Goal: Task Accomplishment & Management: Complete application form

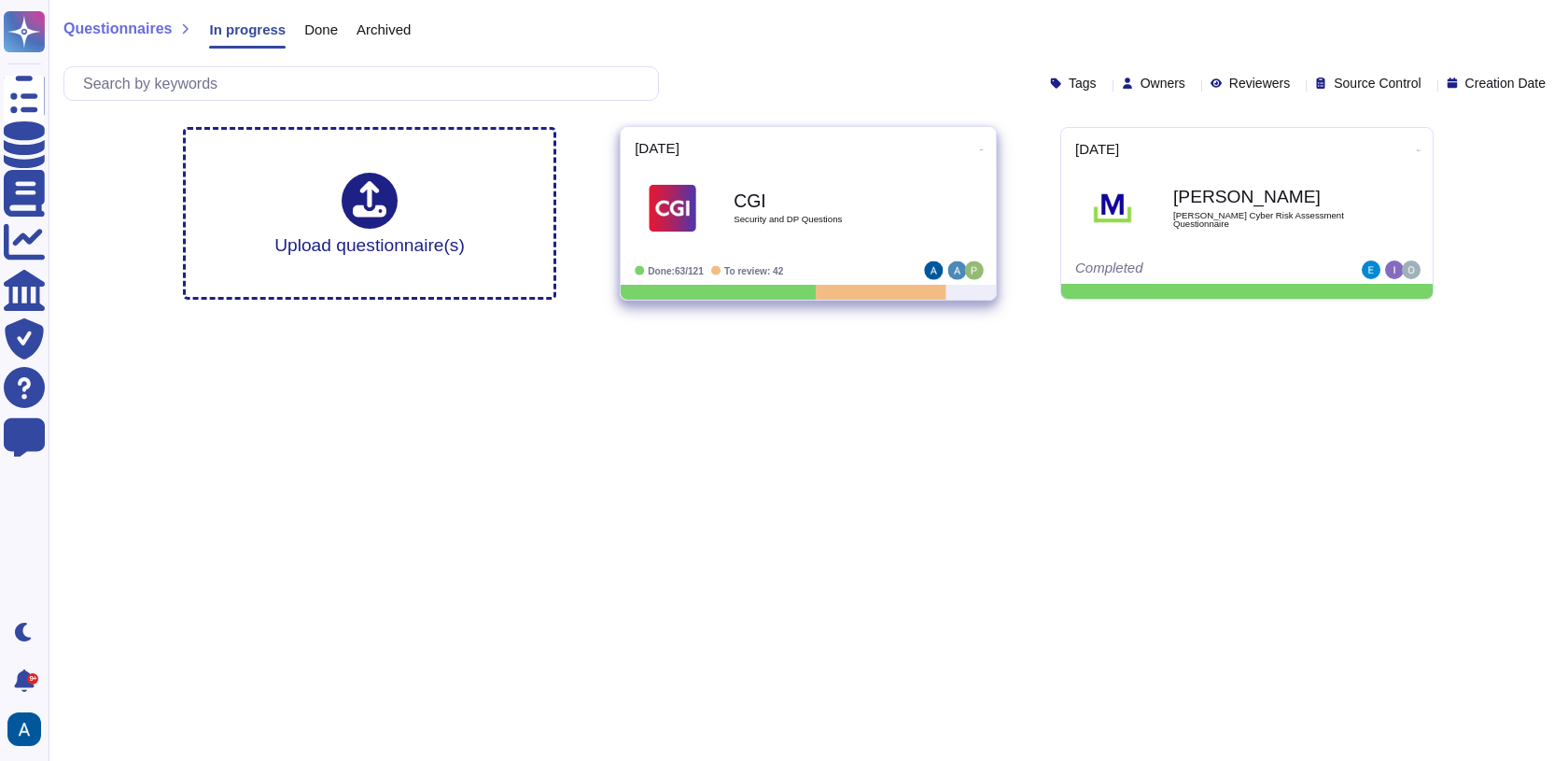
click at [908, 168] on div "CGI Security and DP Questions" at bounding box center [808, 207] width 347 height 95
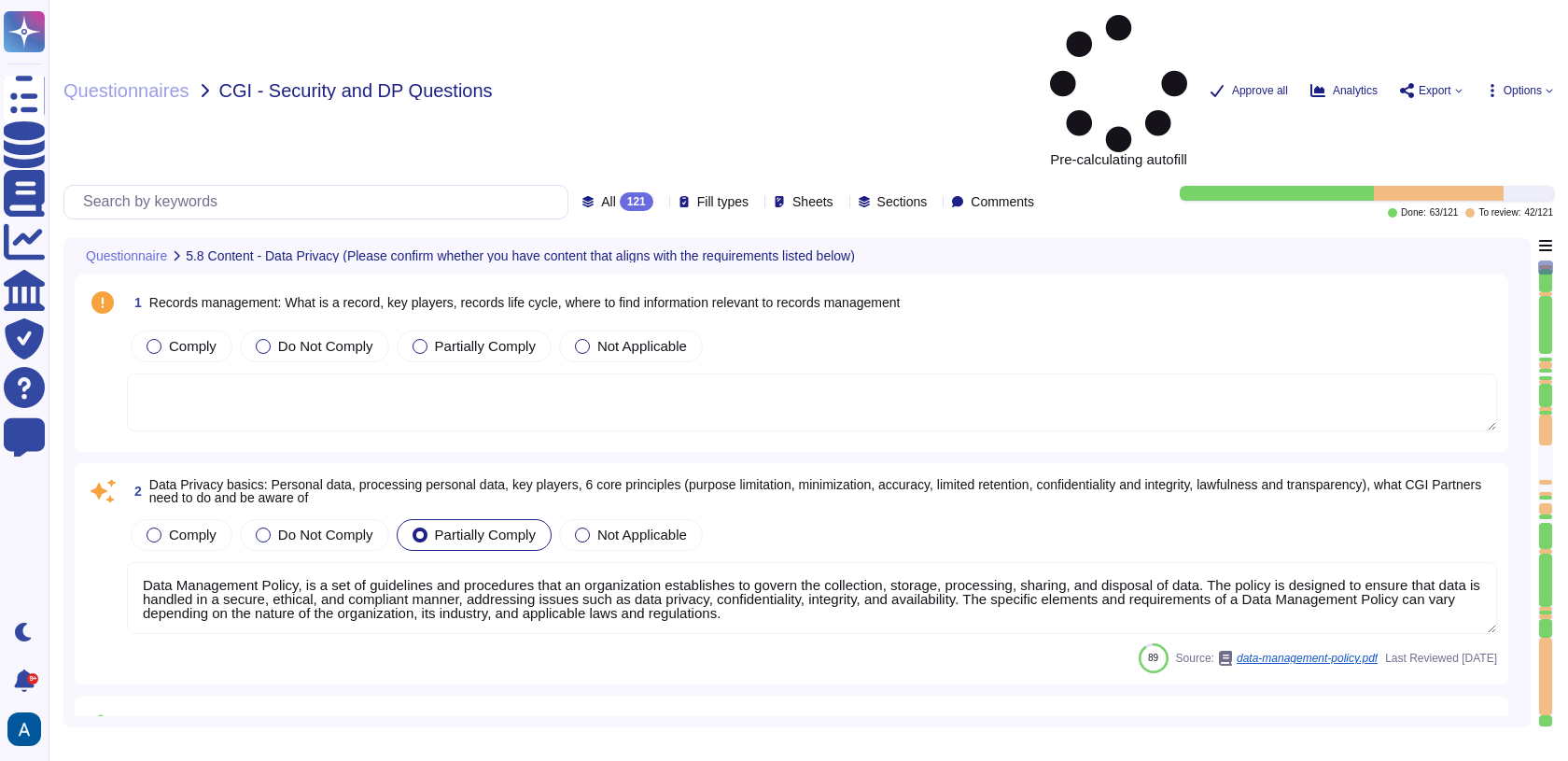
type textarea "Data Management Policy, is a set of guidelines and procedures that an organizat…"
type textarea "Read more abut how we use personal data in regards to third parties in our priv…"
type textarea "A thorough forensic report will be created about the events and decisions leadi…"
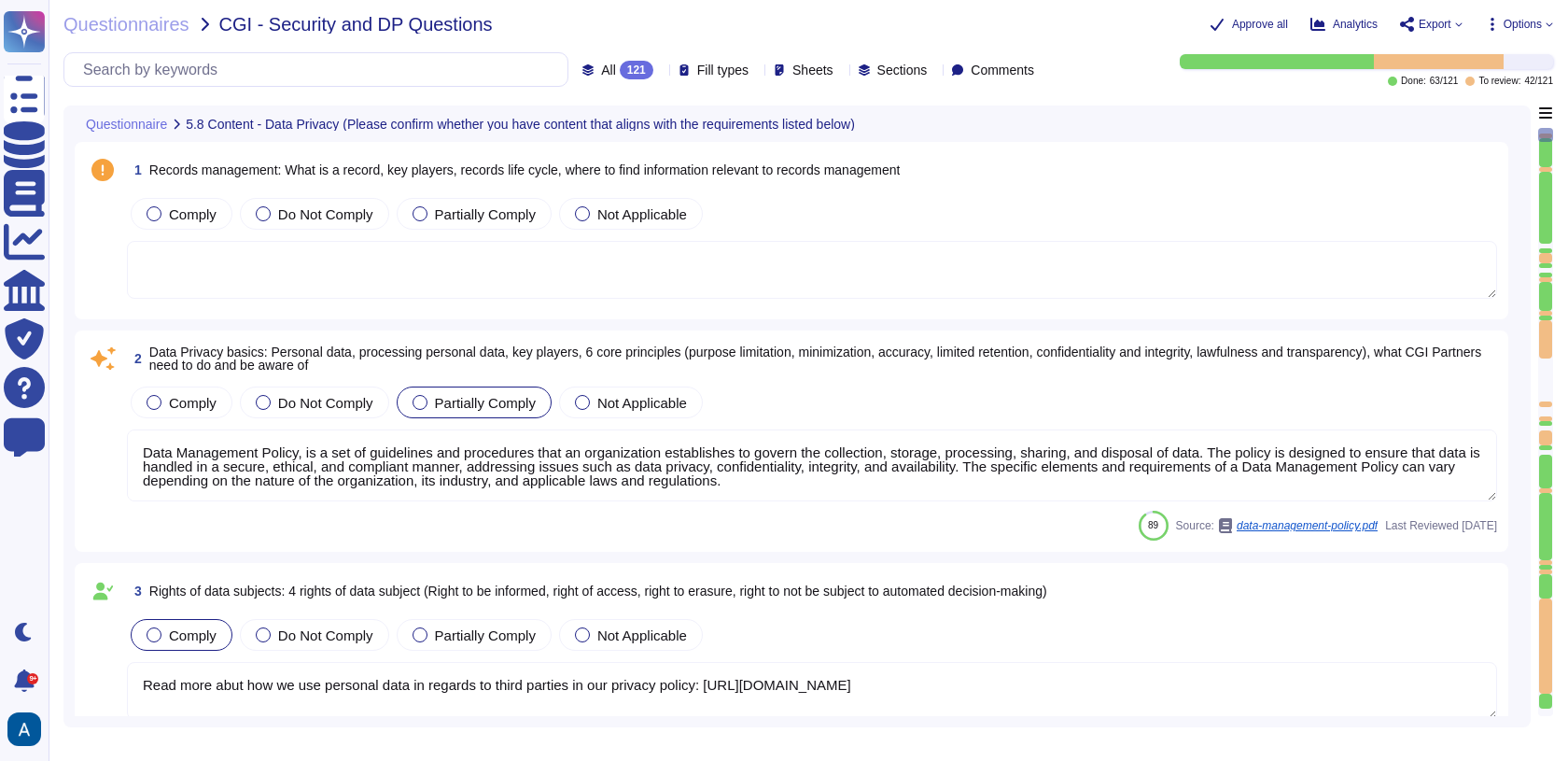
click at [1547, 590] on div at bounding box center [1546, 585] width 13 height 24
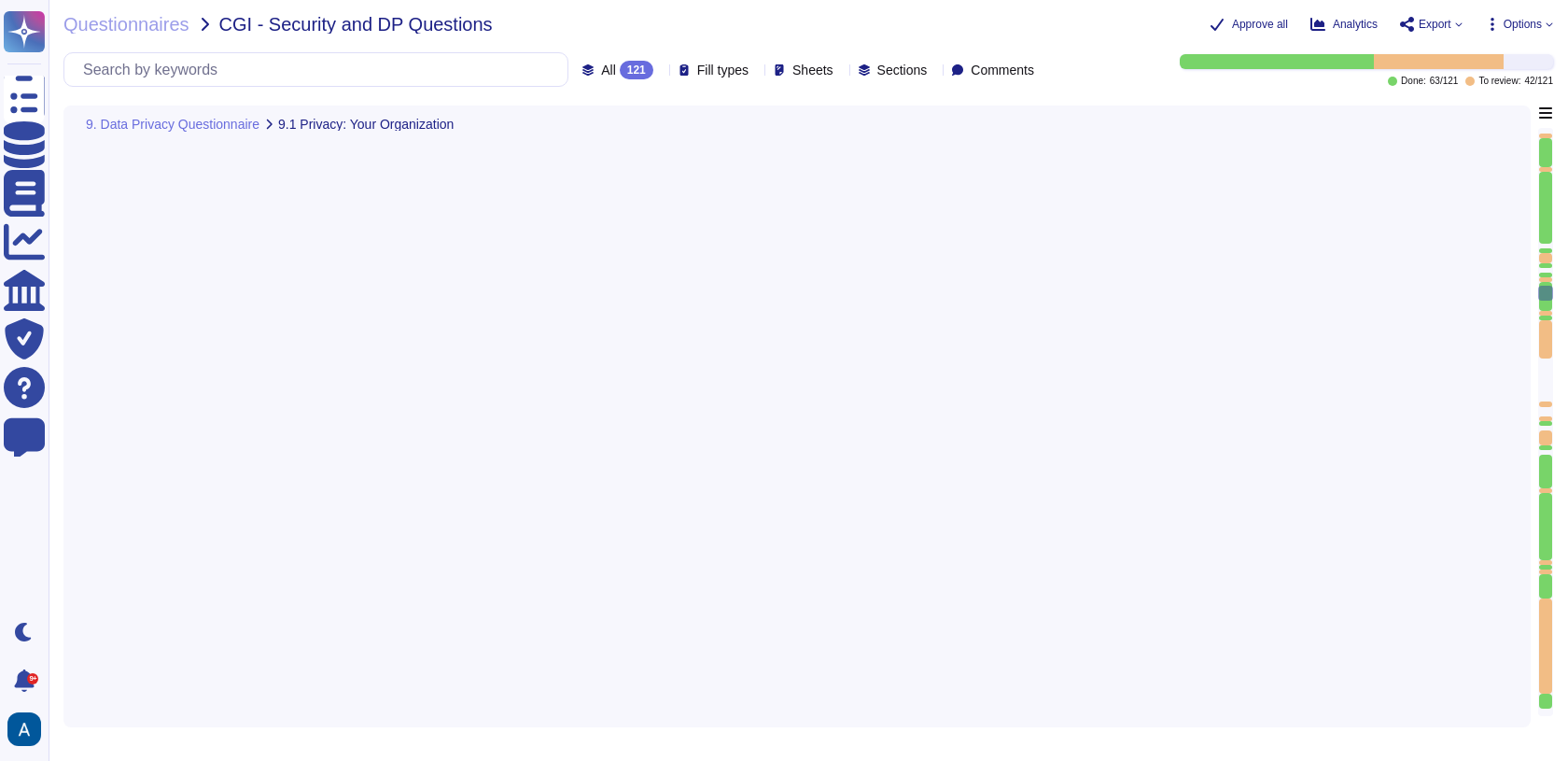
type textarea "The categories of personal data that would be processed by our solution include…"
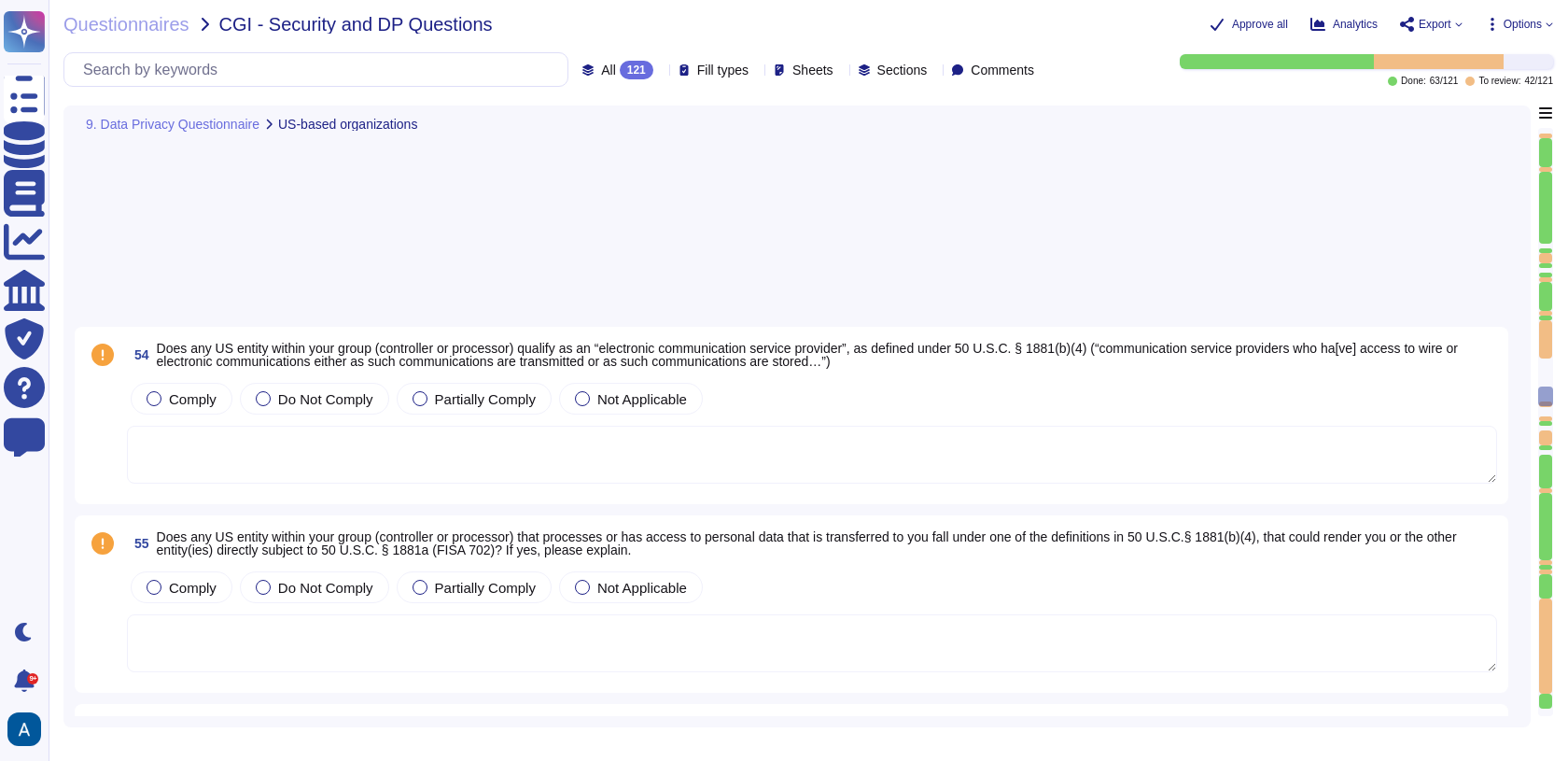
type textarea "Accepted"
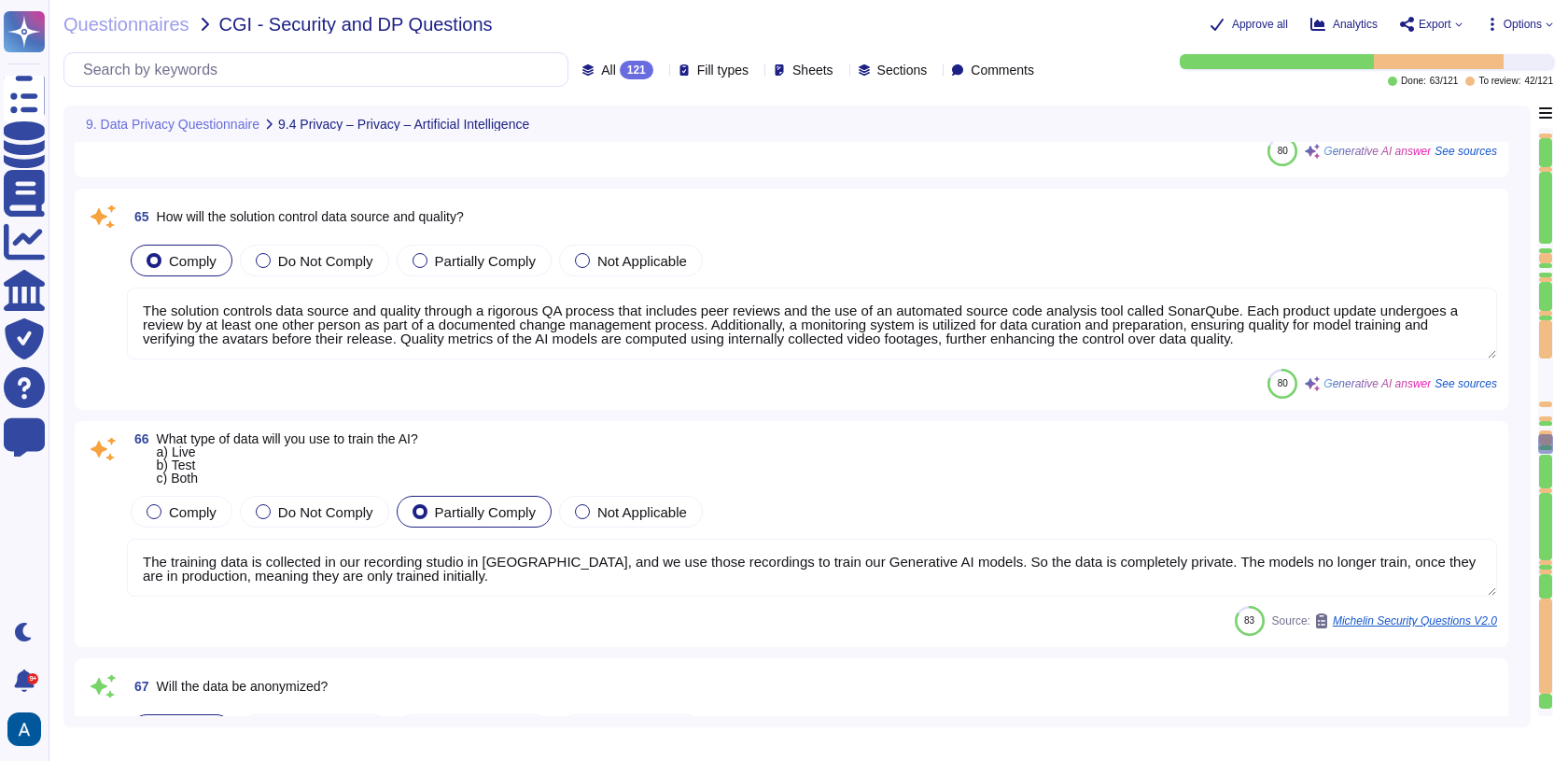
type textarea "All Colossyan Inc employees and contractors involved with the Information Secur…"
type textarea "The solution controls data source and quality through a rigorous QA process tha…"
type textarea "The training data is collected in our recording studio in [GEOGRAPHIC_DATA], an…"
type textarea "If production customer data is approved for use in development or testing, it s…"
type textarea "Operations to deliver the product/service will be taking place in [GEOGRAPHIC_D…"
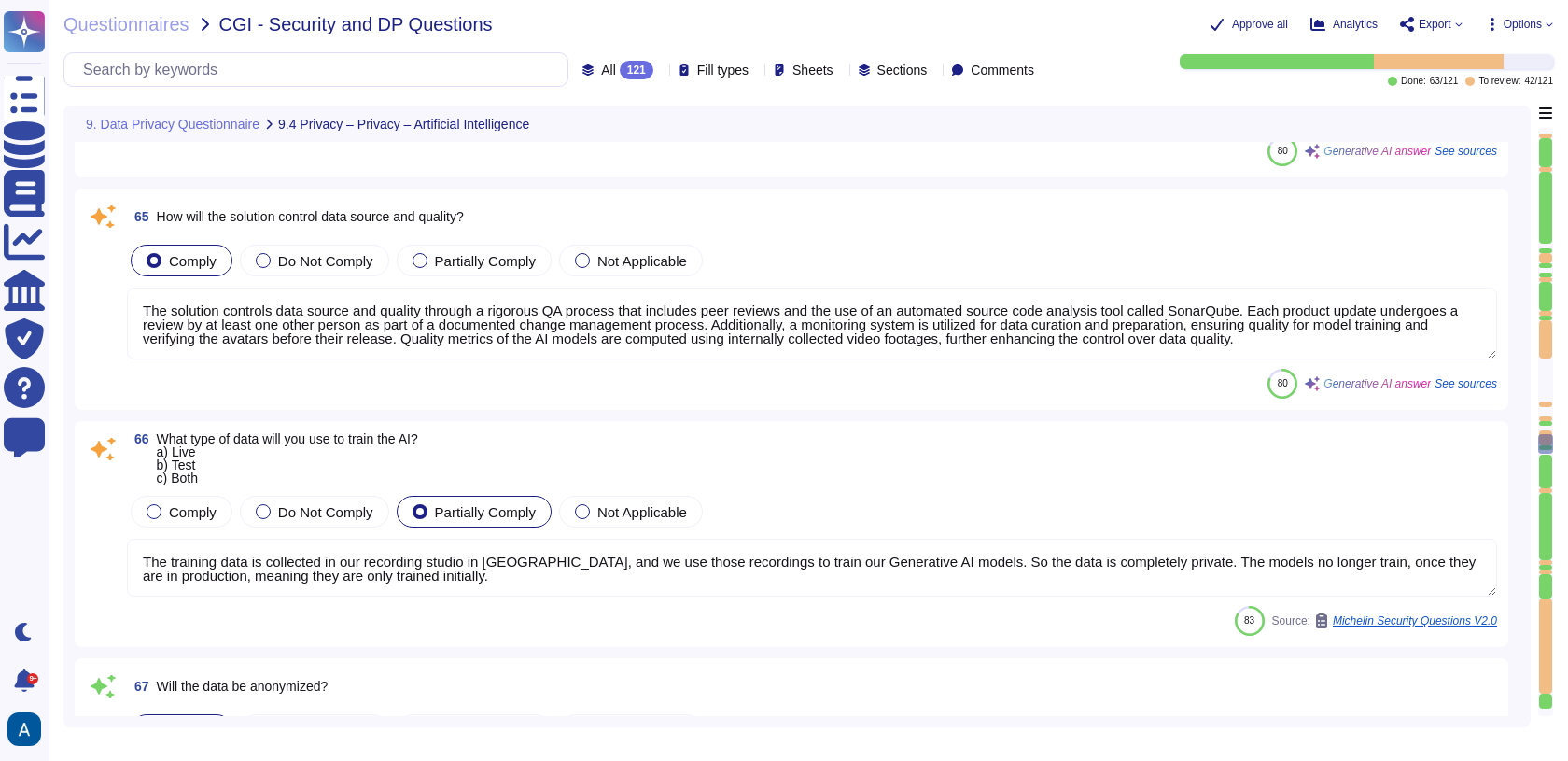
type textarea "SOC II Type II and GDPR Compliant. Colossyan holds a SOC2 Type I report and is …"
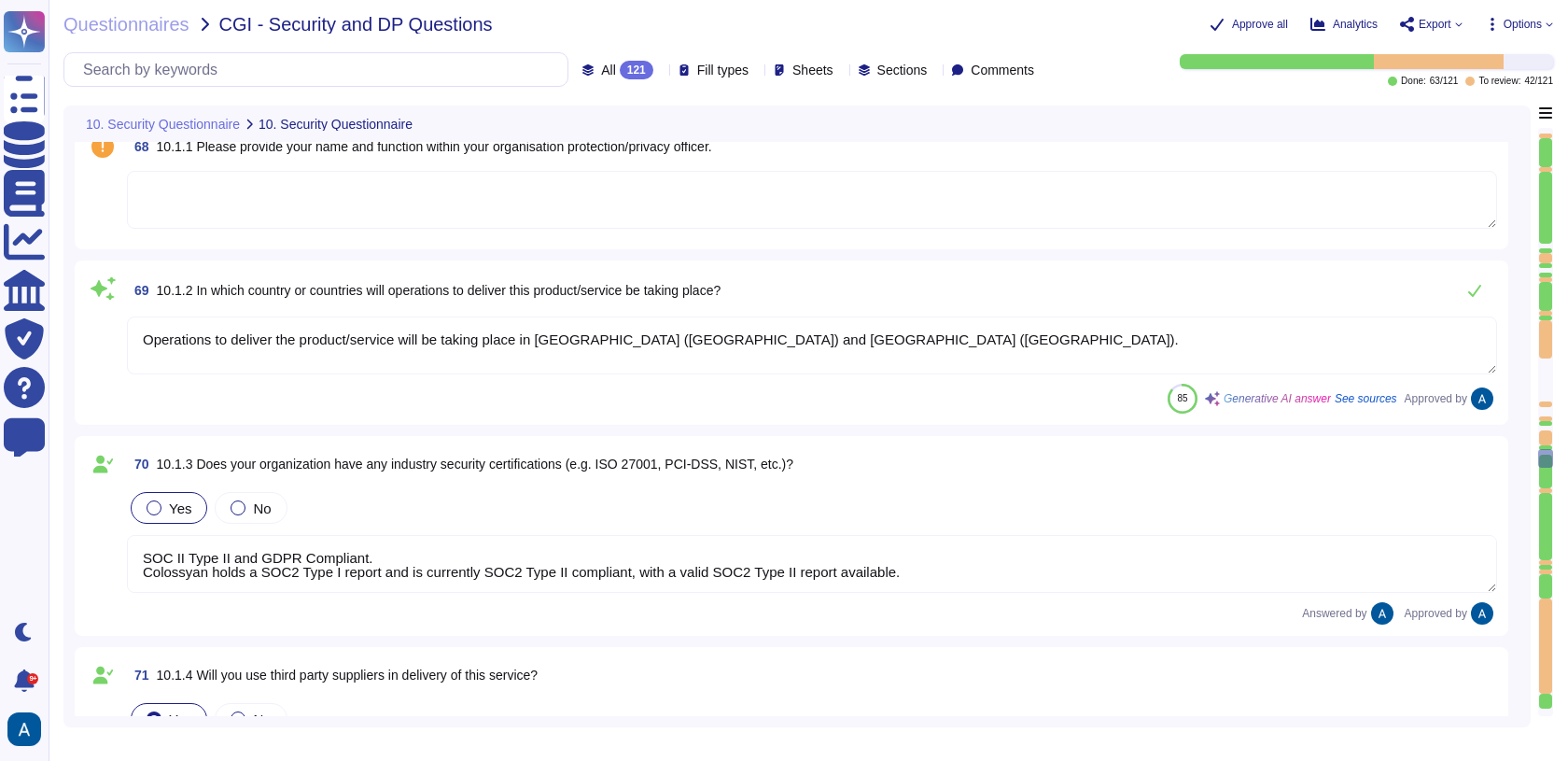
type textarea "We prioritize supplier diversification to reduce reliance on a single source an…"
type textarea "Yes, we provide a SaaS on the public cloud, utilizing AWS as our cloud service …"
type textarea "We primarily use AWS for our public cloud services. Additionally, we utilize se…"
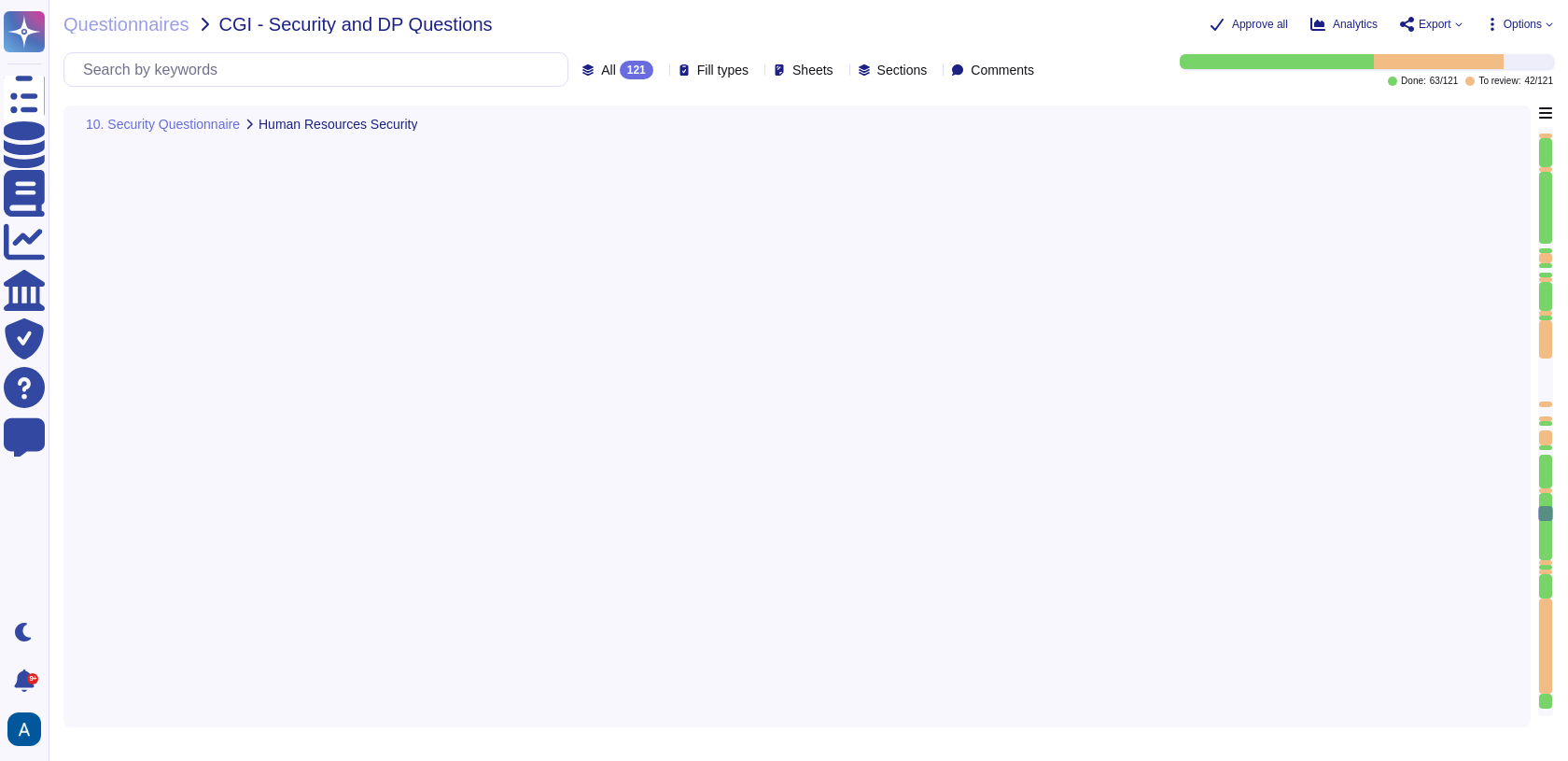
type textarea "Colossyan Inc shall determine the type and level of access granted to individua…"
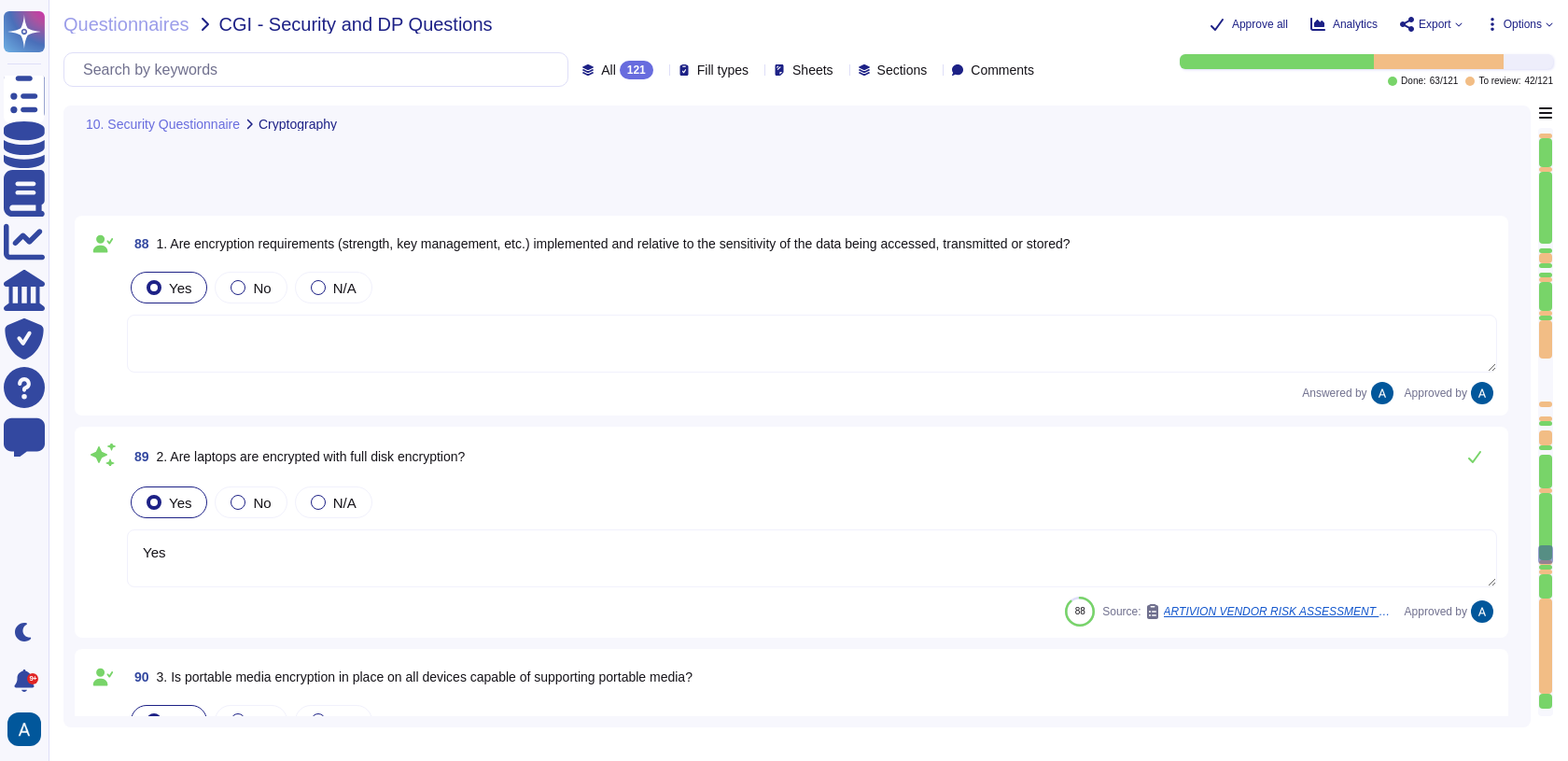
type textarea "Yes"
type textarea "Yes, remote connections to production systems and networks must be encrypted, a…"
type textarea "Wireless networks are protected with WPA3 protocol"
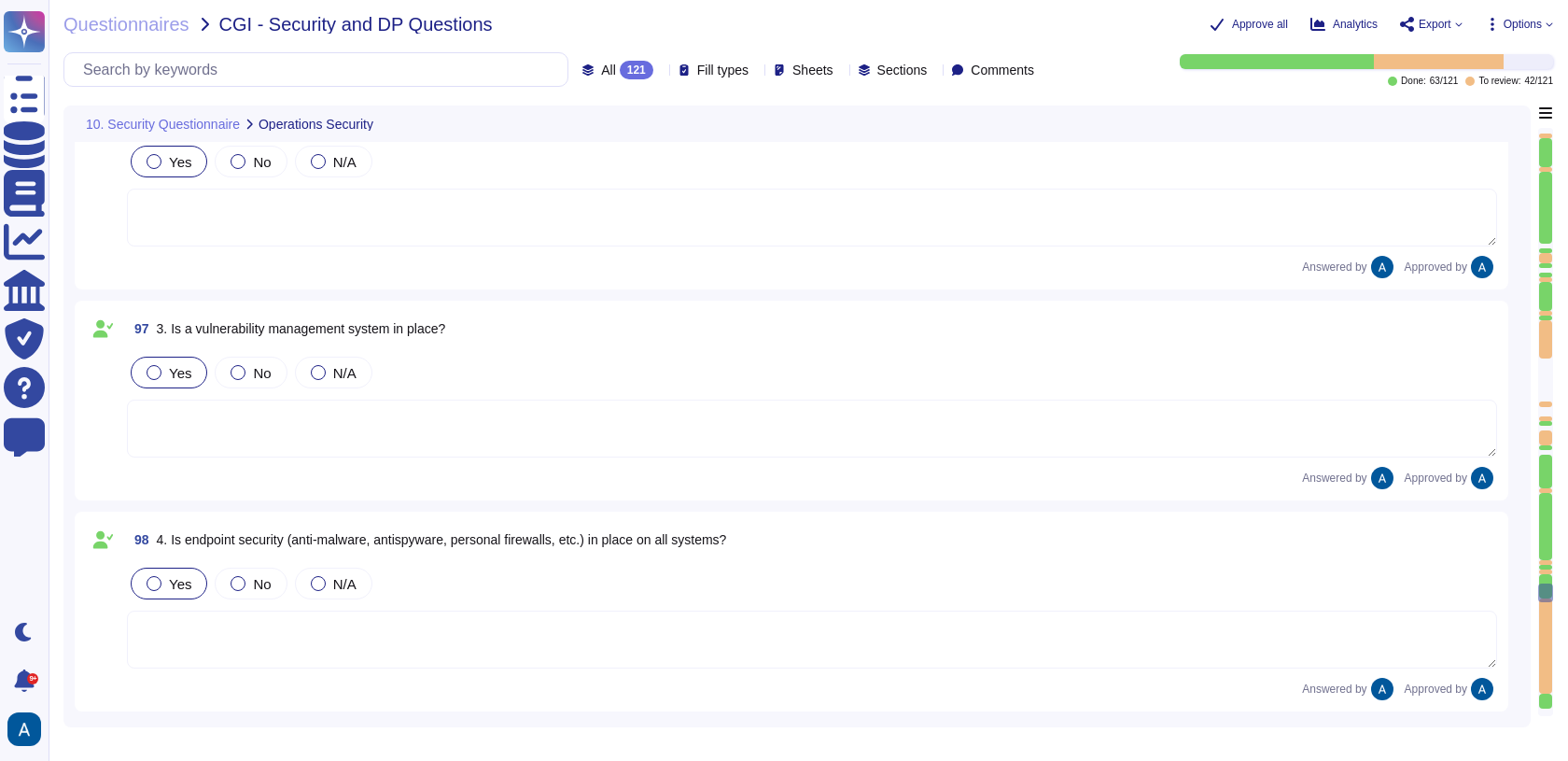
type textarea "Critical systems and data are backed up in accordance with the confidentiality,…"
type textarea "Yes, data/system restoration tests are performed regularly, at least once a yea…"
type textarea "Yes, all backup media is encrypted with AES-256, ensuring that the data remains…"
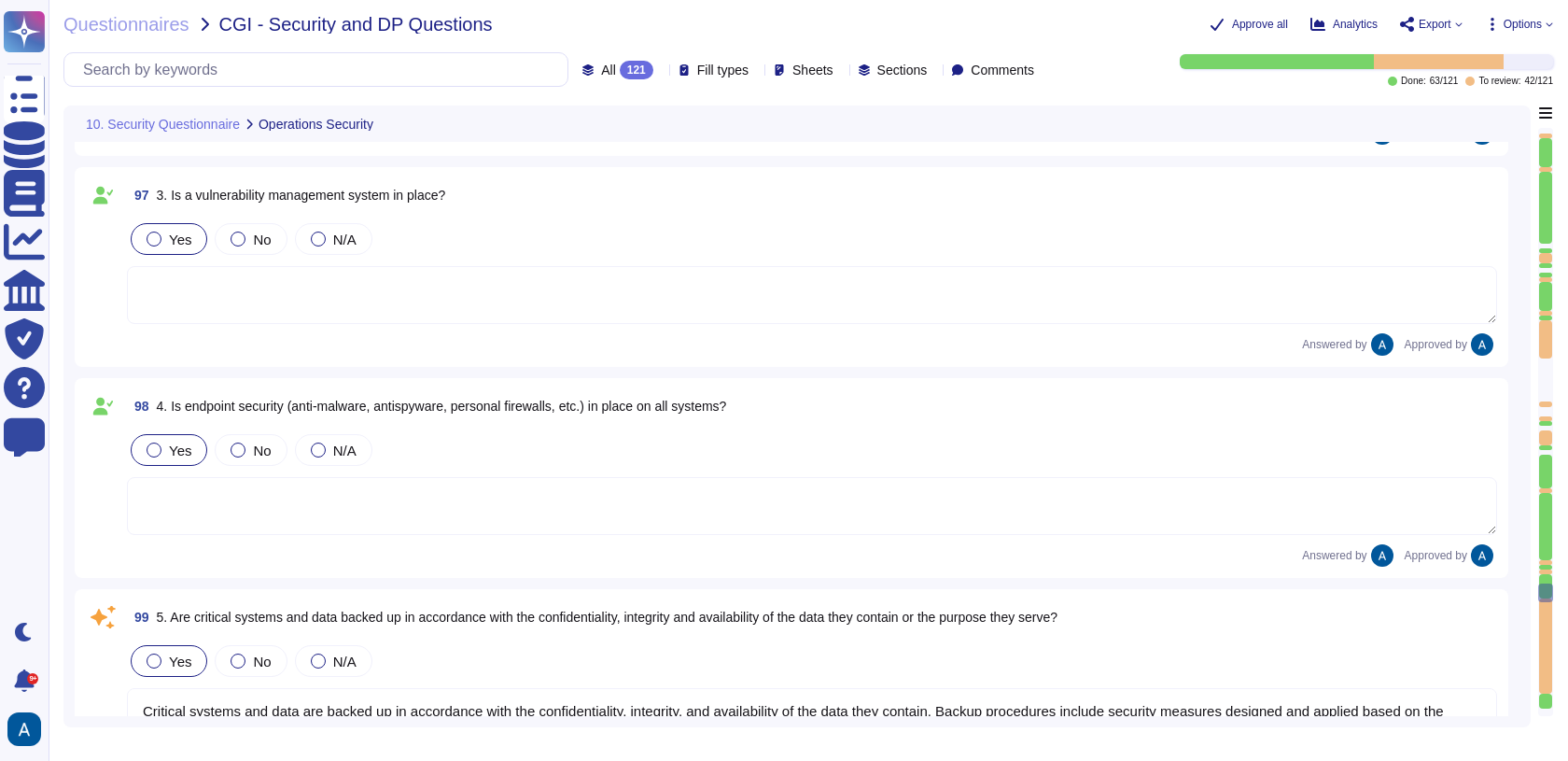
scroll to position [23050, 0]
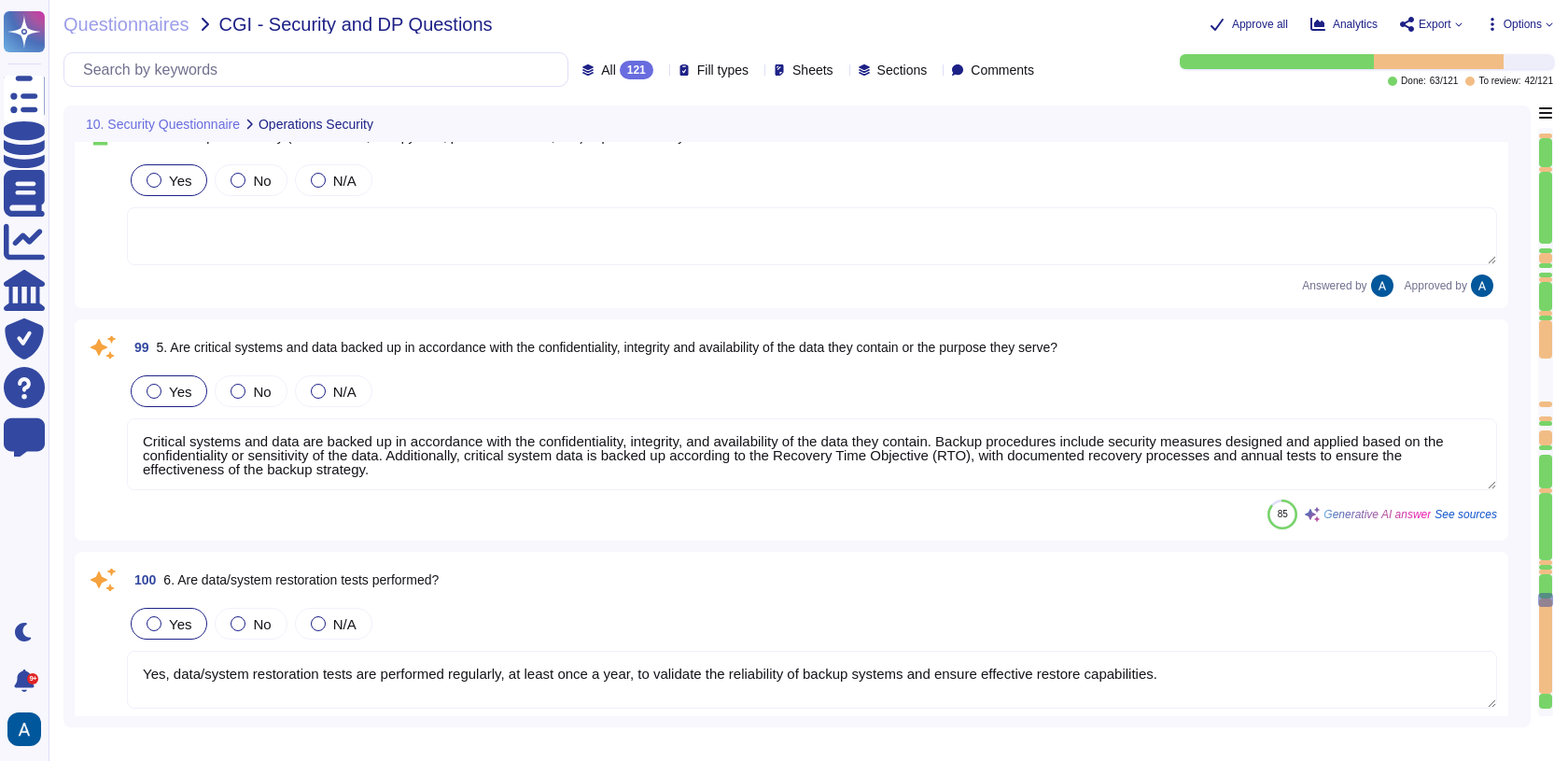
type textarea "All systems are configured to produce detailed logs appropriate to their functi…"
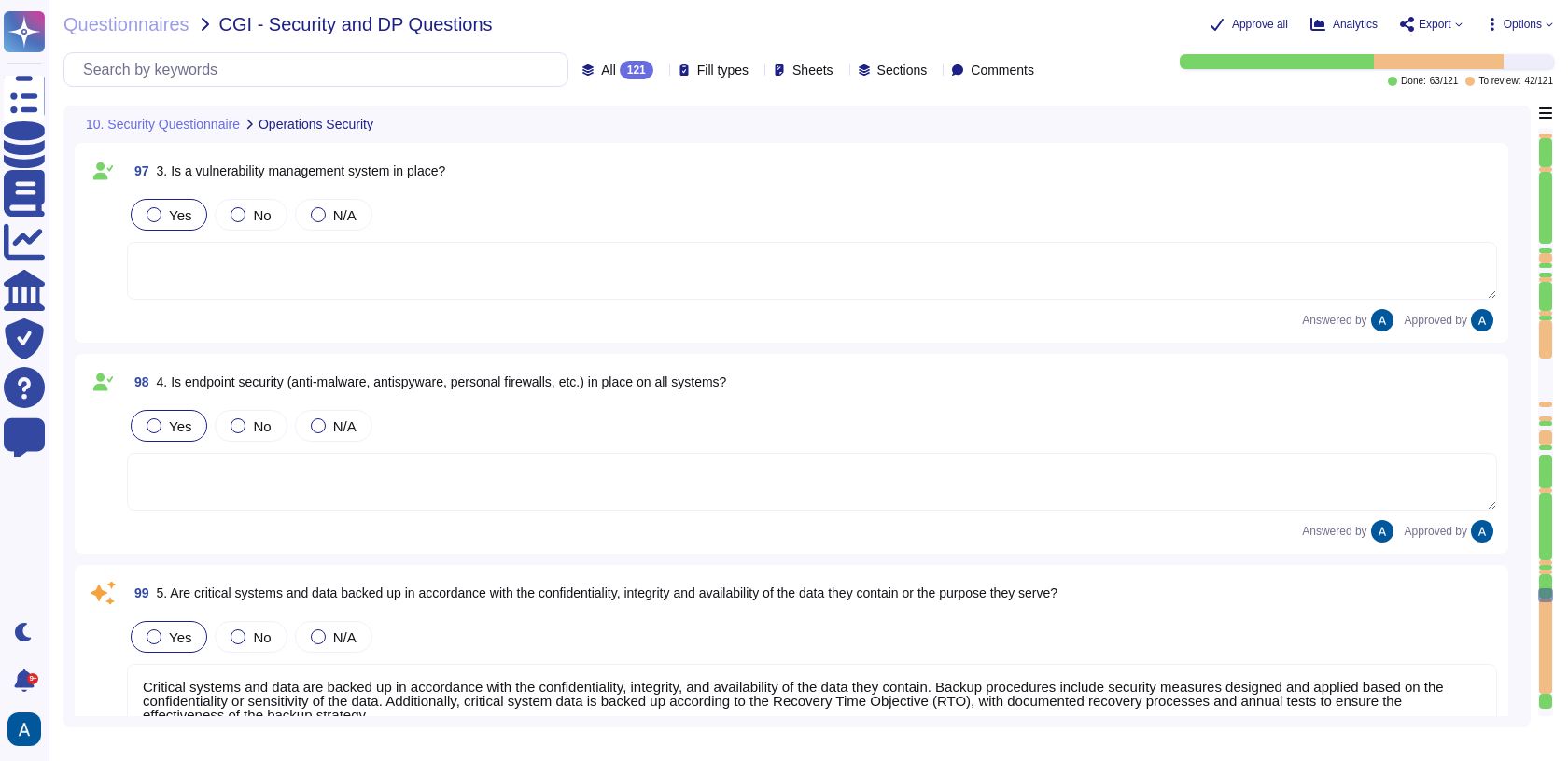
scroll to position [23065, 0]
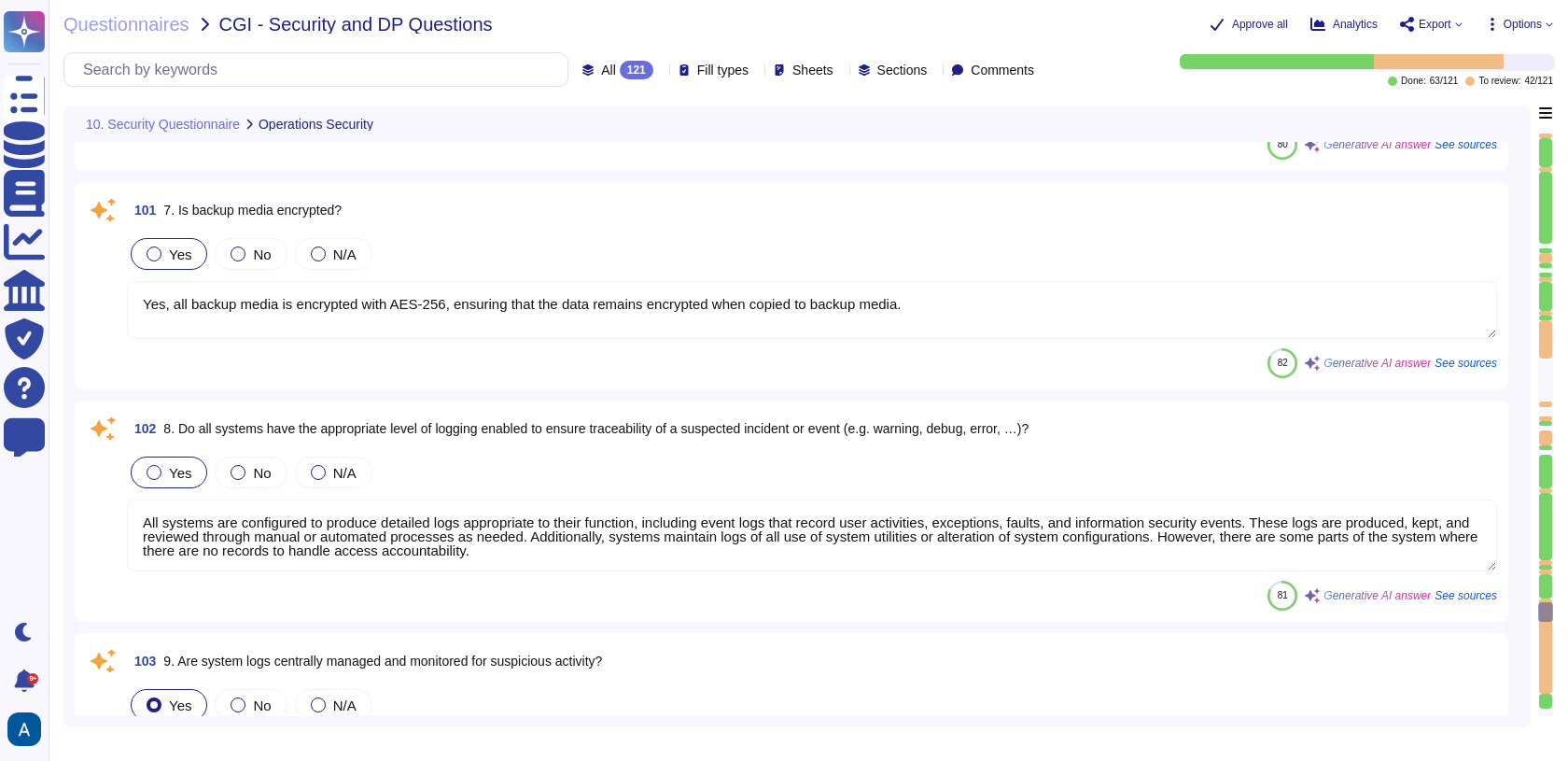
type textarea "Our access control systems are tied to a centralized system that provides granu…"
type textarea "Yes, we employ server hardening as part of our documented security and hardenin…"
type textarea "Yes, networks are segmented, and rules are in place to ensure physical and logi…"
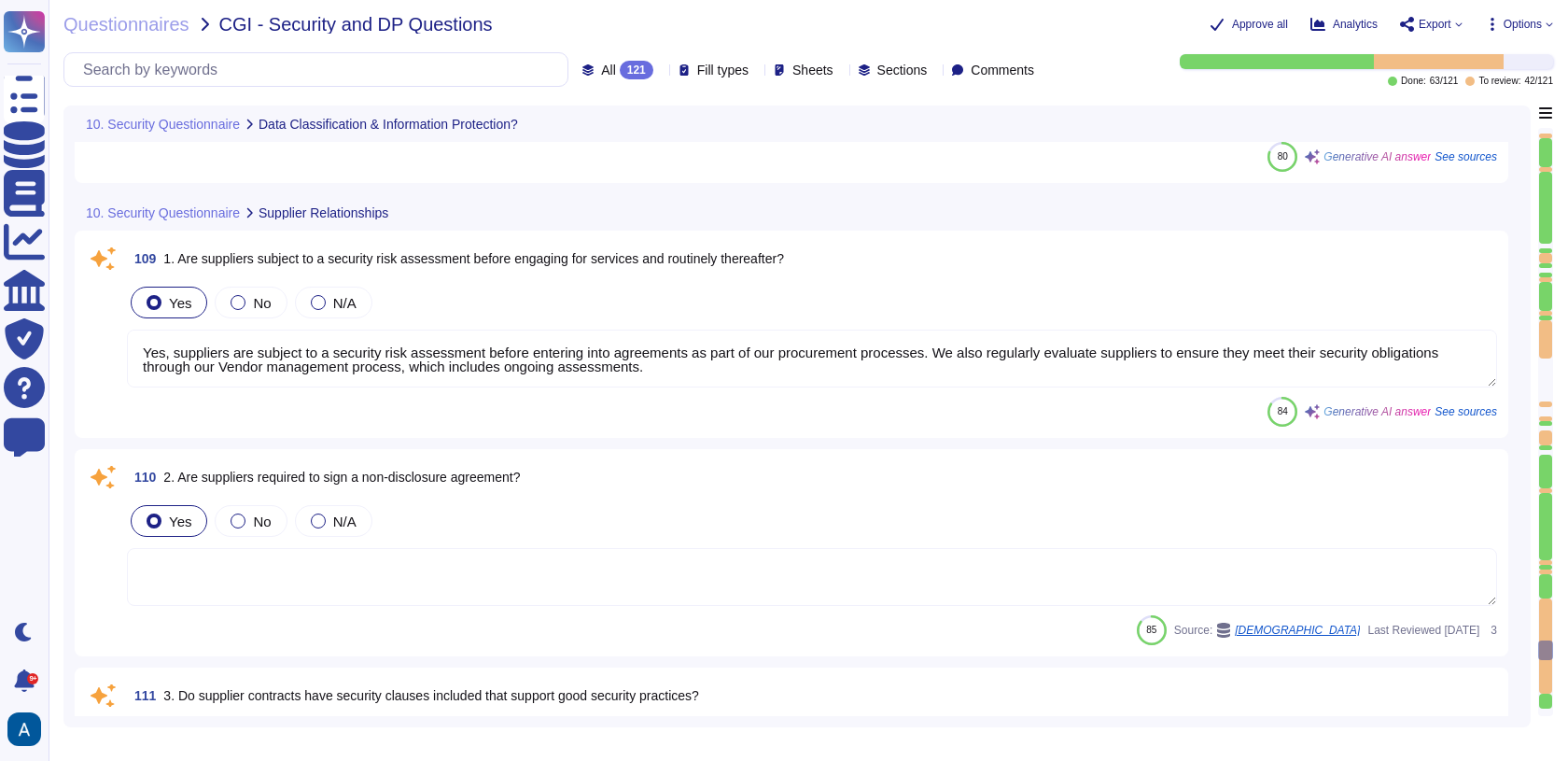
type textarea "Yes, we have implemented a data protection and privacy measures, including an i…"
type textarea "Yes, we utilize secure disposal methods for data that is no longer needed. All …"
type textarea "Yes, suppliers are subject to a security risk assessment before entering into a…"
type textarea "Yes, supplier contracts include security clauses that support good security pra…"
type textarea "Yes."
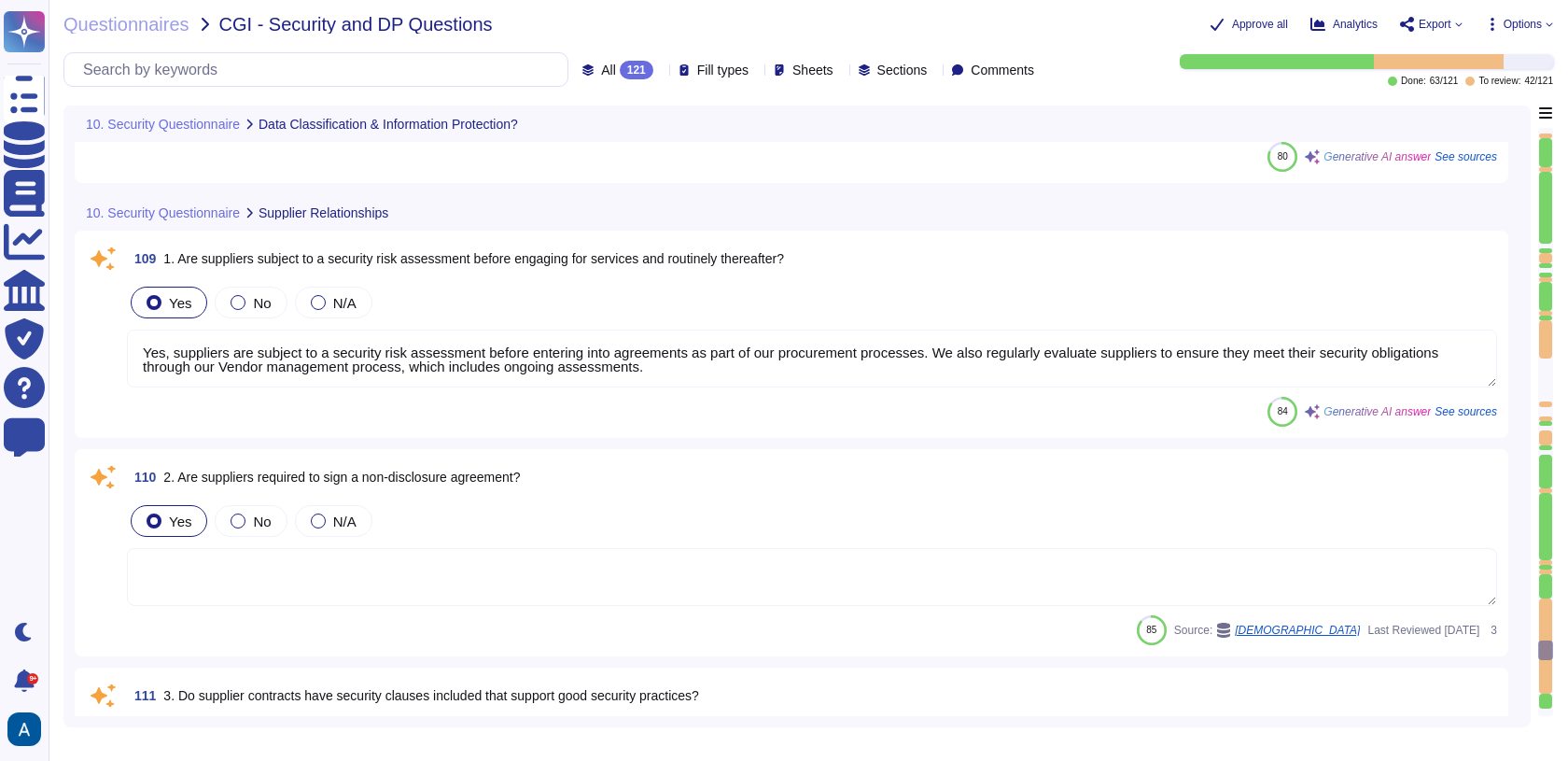
type textarea "Yes, there is a documented and defined process in place to ensure the managemen…"
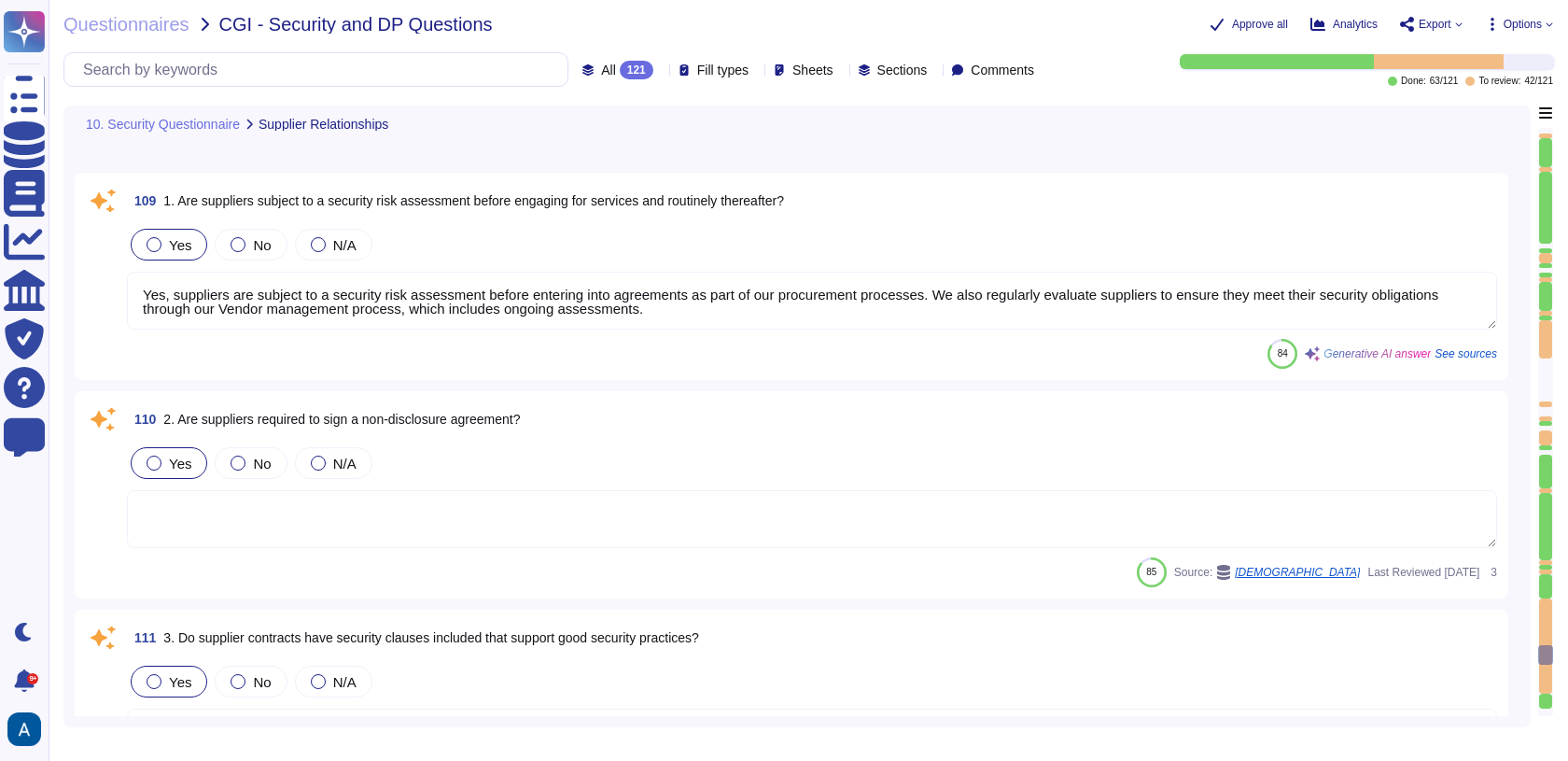
type textarea "We have no agreement in place currently with CGI"
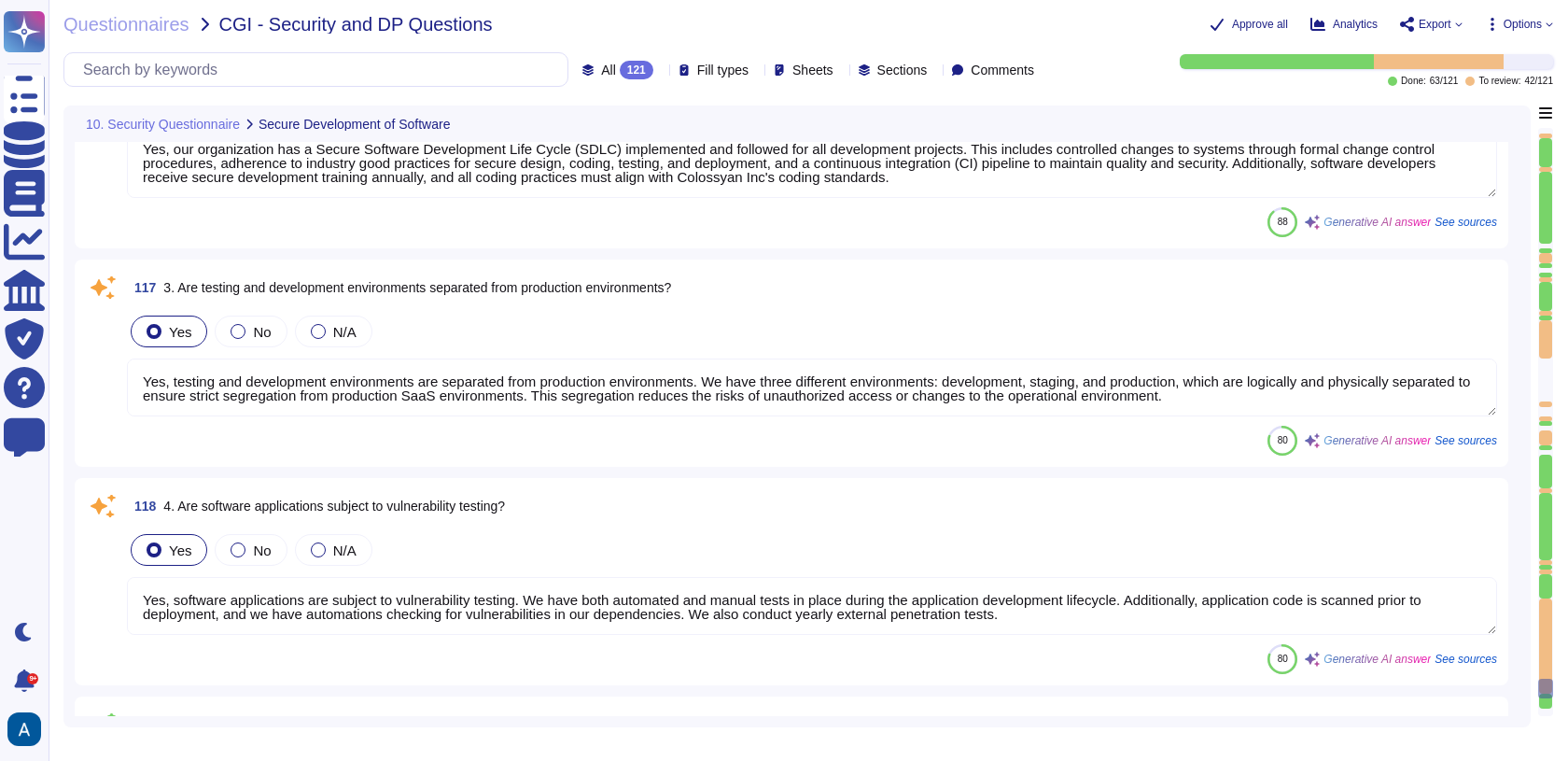
type textarea "All software developers receive secure development training appropriate to thei…"
type textarea "Yes, our organization has a Secure Software Development Life Cycle (SDLC) imple…"
type textarea "Yes, testing and development environments are separated from production environ…"
type textarea "Yes, software applications are subject to vulnerability testing. We have both a…"
type textarea "Yes, we conduct yearly external penetration tests on our software applications.…"
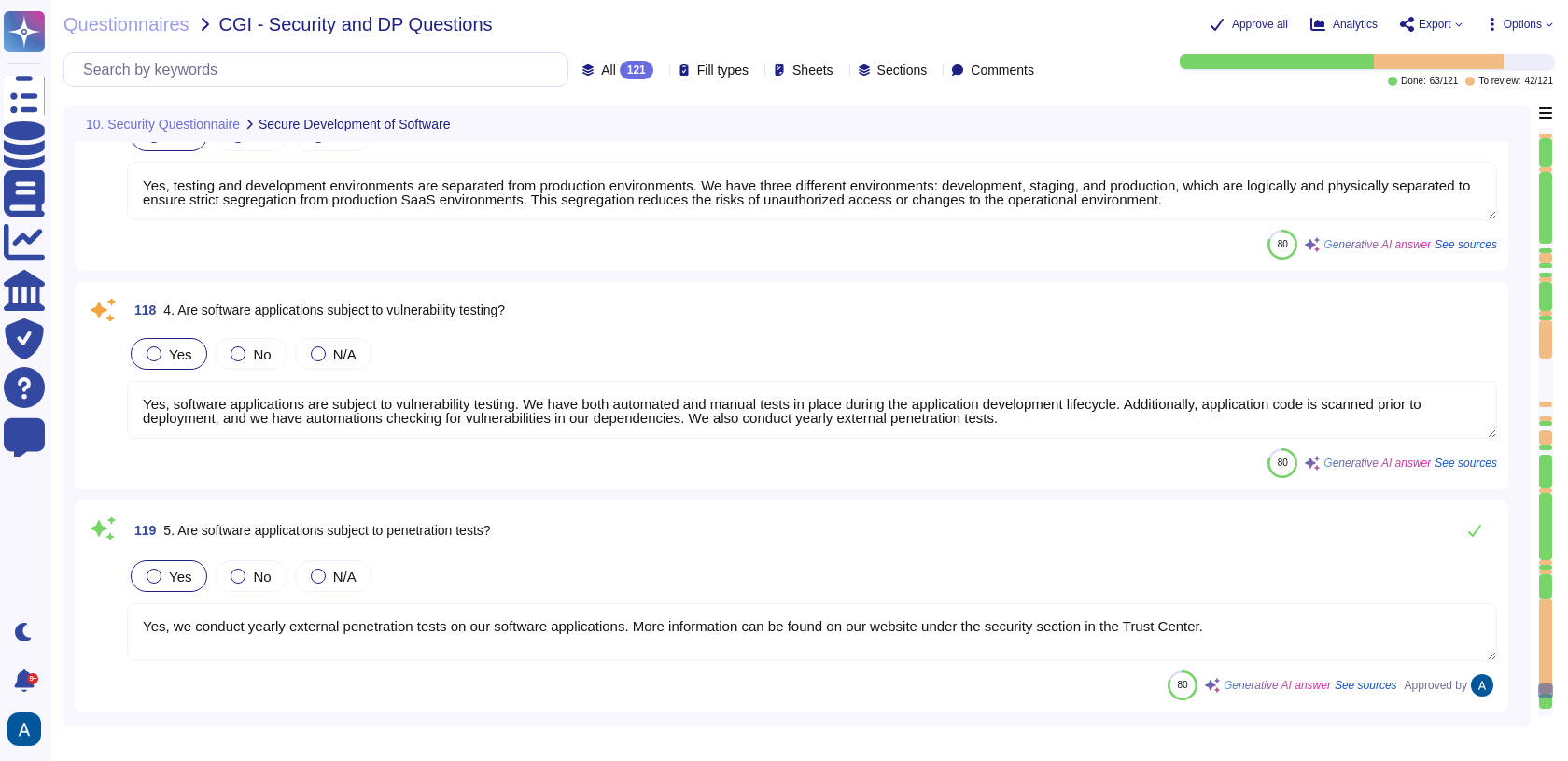
type textarea "Yes, BCP plans are tested annually at component, management, and departmental l…"
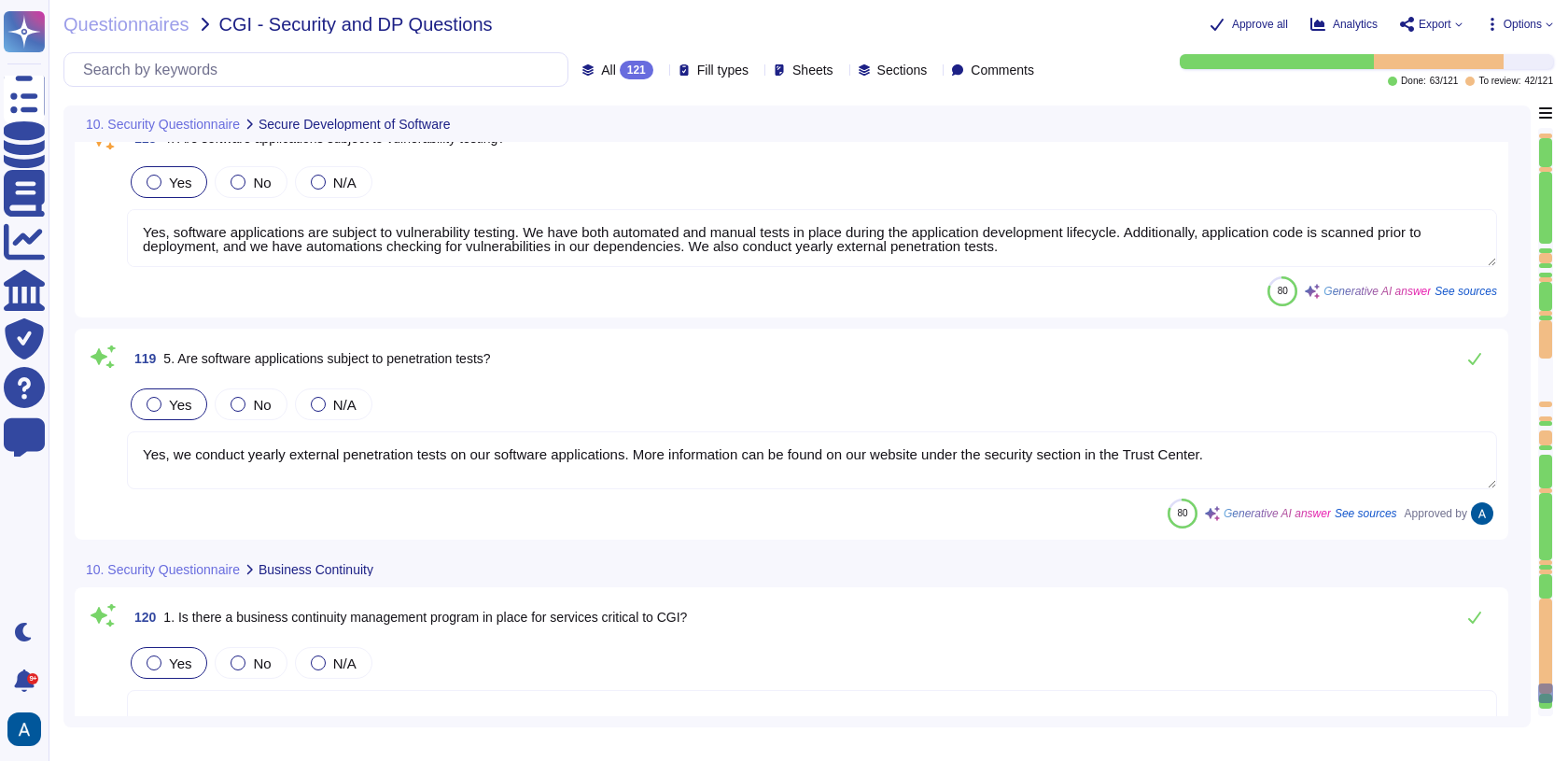
scroll to position [27795, 0]
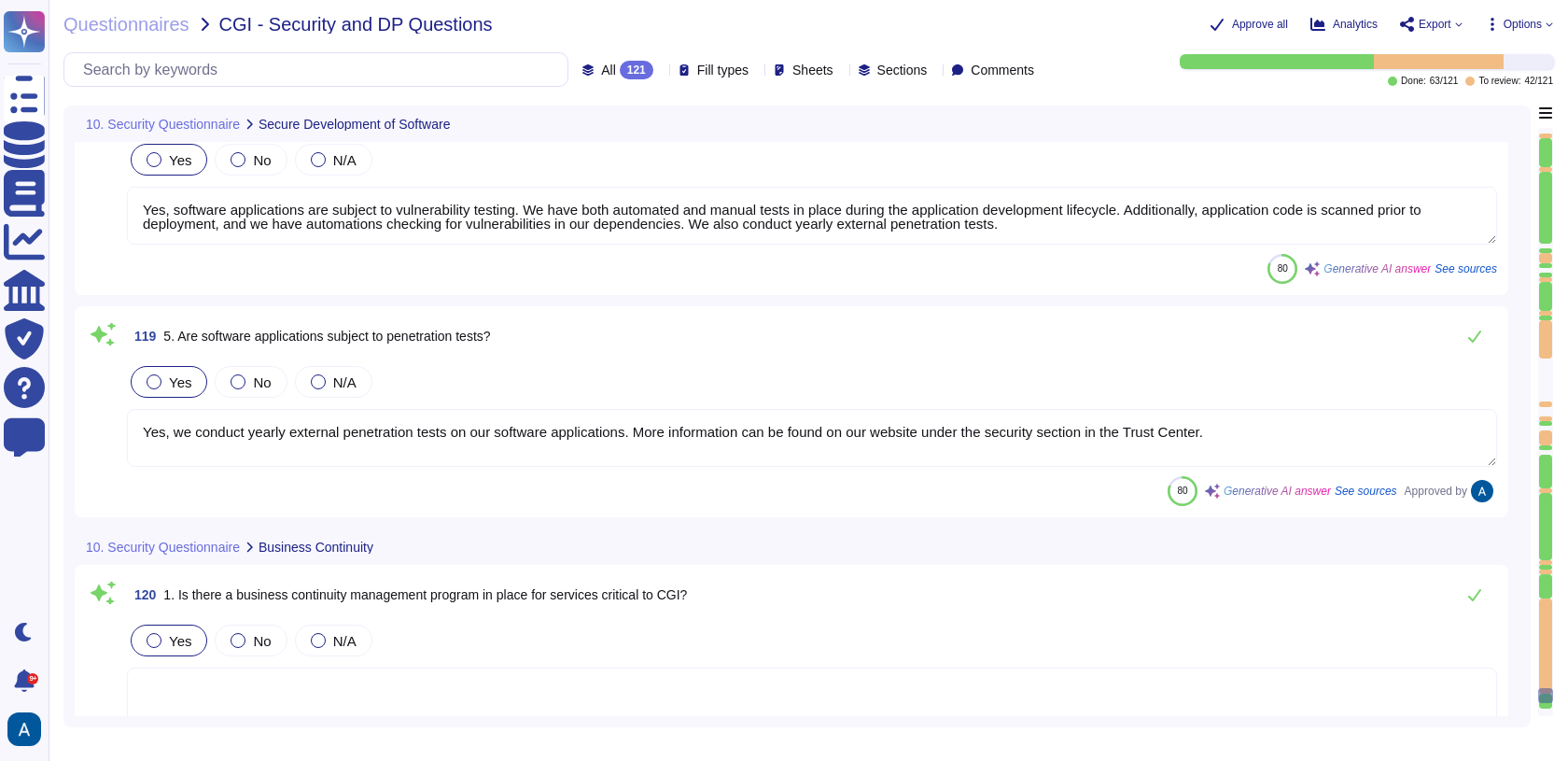
click at [1549, 598] on div at bounding box center [1546, 646] width 13 height 97
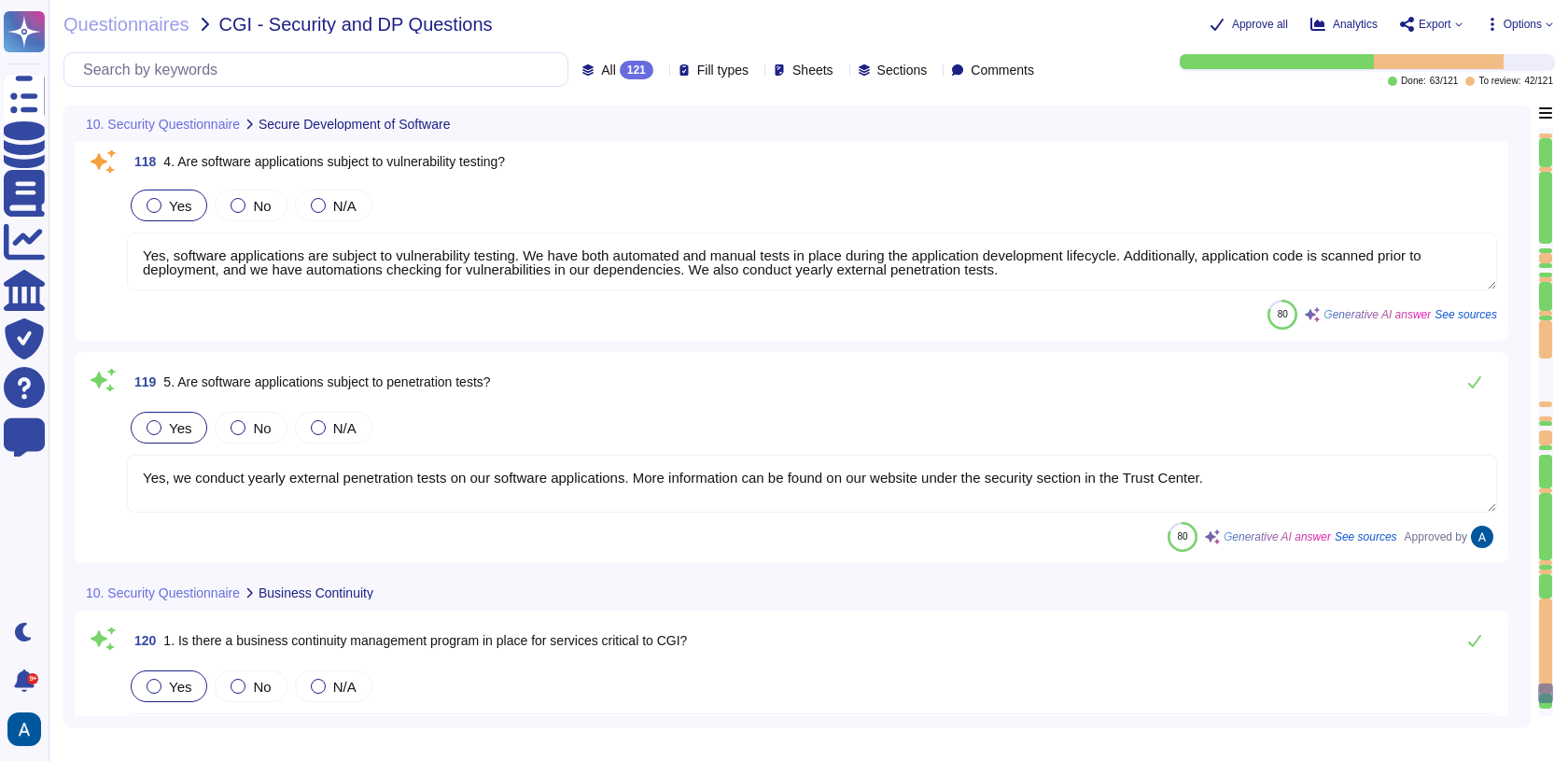
type textarea "All software developers receive secure development training appropriate to thei…"
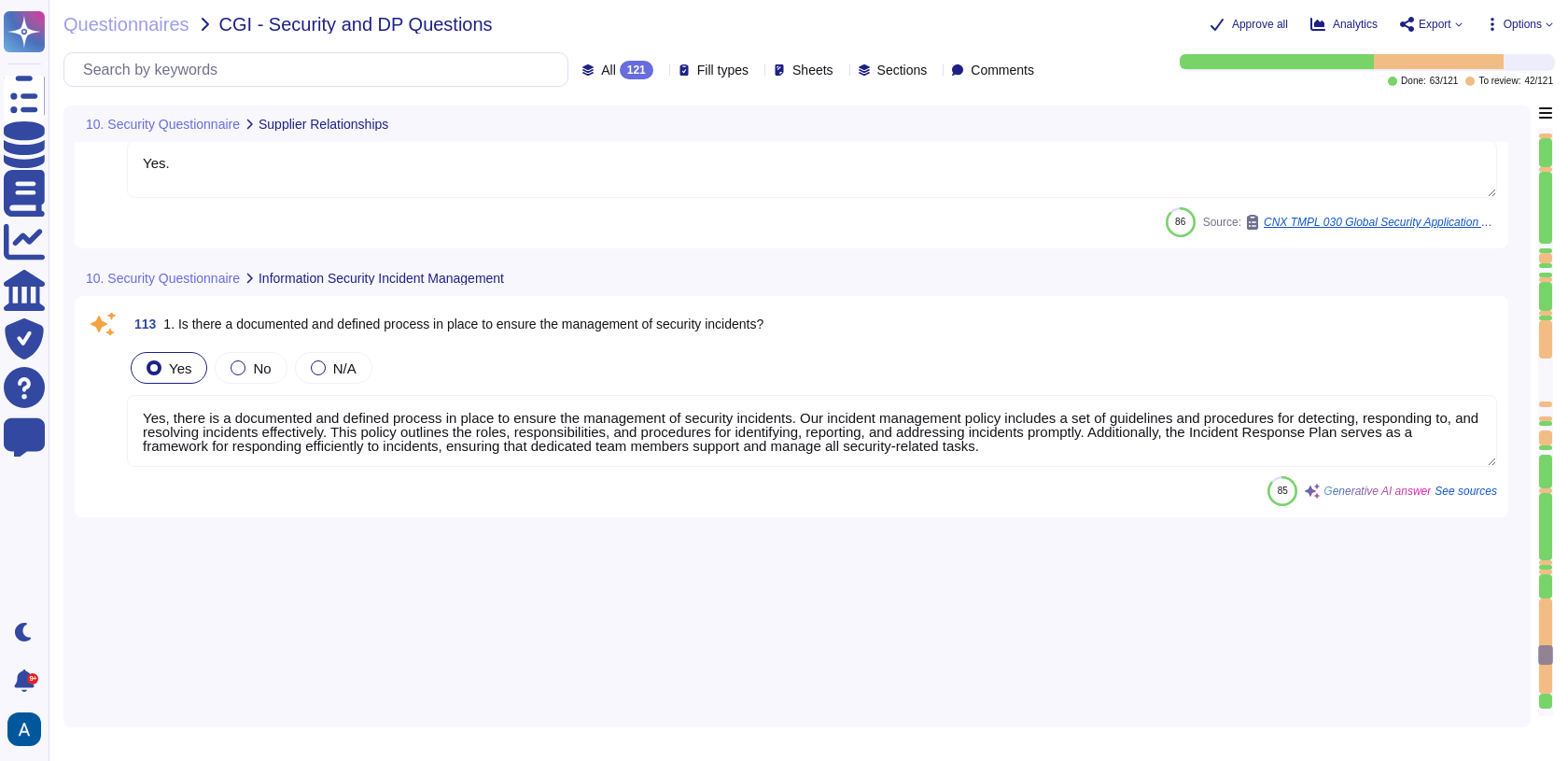
type textarea "Yes, suppliers are subject to a security risk assessment before entering into a…"
type textarea "Yes, supplier contracts include security clauses that support good security pra…"
type textarea "Yes."
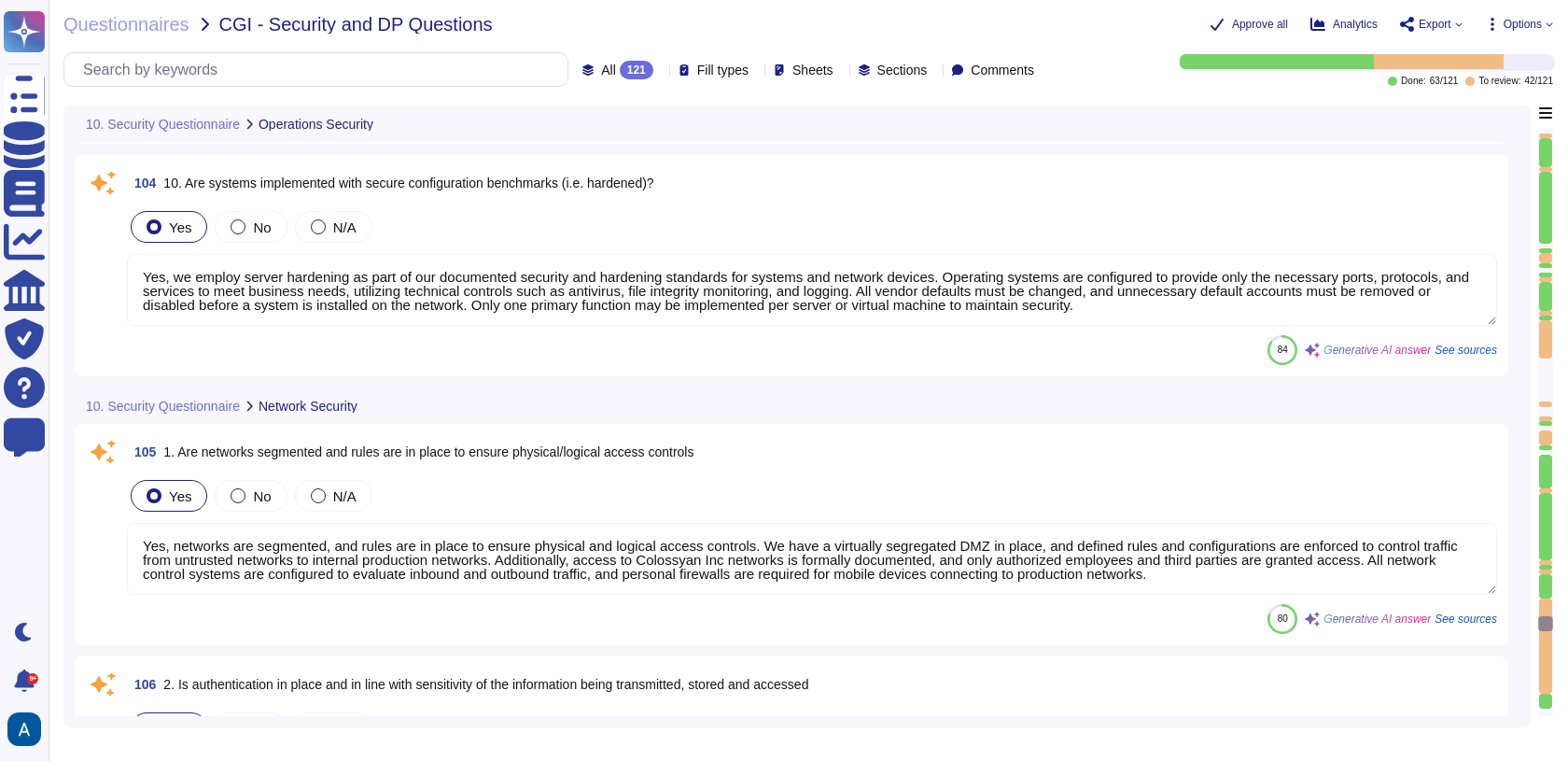
type textarea "Yes, all backup media is encrypted with AES-256, ensuring that the data remains…"
type textarea "All systems are configured to produce detailed logs appropriate to their functi…"
type textarea "Our access control systems are tied to a centralized system that provides granu…"
type textarea "Yes, we employ server hardening as part of our documented security and hardenin…"
type textarea "Yes, networks are segmented, and rules are in place to ensure physical and logi…"
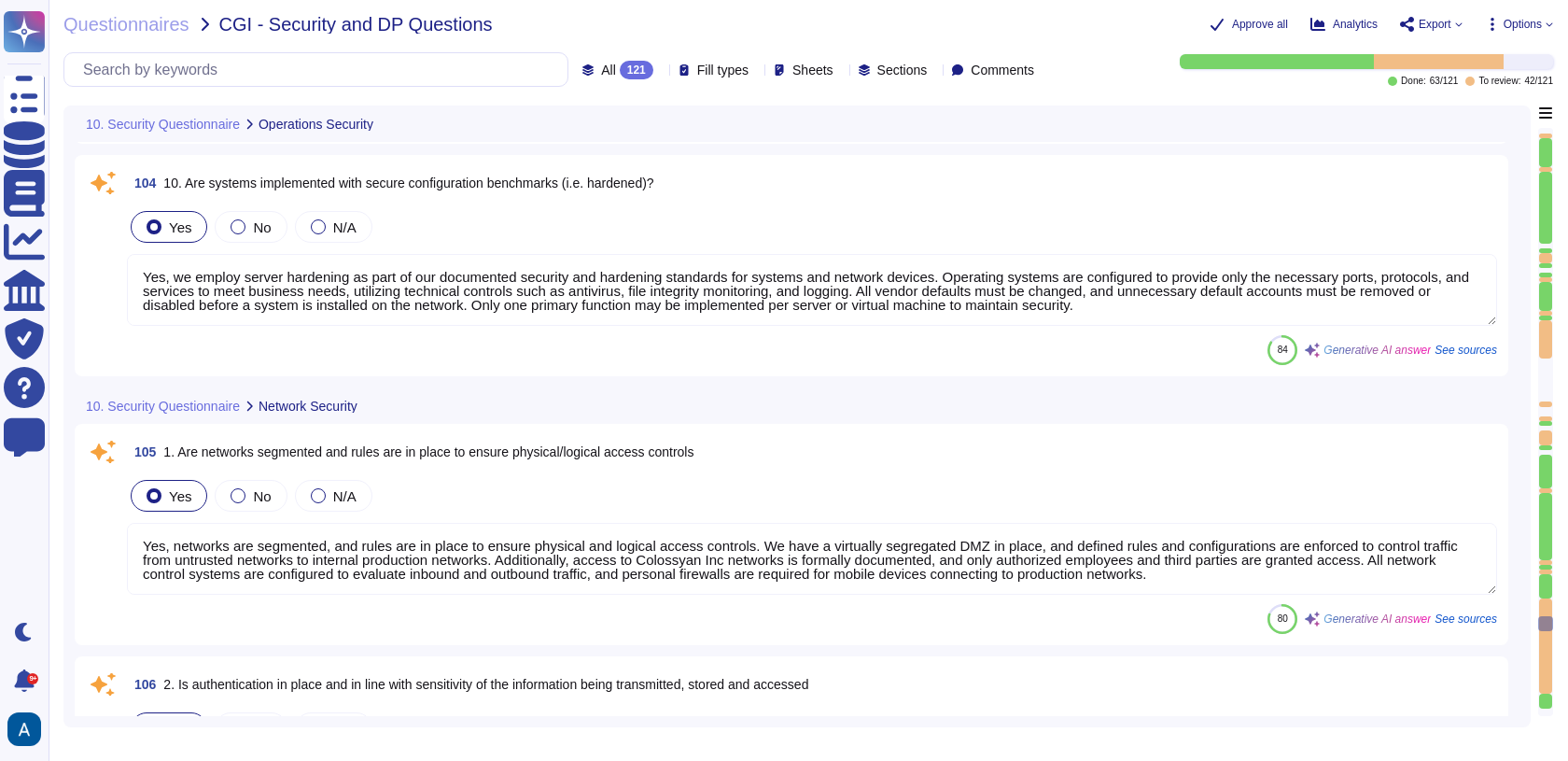
type textarea "Yes, authentication is in place and is aligned with the sensitivity of the info…"
type textarea "Yes, we have implemented a data protection and privacy measures, including an i…"
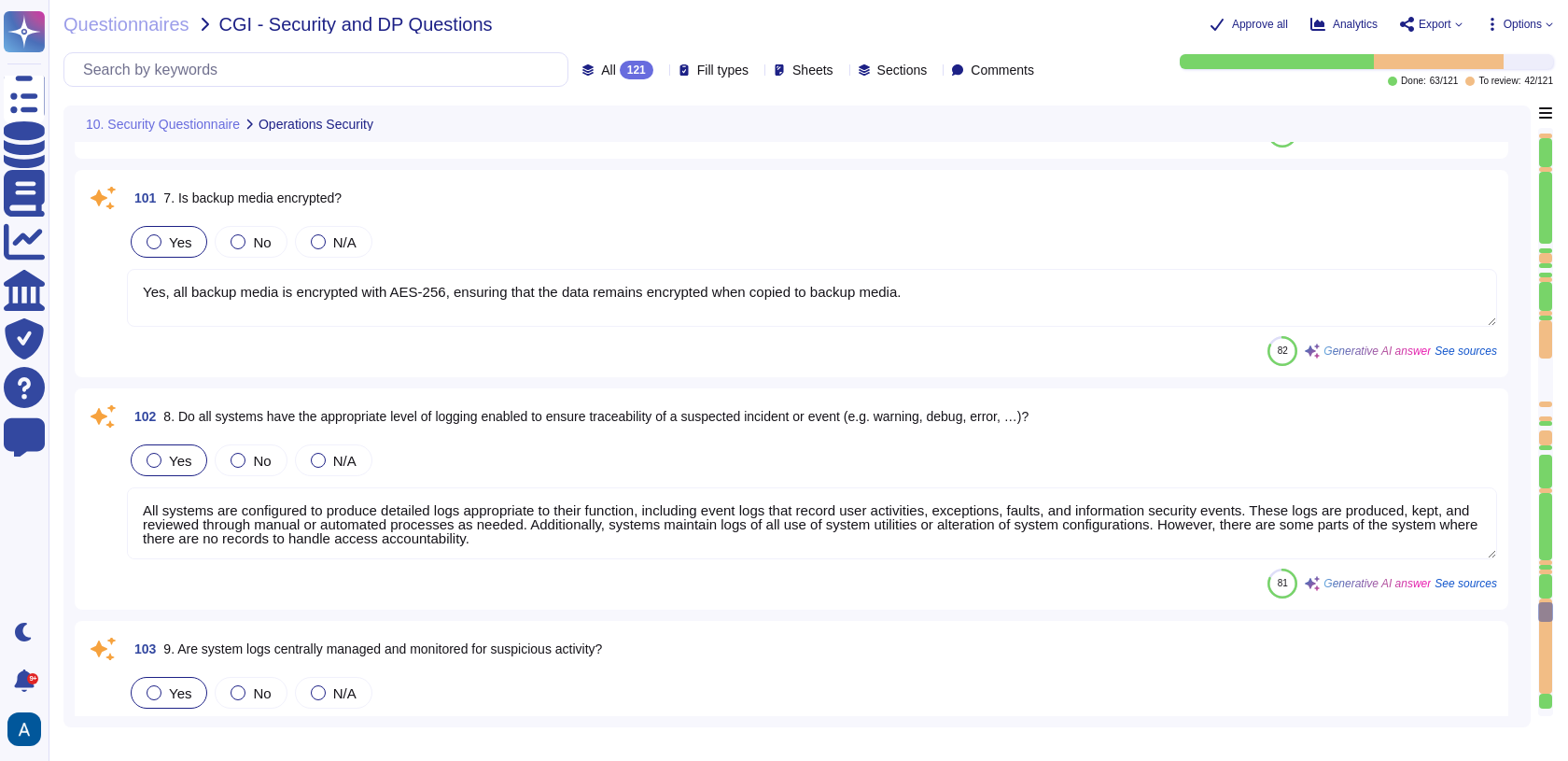
type textarea "Critical systems and data are backed up in accordance with the confidentiality,…"
type textarea "Yes, data/system restoration tests are performed regularly, at least once a yea…"
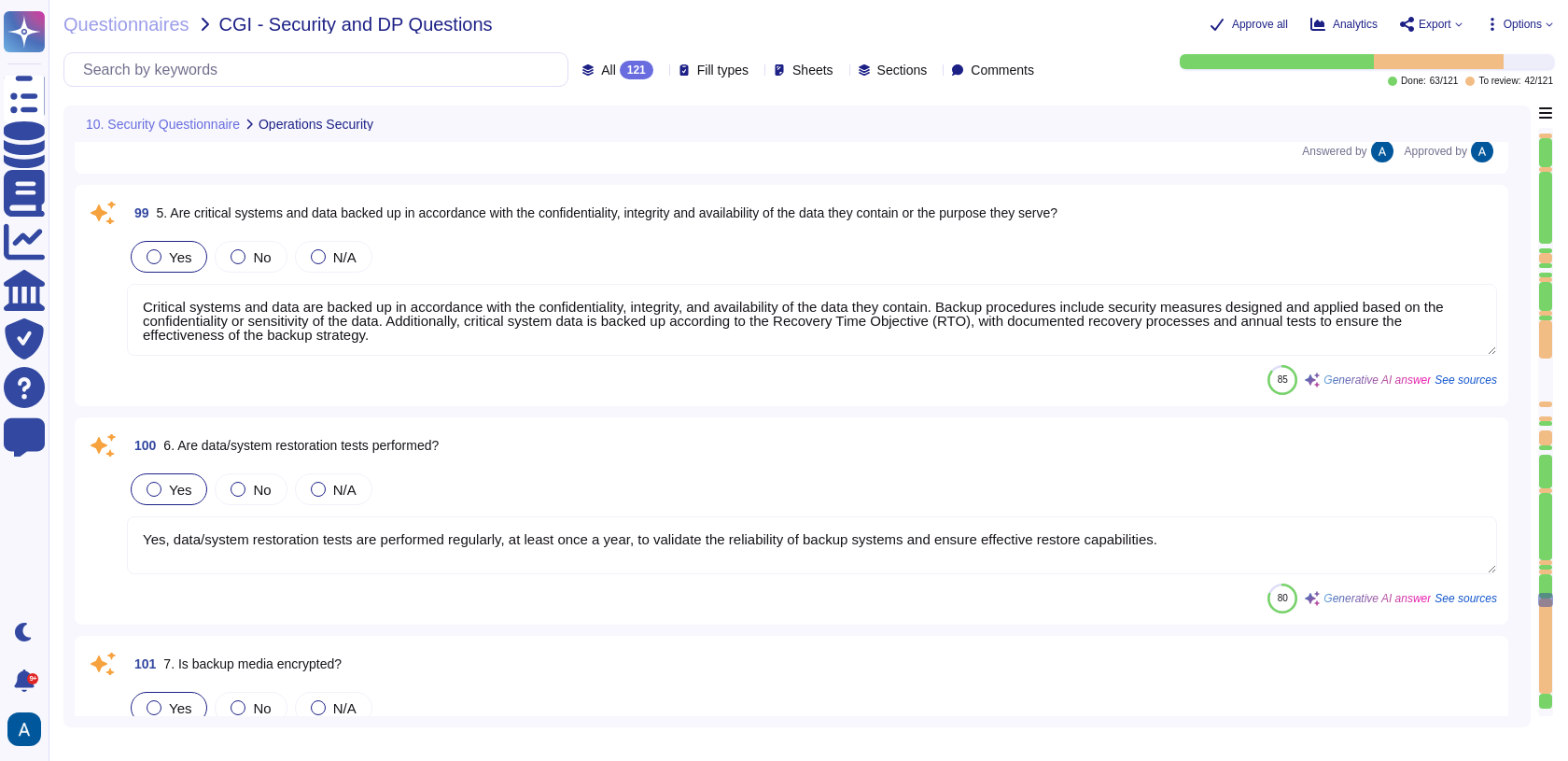
scroll to position [23447, 0]
type textarea "Our access control systems are tied to a centralized system that provides granu…"
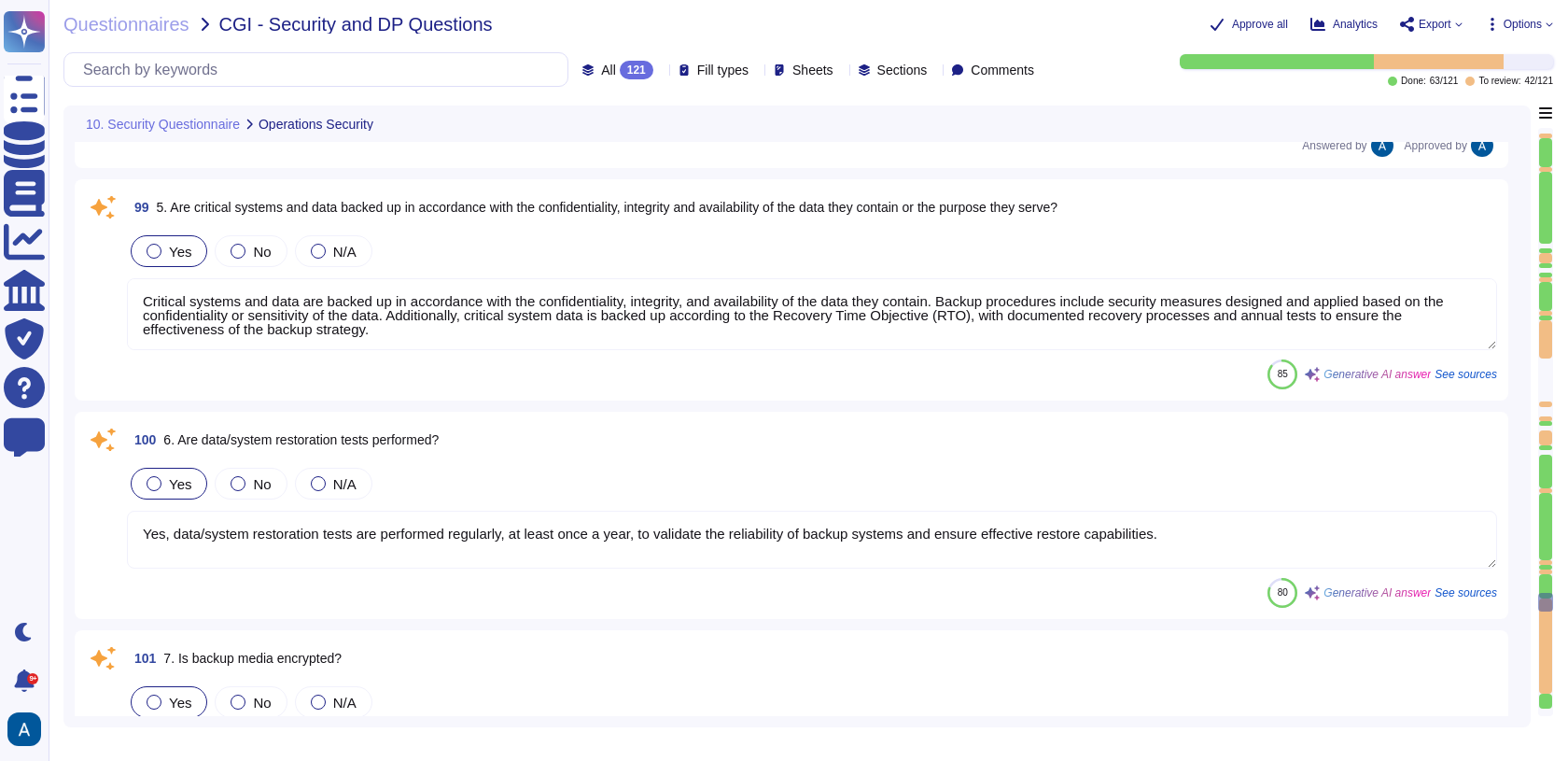
click at [1173, 329] on textarea "Critical systems and data are backed up in accordance with the confidentiality,…" at bounding box center [812, 314] width 1370 height 72
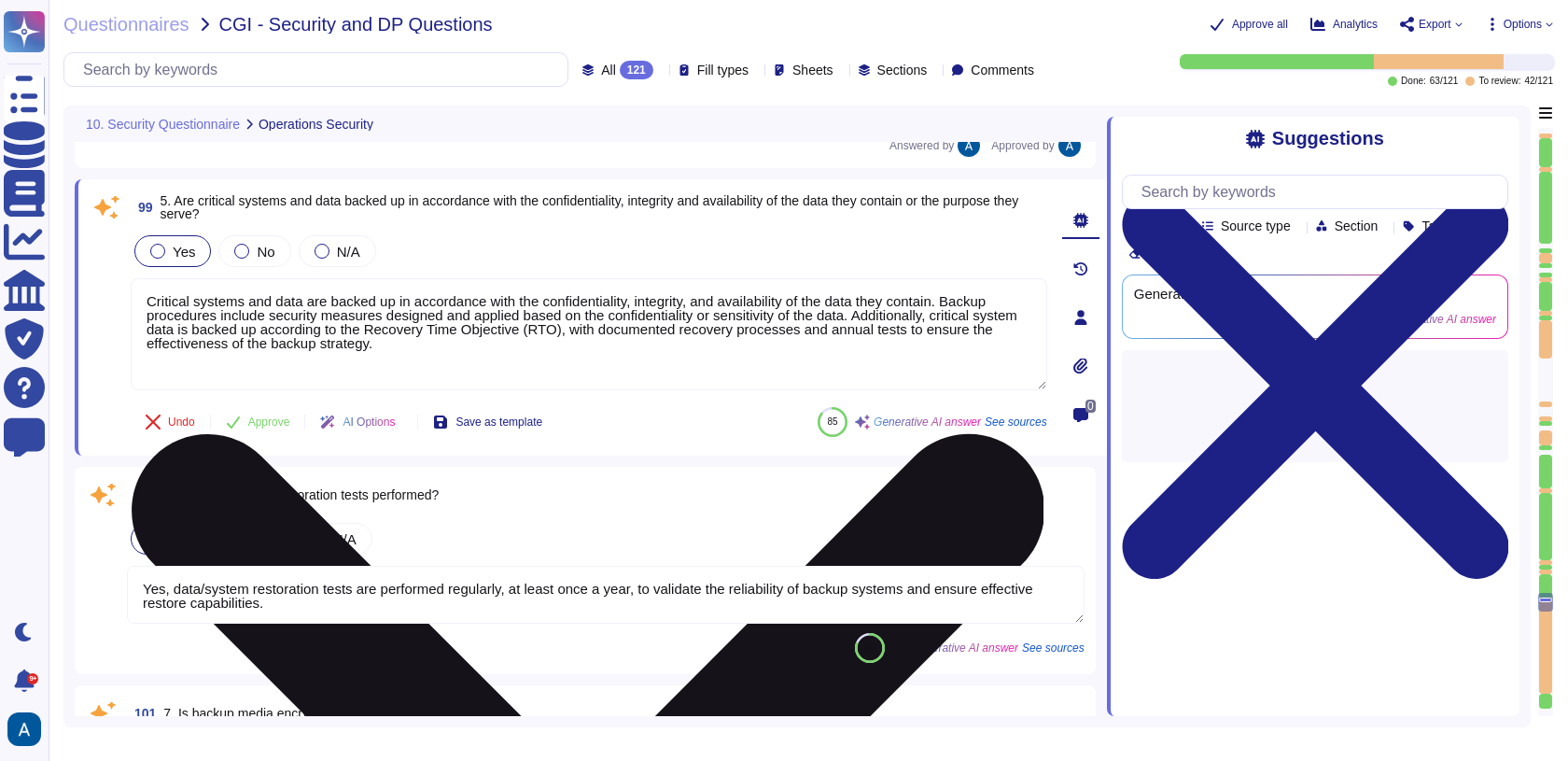
type textarea "Our access control systems are tied to a centralized system that provides granu…"
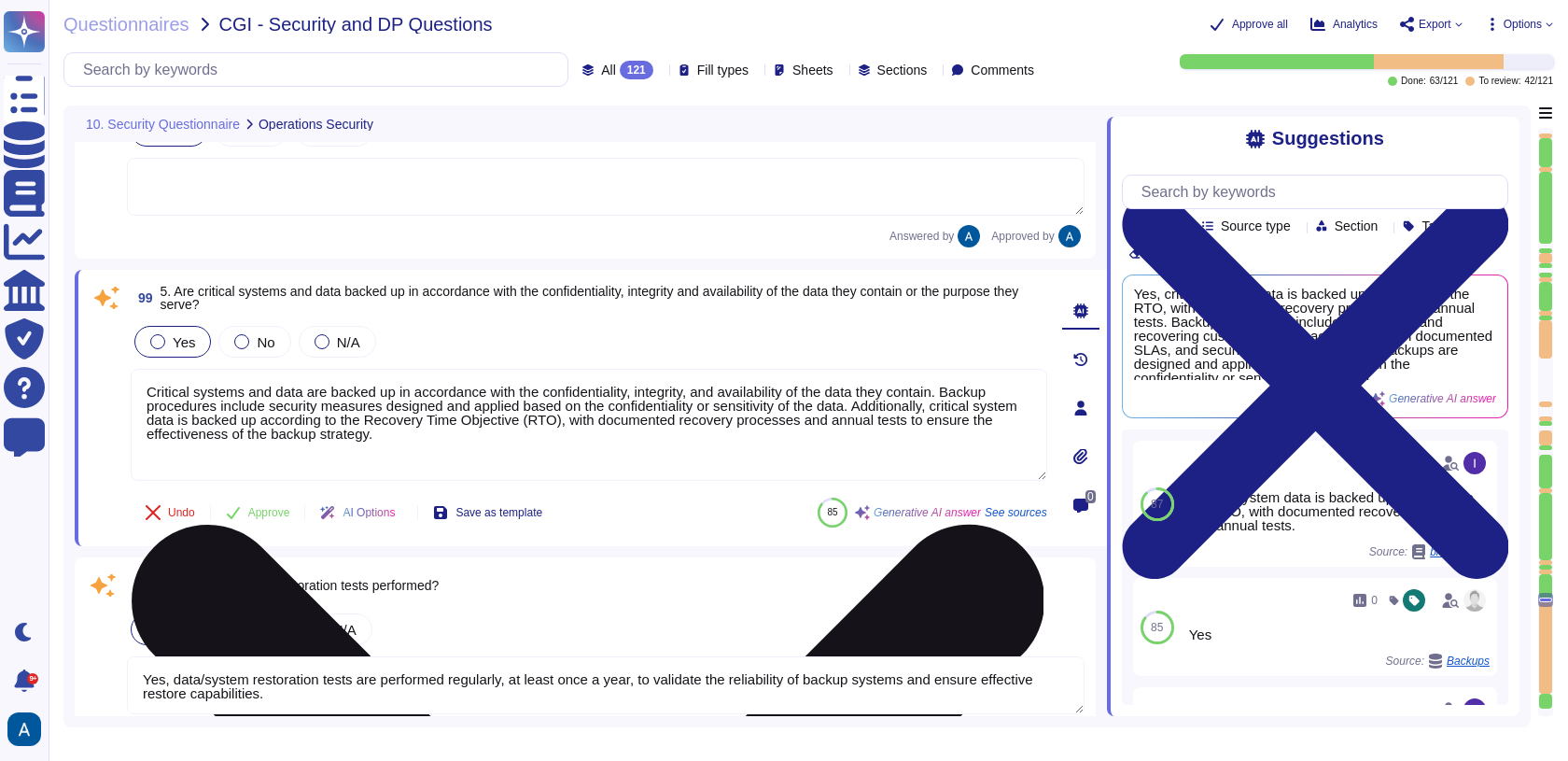
scroll to position [23390, 0]
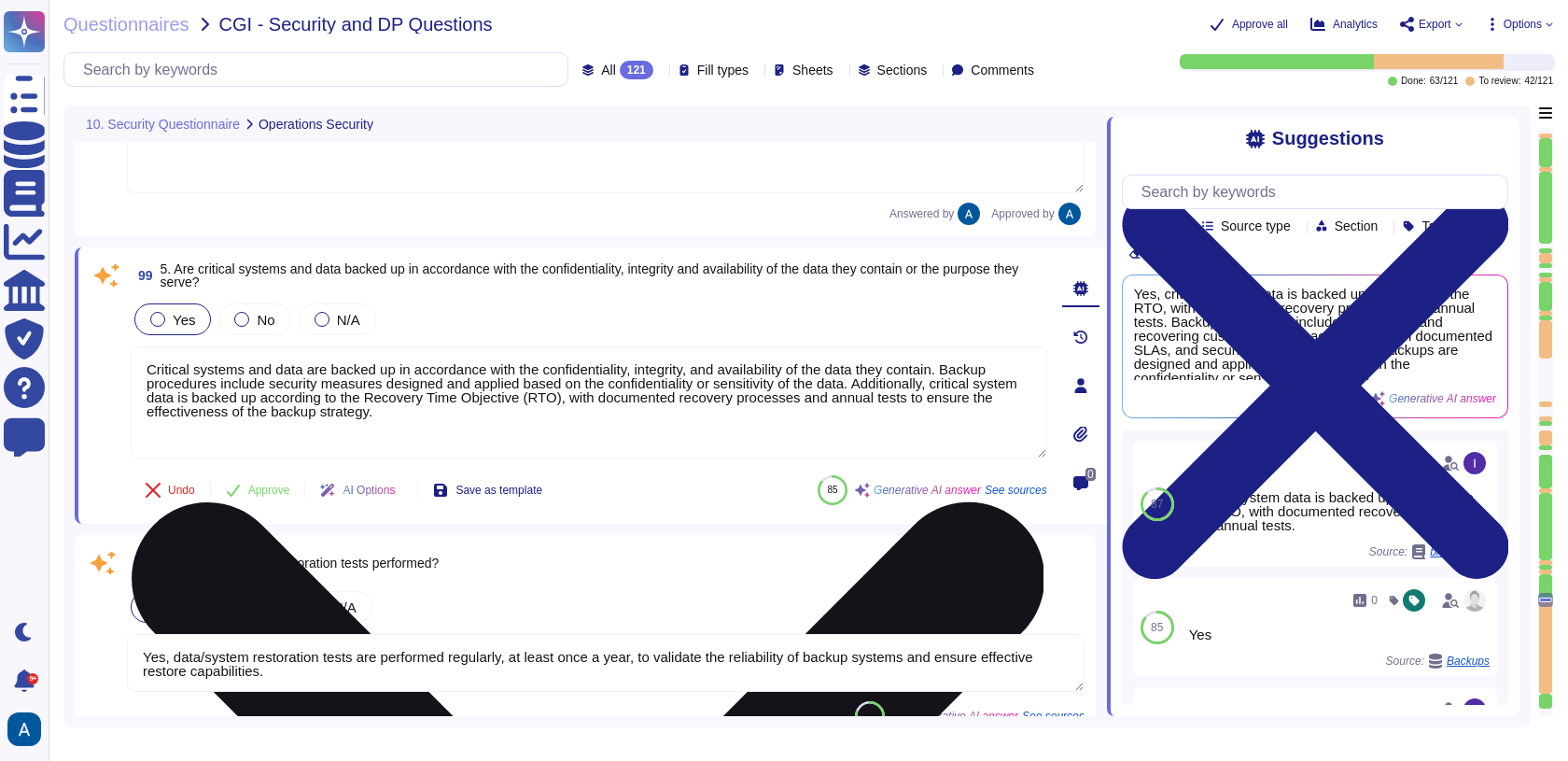
click at [737, 432] on textarea "Critical systems and data are backed up in accordance with the confidentiality,…" at bounding box center [589, 402] width 917 height 112
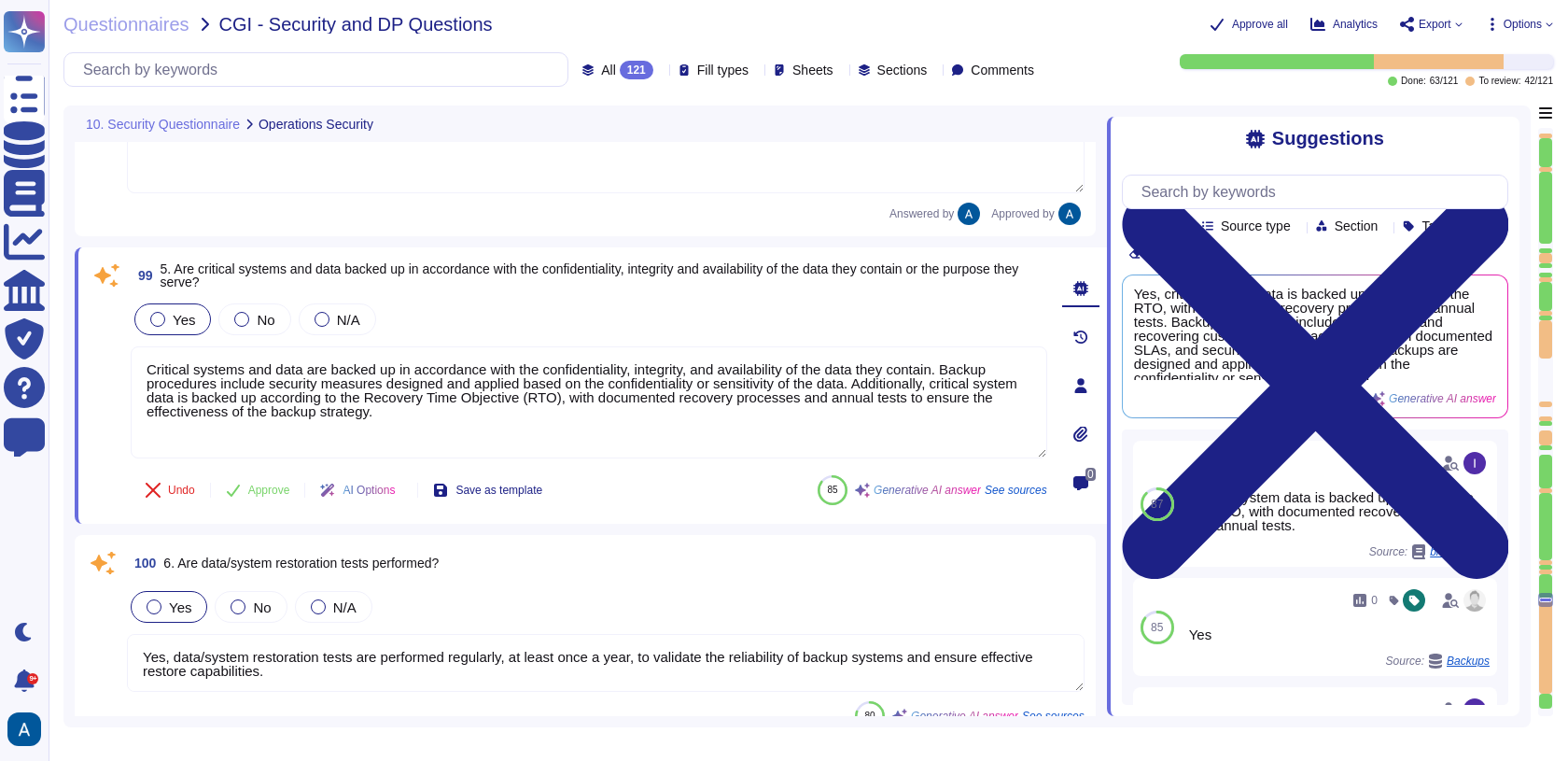
click at [1555, 337] on div "Questionnaires CGI - Security and DP Questions Approve all Analytics Export Opt…" at bounding box center [808, 380] width 1519 height 761
click at [1549, 337] on div at bounding box center [1546, 339] width 13 height 38
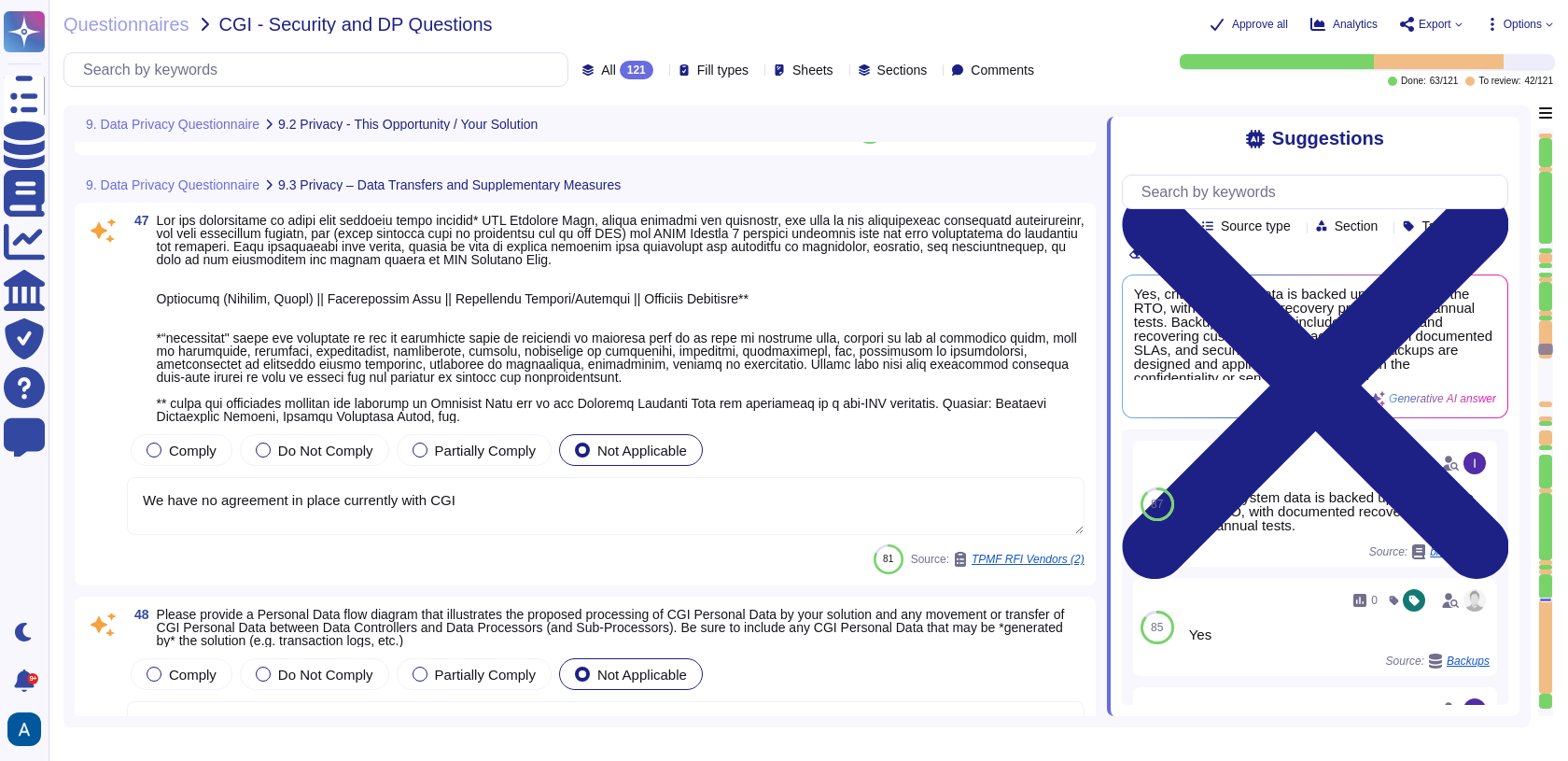
type textarea "1) User access to personal data is controlled through a comprehensive access an…"
type textarea "Colossyan has incorporated "Privacy by Design and Default" principles through s…"
type textarea "We have no agreement in place currently with CGI"
type textarea "Documentation is available and downloadable from Colossyan Trust Center: [URL][…"
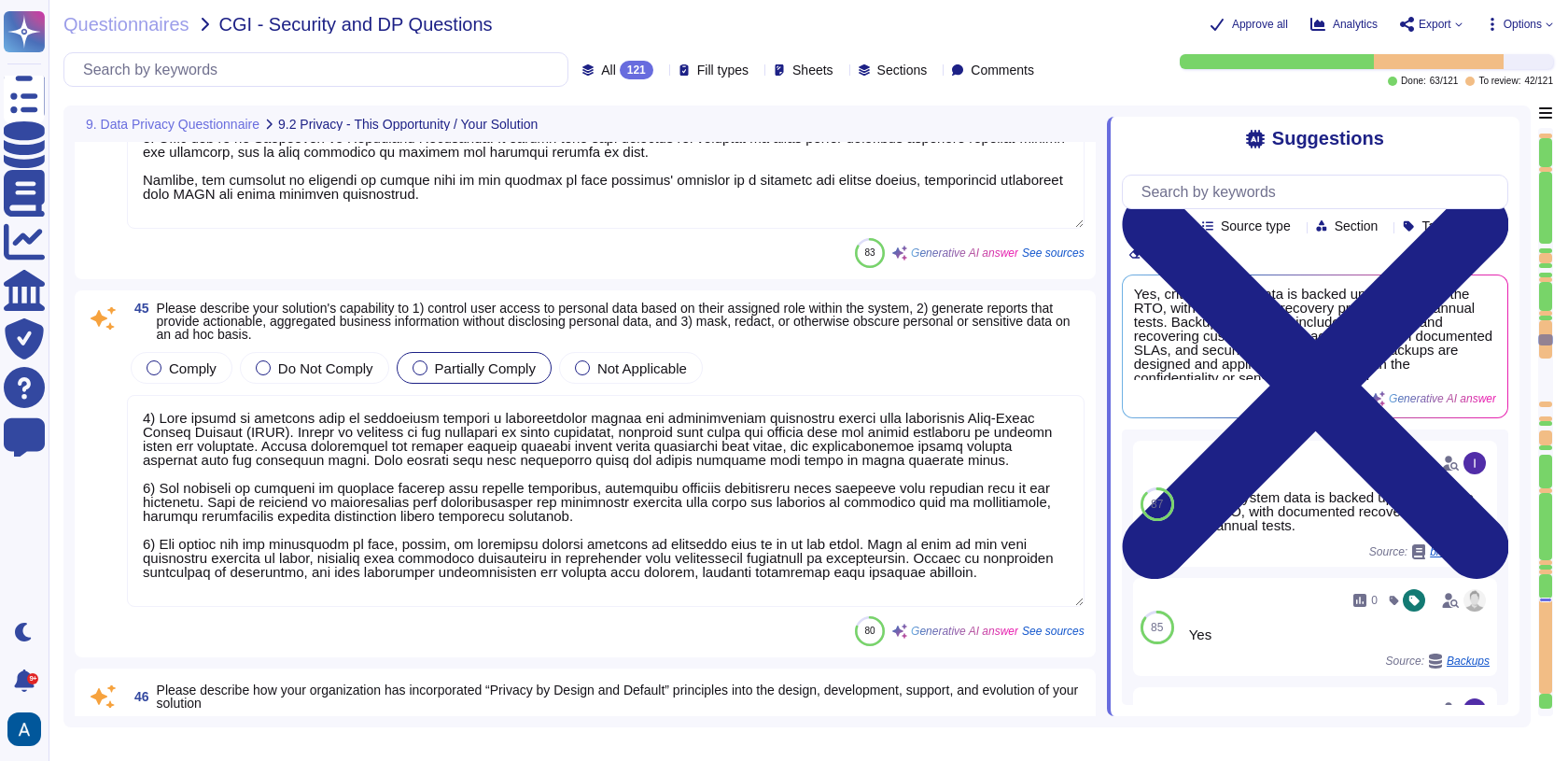
type textarea "We have no agreement in place currently with CGI"
type textarea "Our solution supports and responds to data subjects exercising their rights thr…"
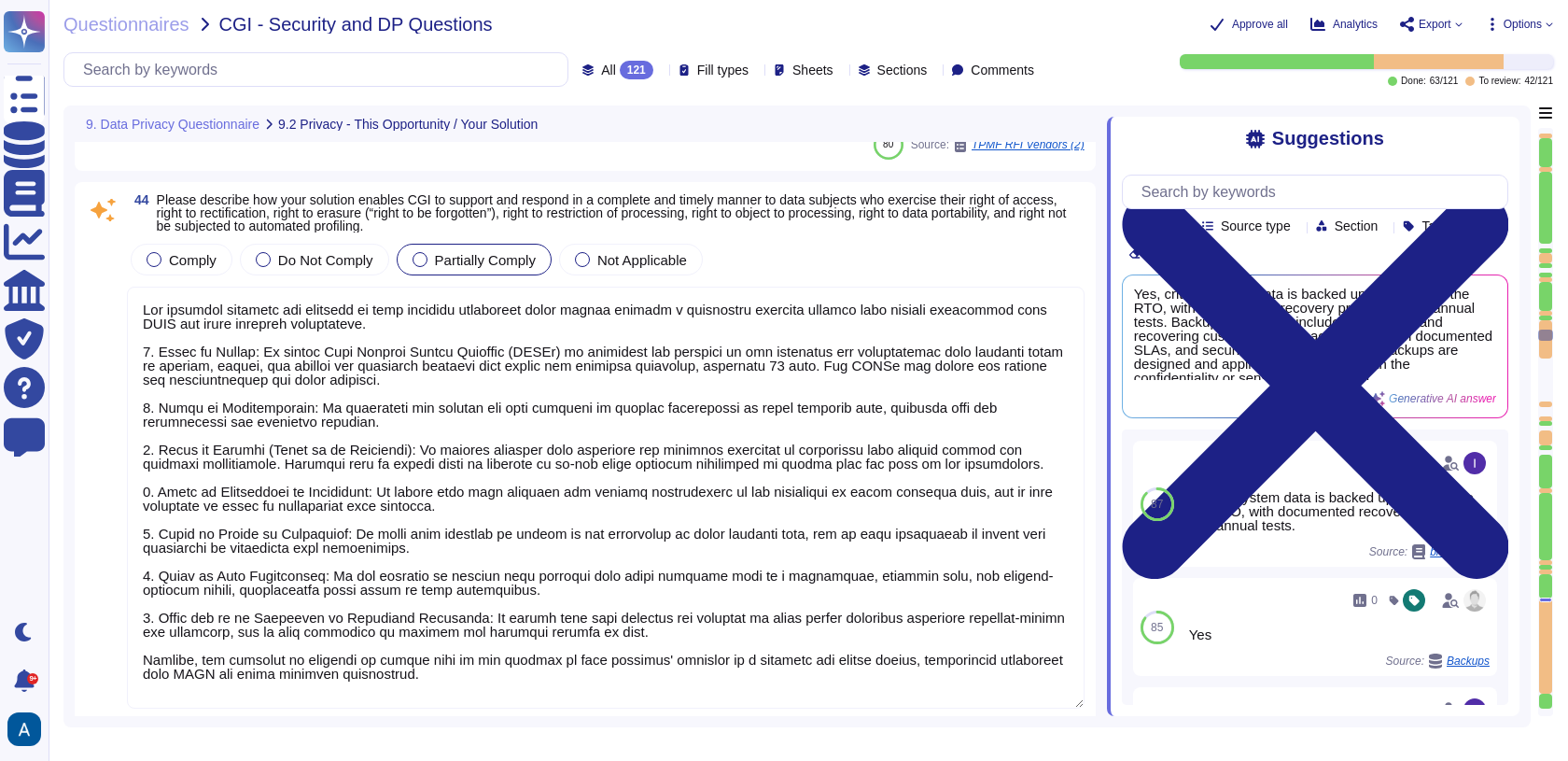
type textarea "Colossyan applies several technical and organizational measures (TOMs) to prote…"
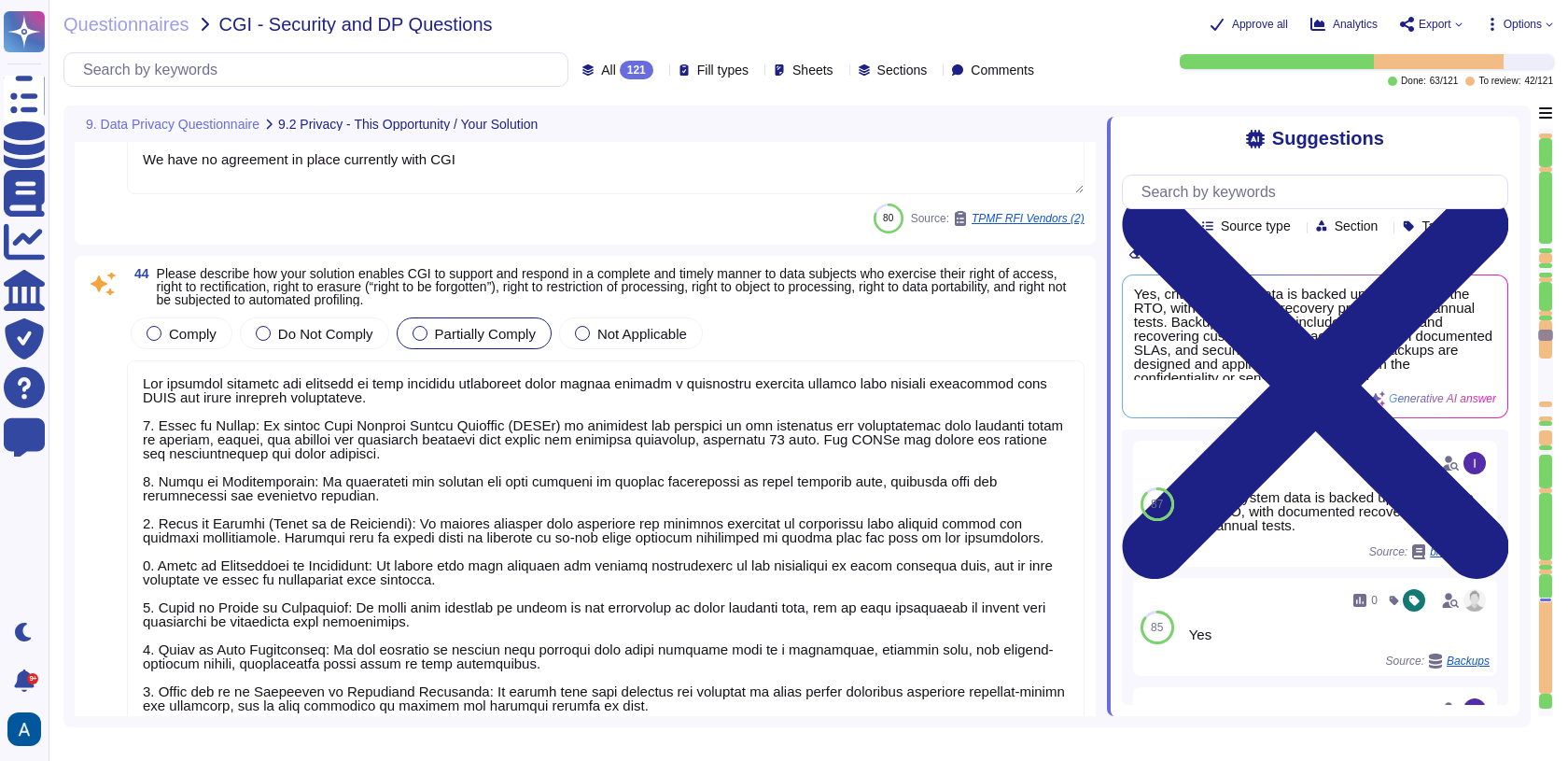
scroll to position [1, 0]
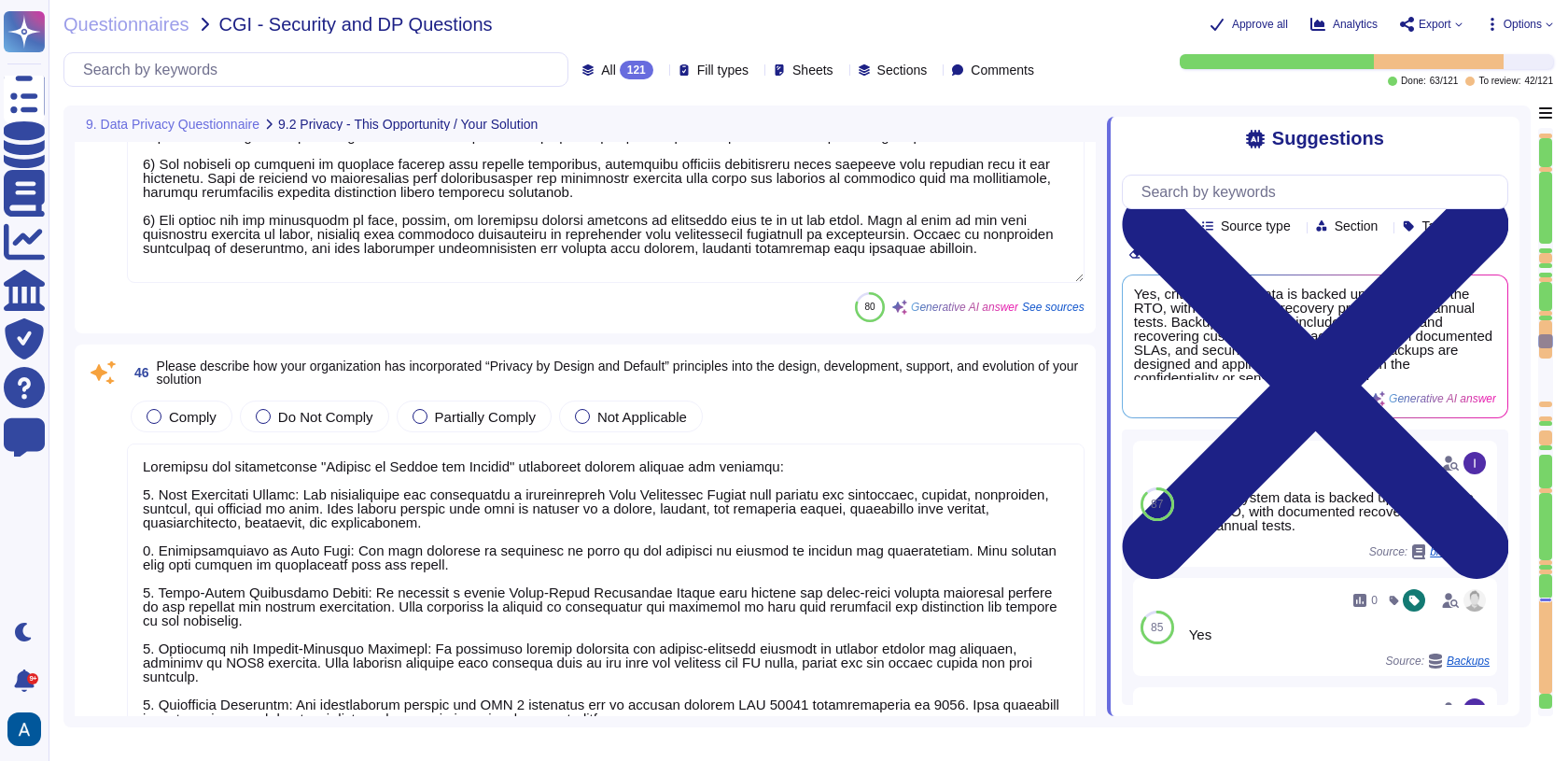
type textarea "We have no agreement in place currently with CGI"
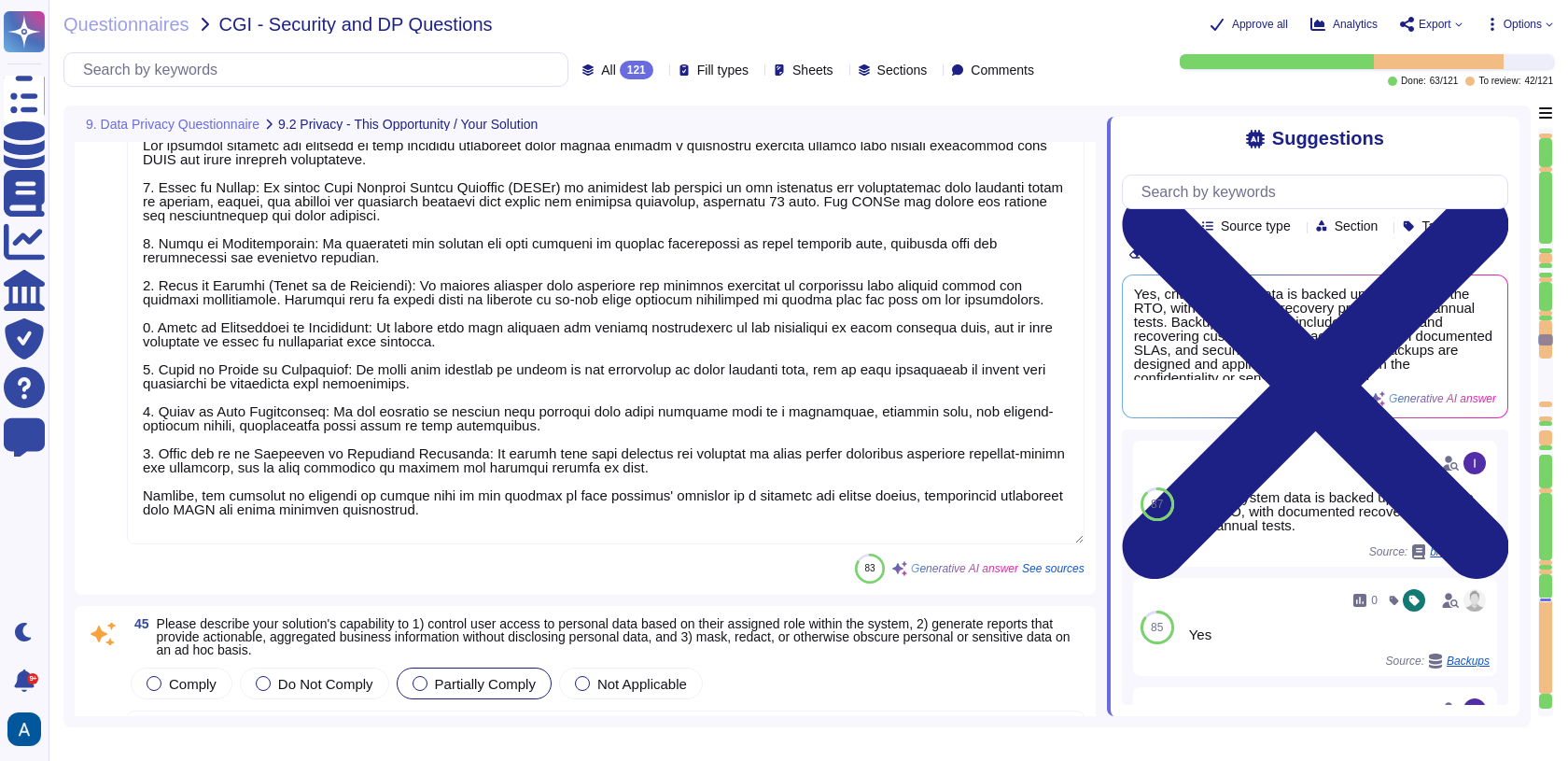
type textarea "Colossyan applies several technical and organizational measures (TOMs) to prote…"
type textarea "We have no agreement in place currently with CGI"
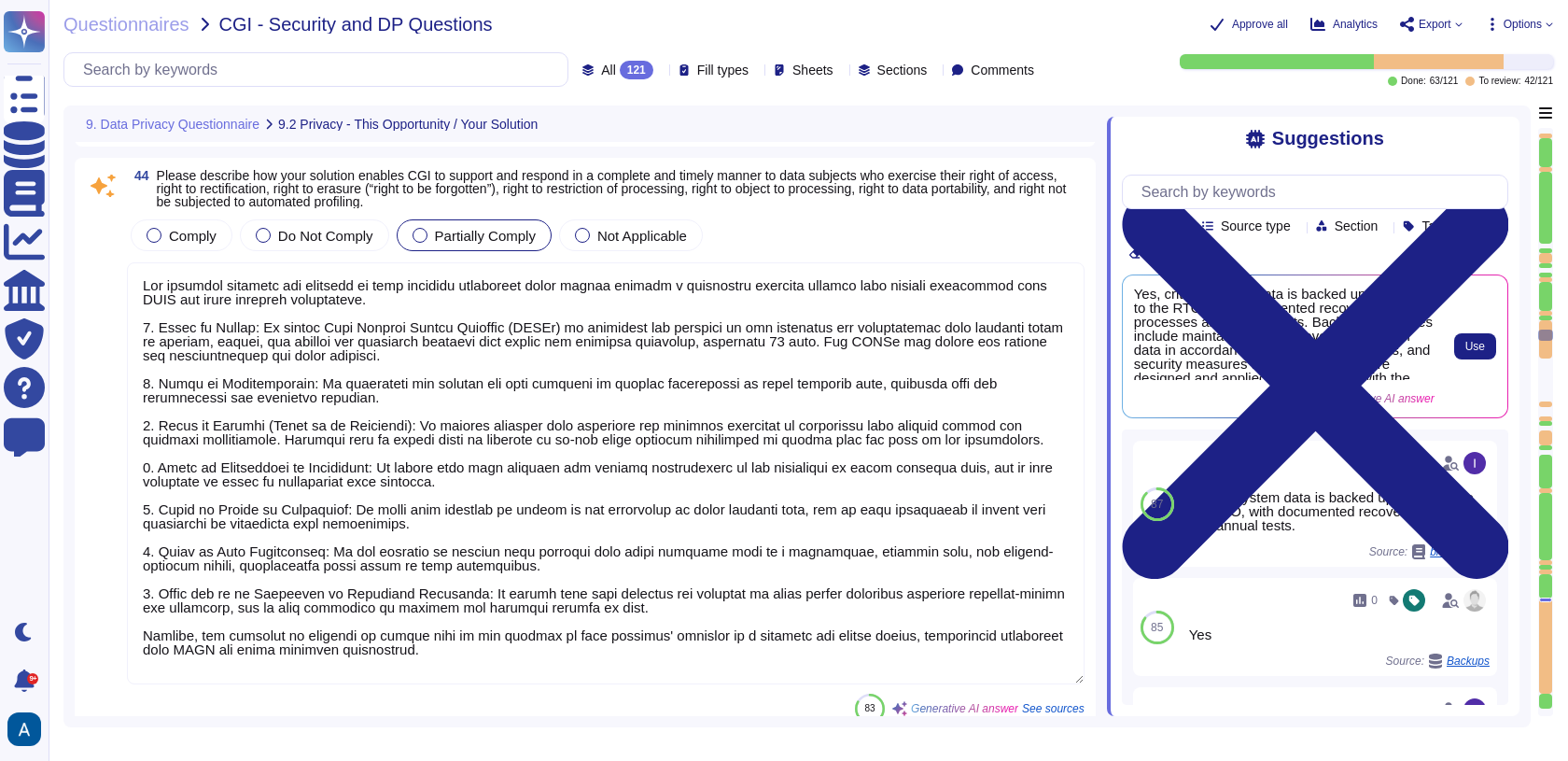
scroll to position [11379, 0]
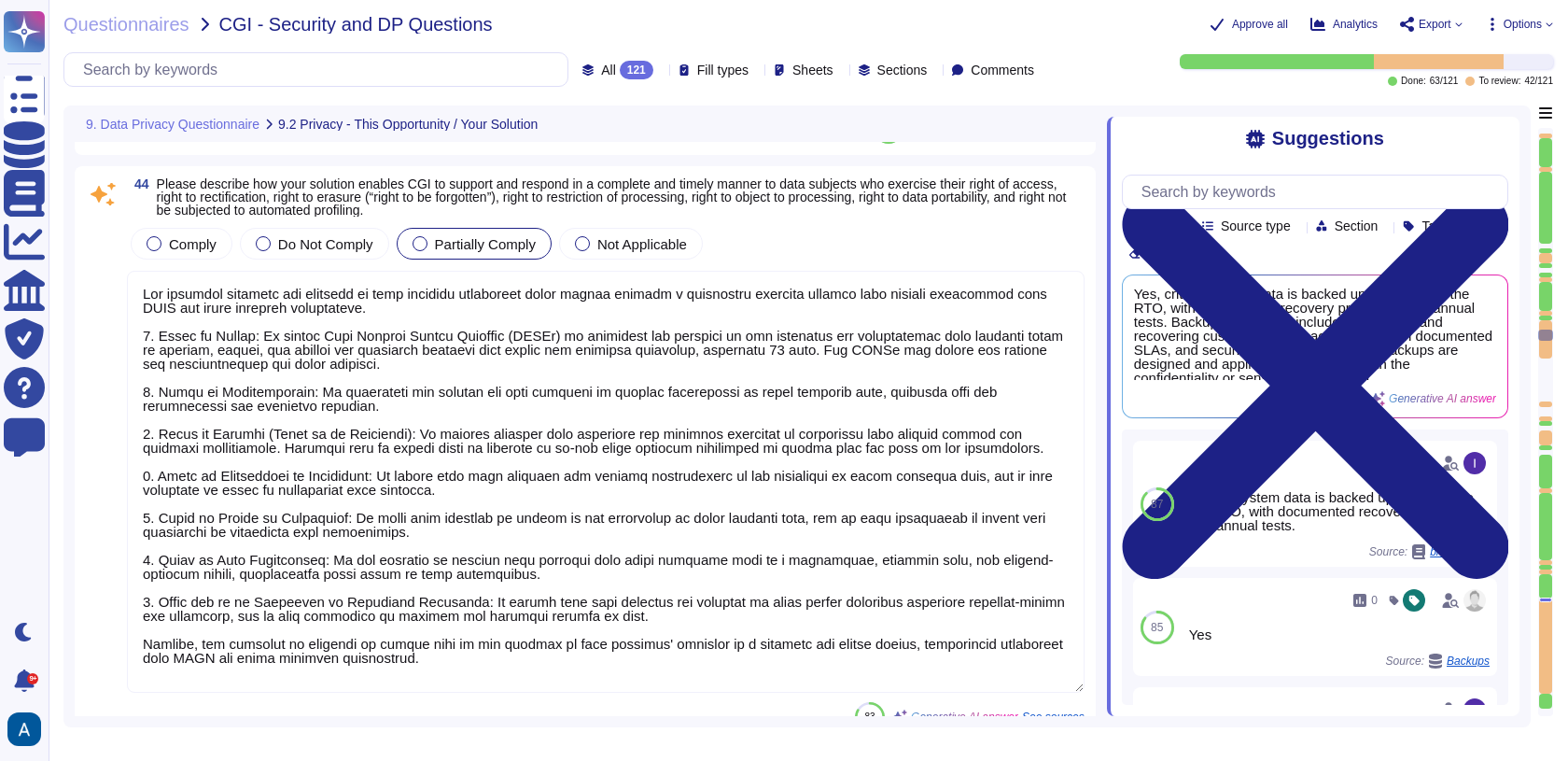
click at [1547, 647] on div at bounding box center [1546, 646] width 13 height 97
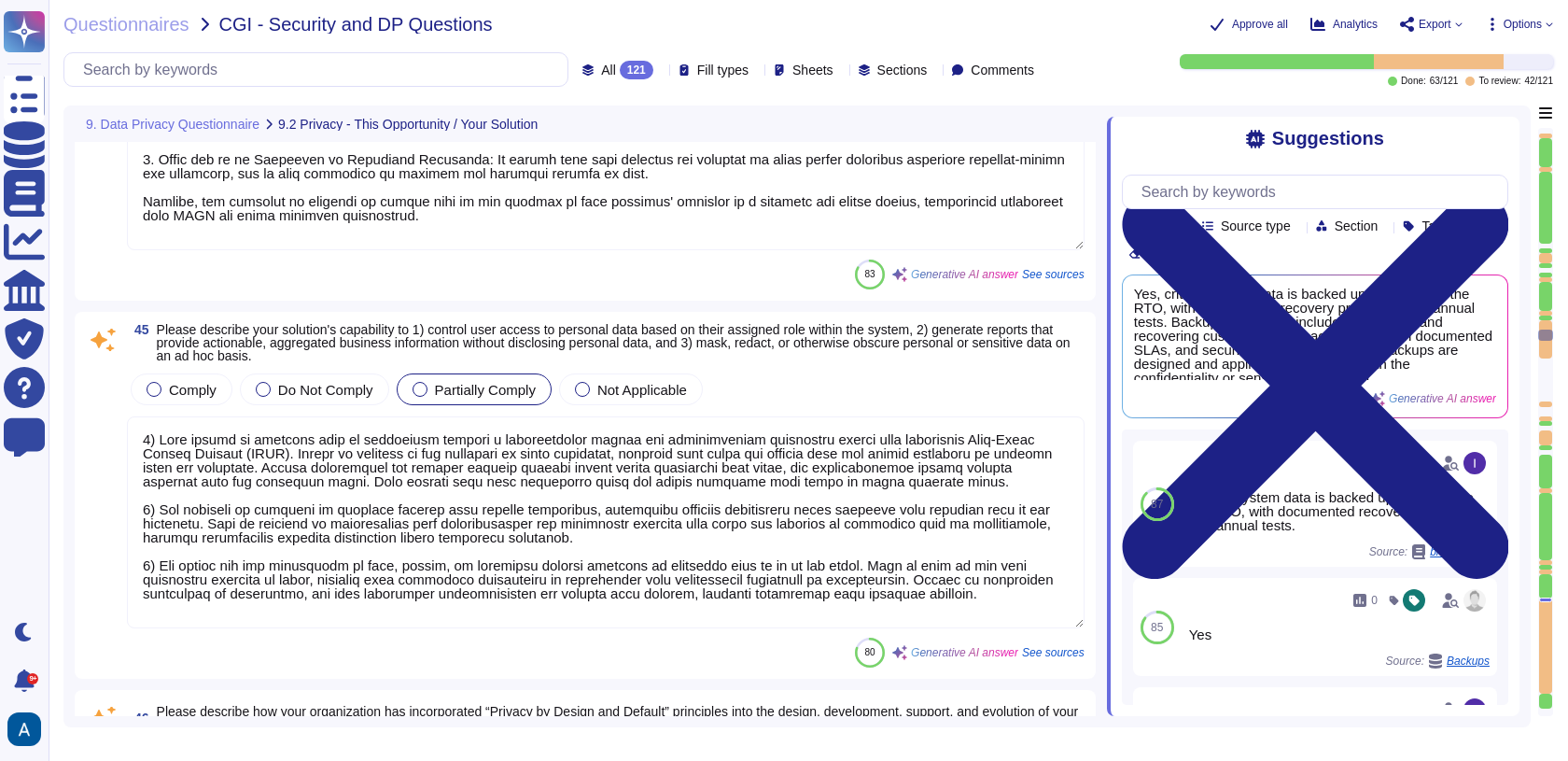
click at [1547, 647] on div at bounding box center [1546, 646] width 13 height 97
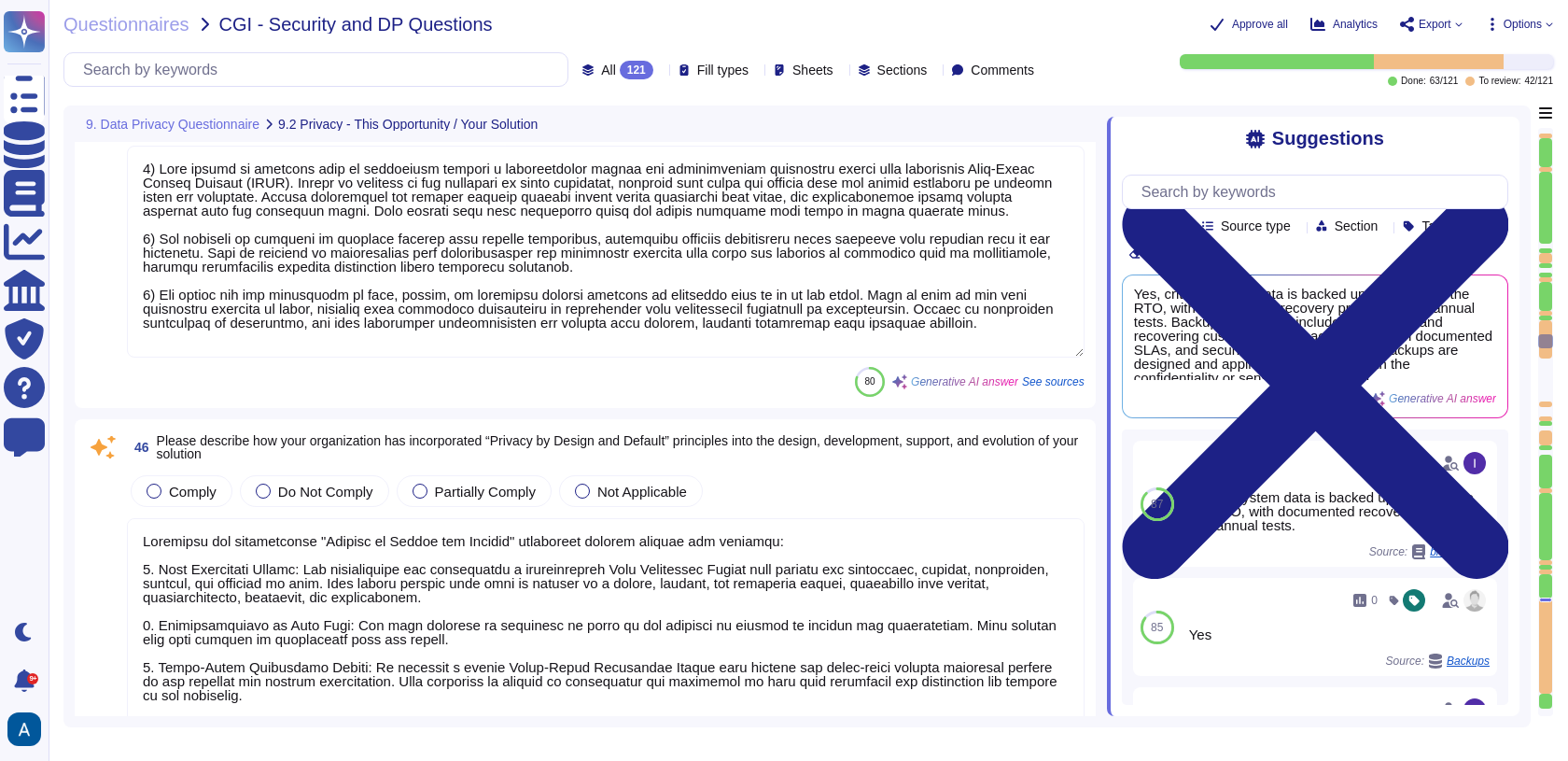
type textarea "We have no agreement in place currently with CGI"
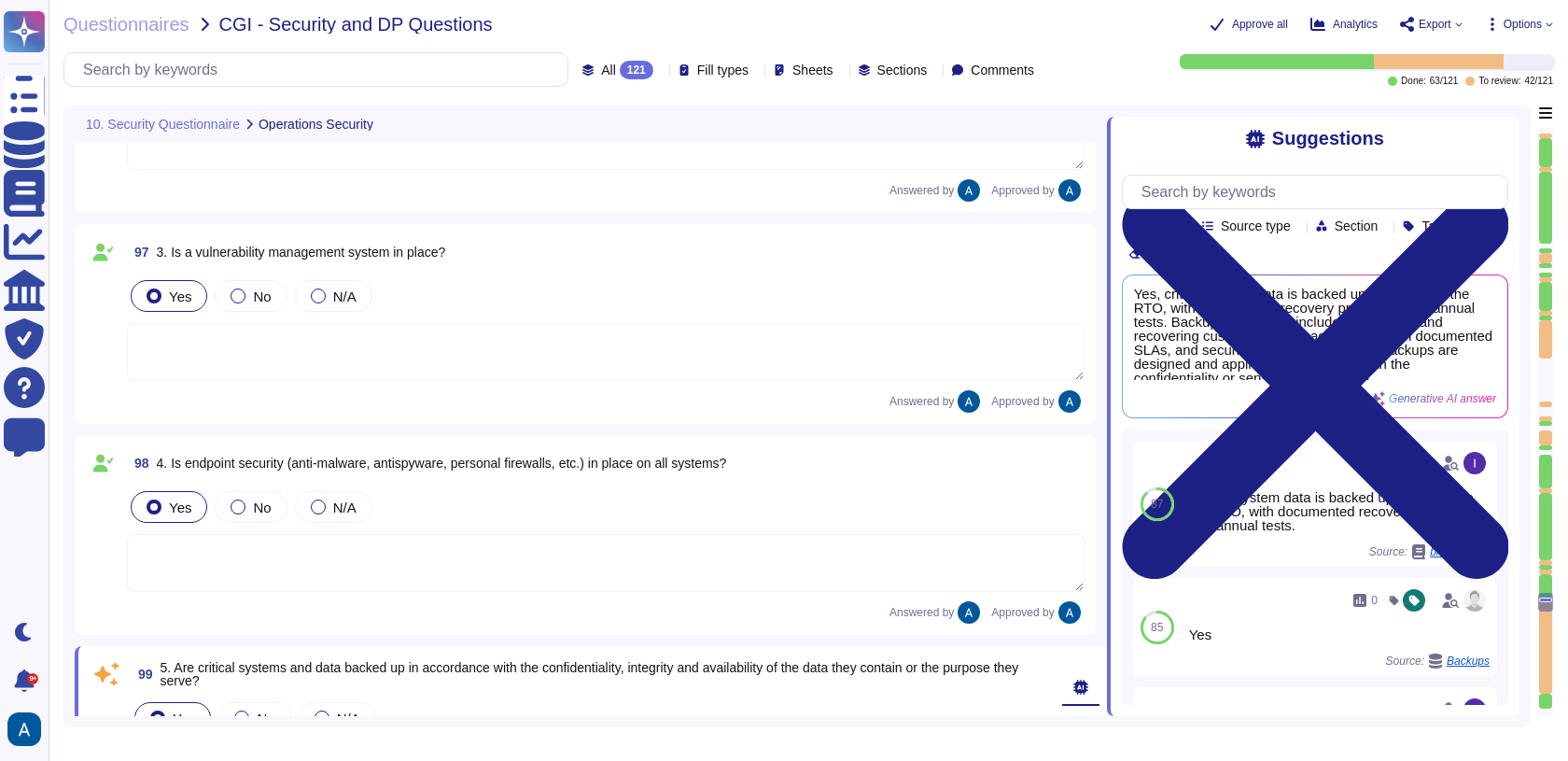
type textarea "Critical systems and data are backed up in accordance with the confidentiality,…"
type textarea "Yes, data/system restoration tests are performed regularly, at least once a yea…"
type textarea "Yes, all backup media is encrypted with AES-256, ensuring that the data remains…"
type textarea "All systems are configured to produce detailed logs appropriate to their functi…"
type textarea "Our access control systems are tied to a centralized system that provides granu…"
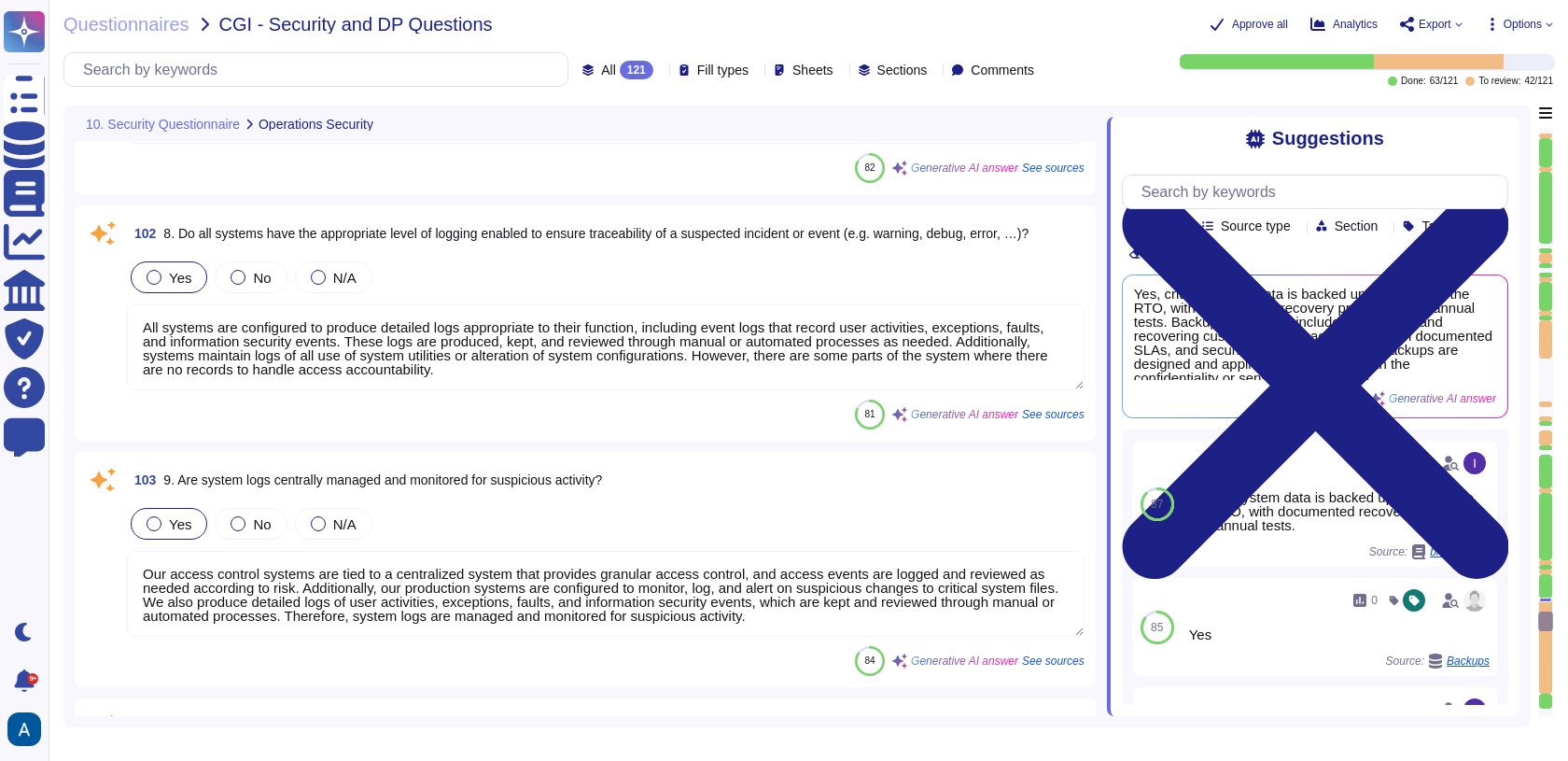
type textarea "Yes, we employ server hardening as part of our documented security and hardenin…"
type textarea "Yes, networks are segmented, and rules are in place to ensure physical and logi…"
type textarea "Yes, authentication is in place and is aligned with the sensitivity of the info…"
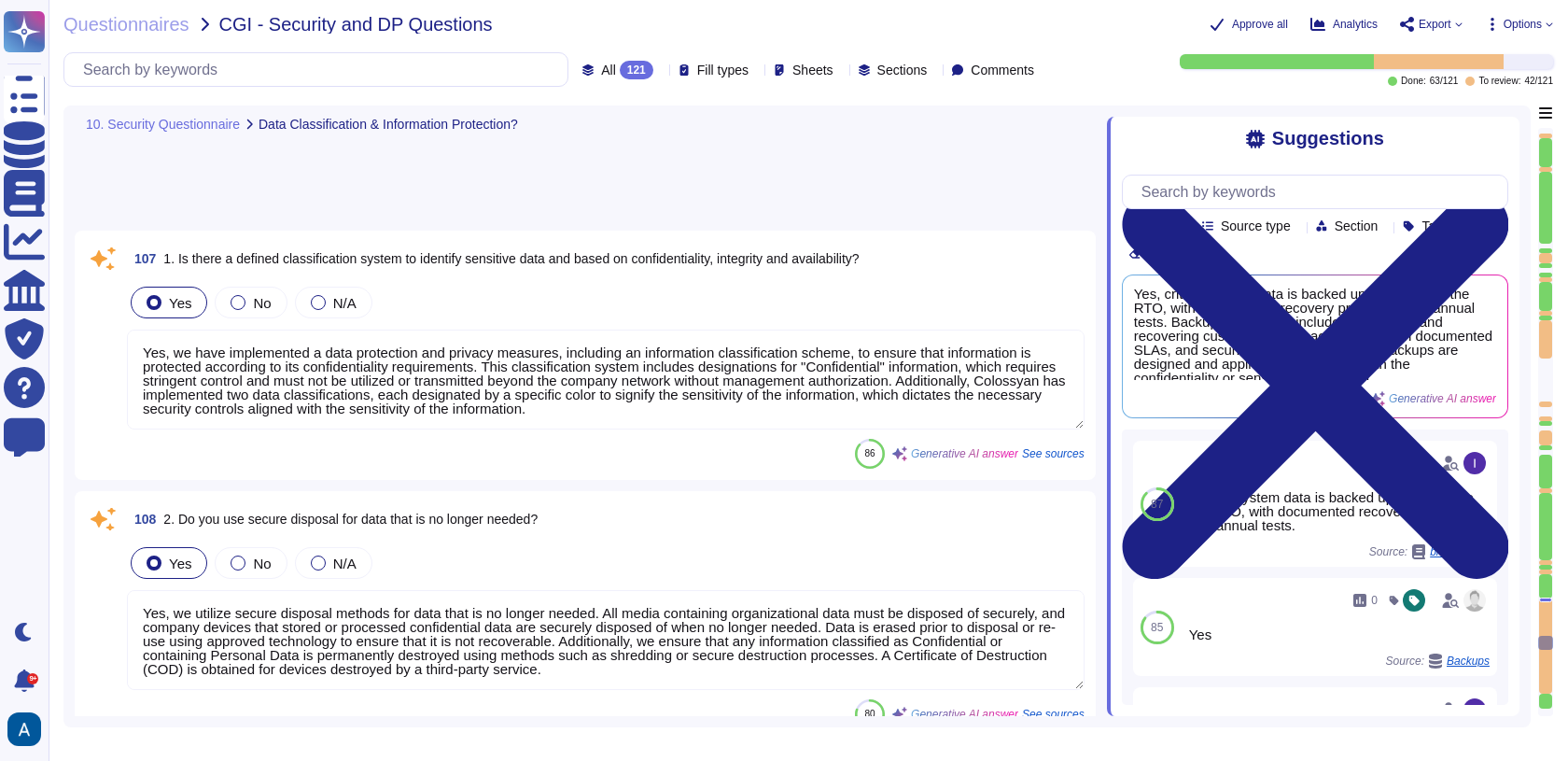
type textarea "Yes, we have implemented a data protection and privacy measures, including an i…"
type textarea "Yes, we utilize secure disposal methods for data that is no longer needed. All …"
type textarea "Yes, suppliers are subject to a security risk assessment before entering into a…"
type textarea "Yes, supplier contracts include security clauses that support good security pra…"
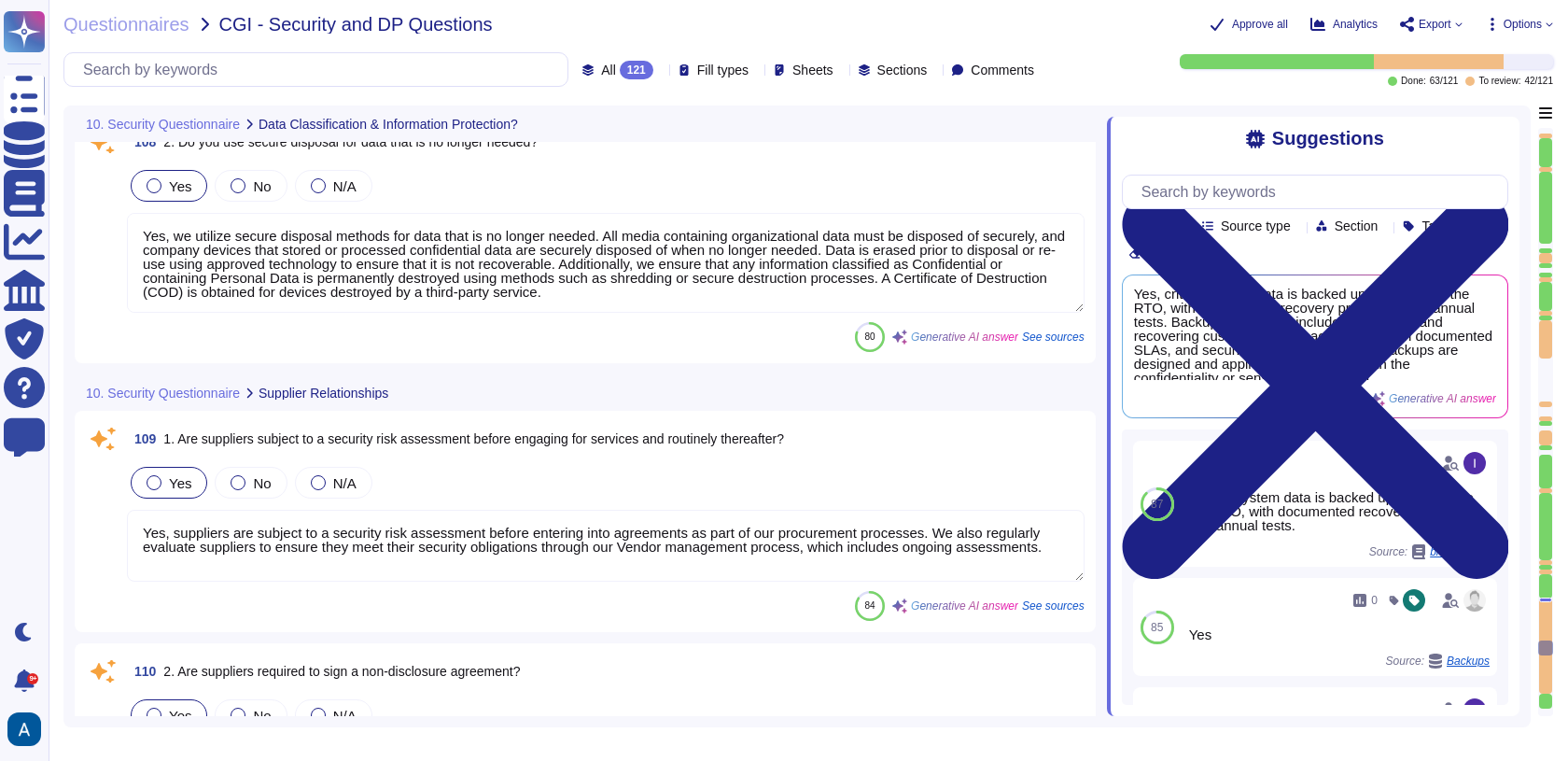
type textarea "Yes."
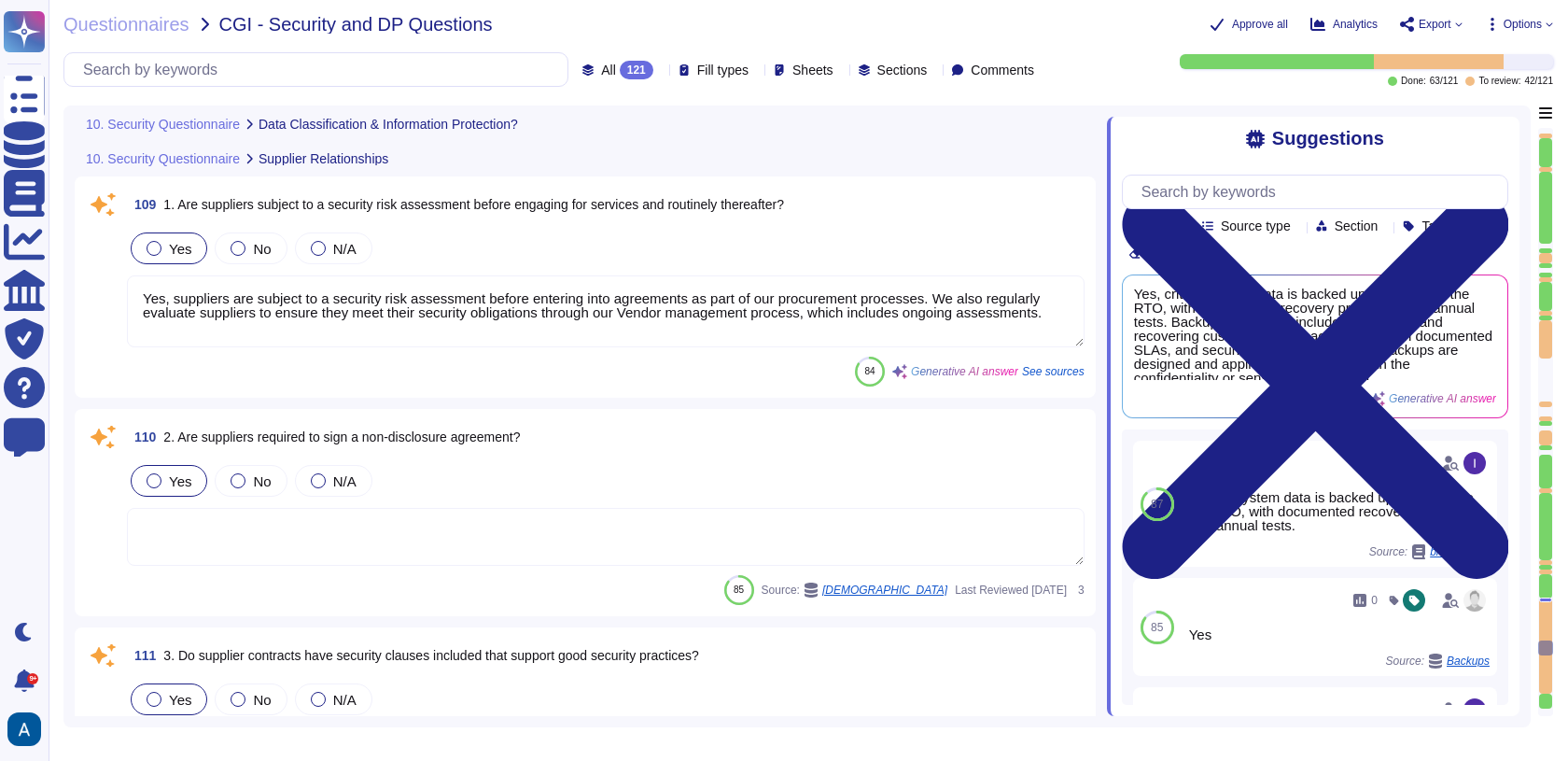
scroll to position [26475, 0]
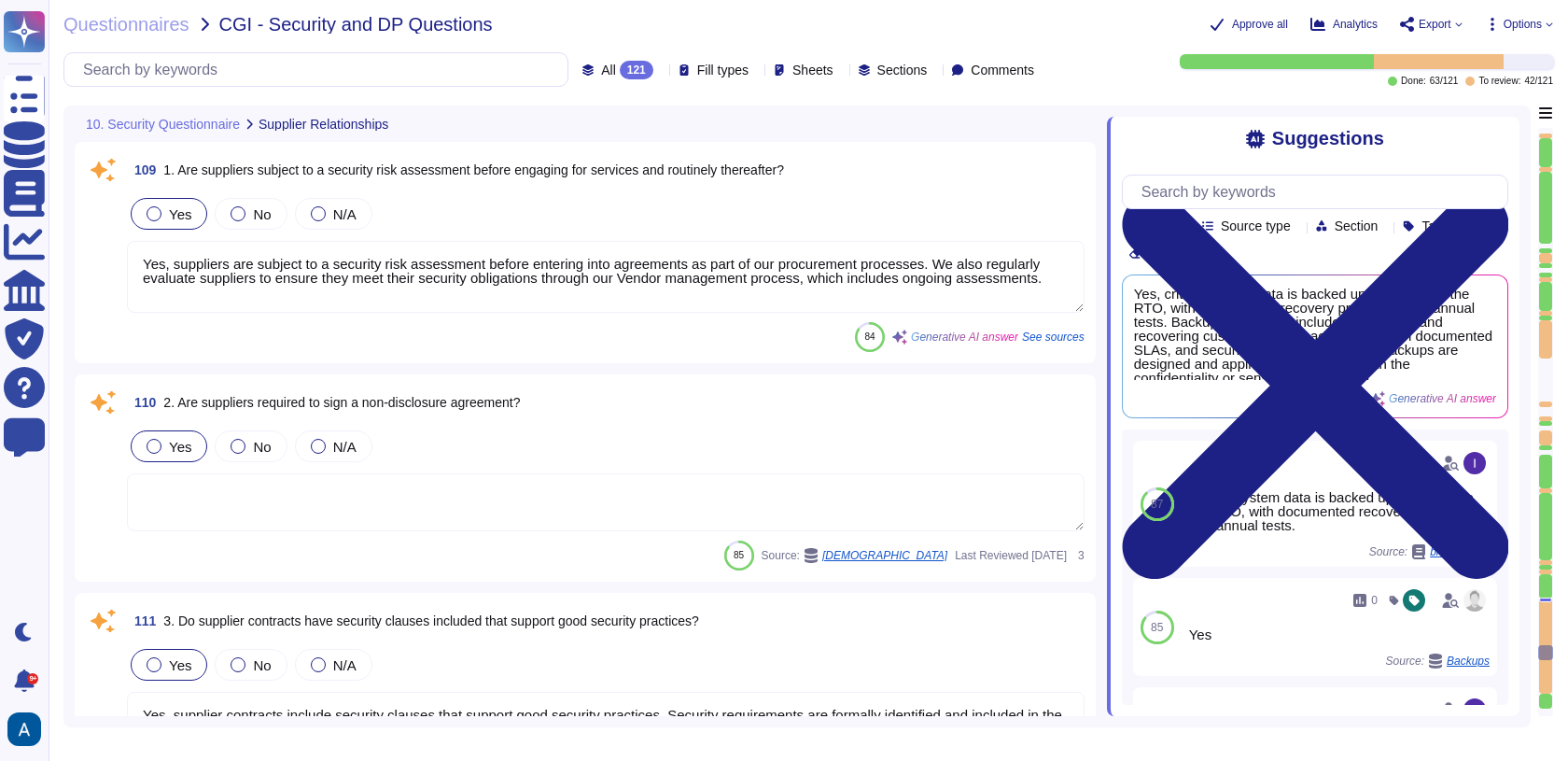
type textarea "Yes, there is a documented and defined process in place to ensure the managemen…"
drag, startPoint x: 1548, startPoint y: 654, endPoint x: 1543, endPoint y: 683, distance: 29.4
click at [1543, 683] on div at bounding box center [1546, 422] width 15 height 588
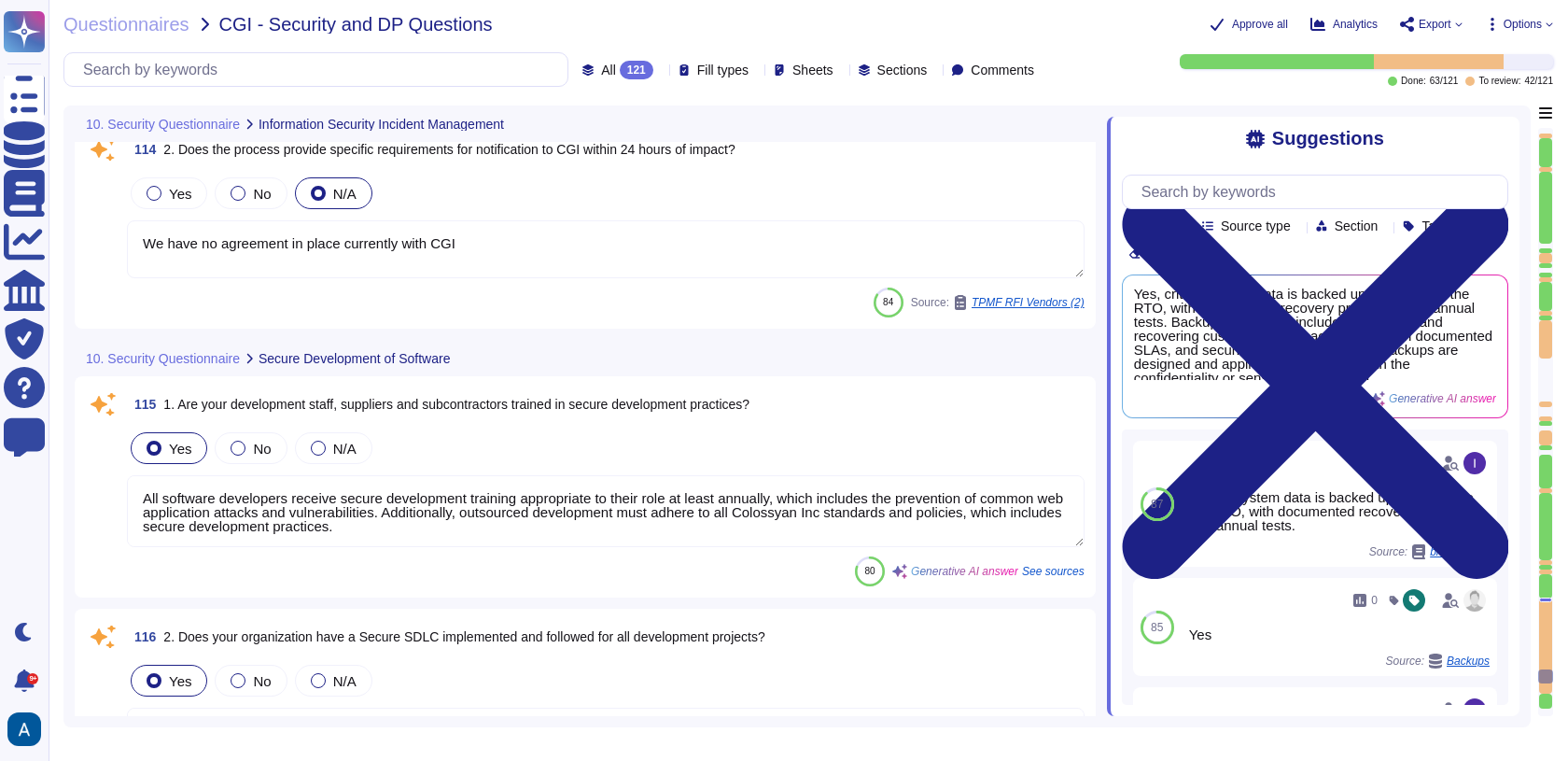
type textarea "We have no agreement in place currently with CGI"
type textarea "All software developers receive secure development training appropriate to thei…"
type textarea "Yes, our organization has a Secure Software Development Life Cycle (SDLC) imple…"
type textarea "Yes, testing and development environments are separated from production environ…"
type textarea "Yes, software applications are subject to vulnerability testing. We have both a…"
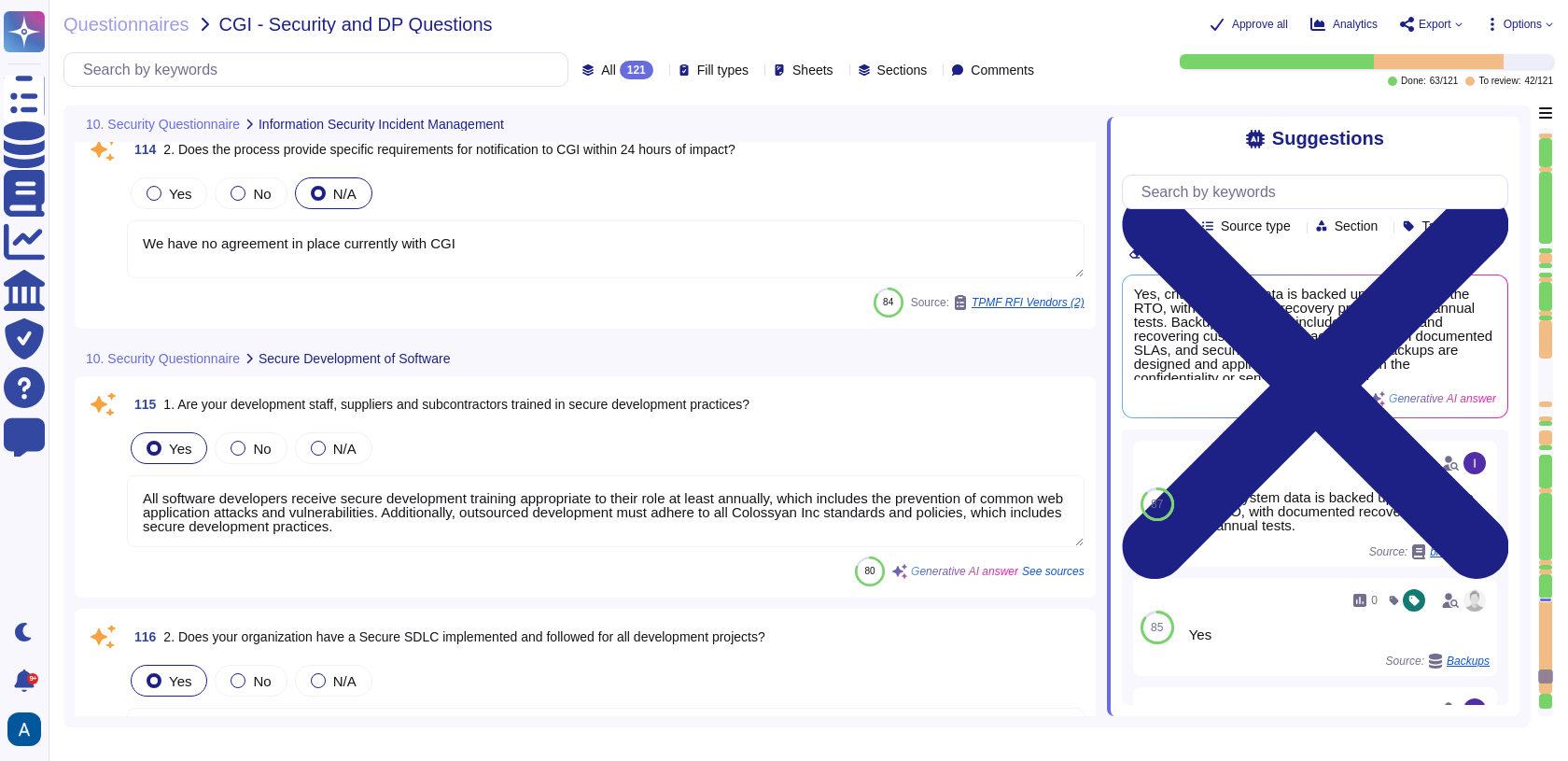
click at [1543, 683] on div at bounding box center [1546, 646] width 13 height 97
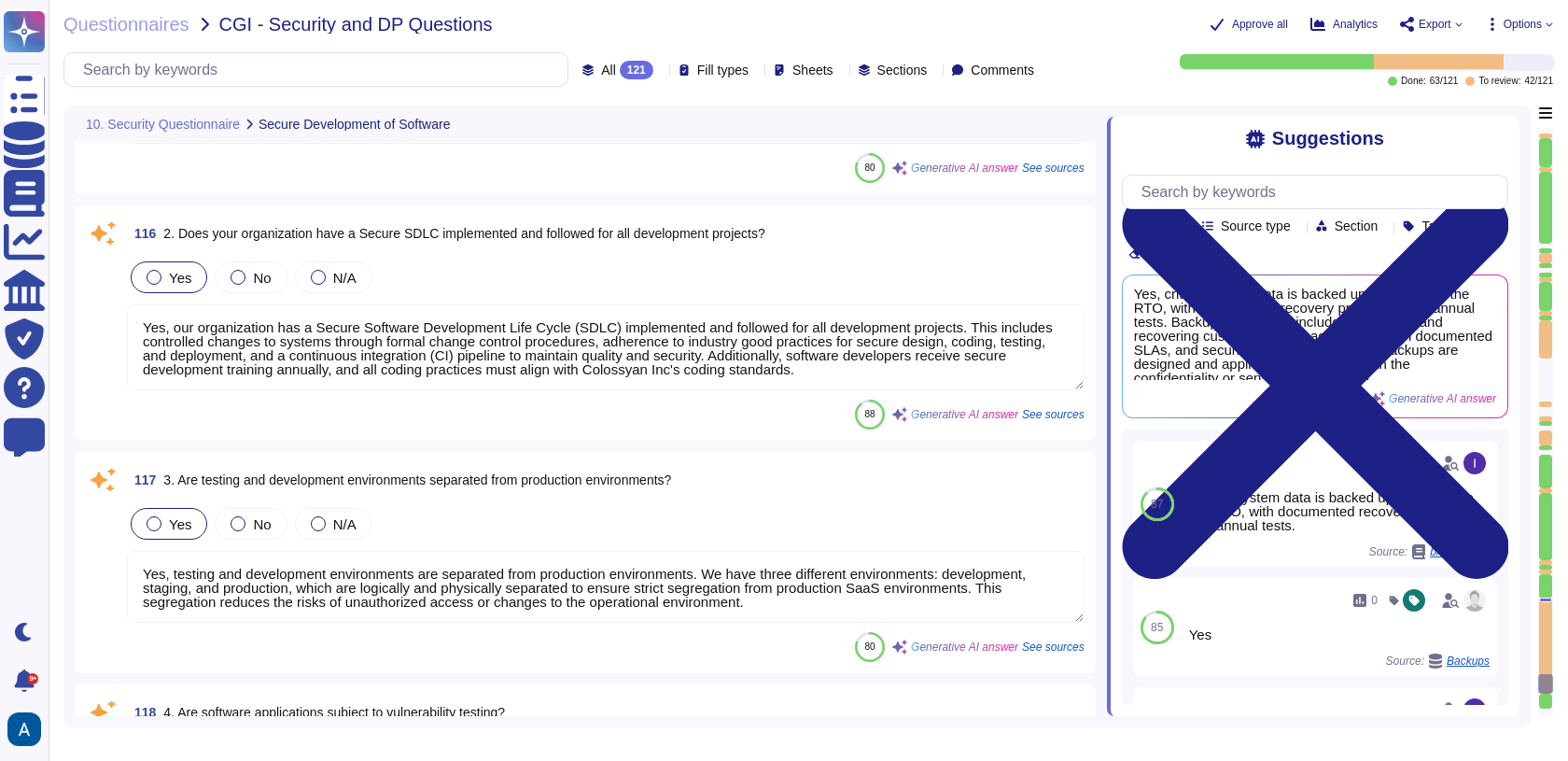
type textarea "Yes, we conduct yearly external penetration tests on our software applications.…"
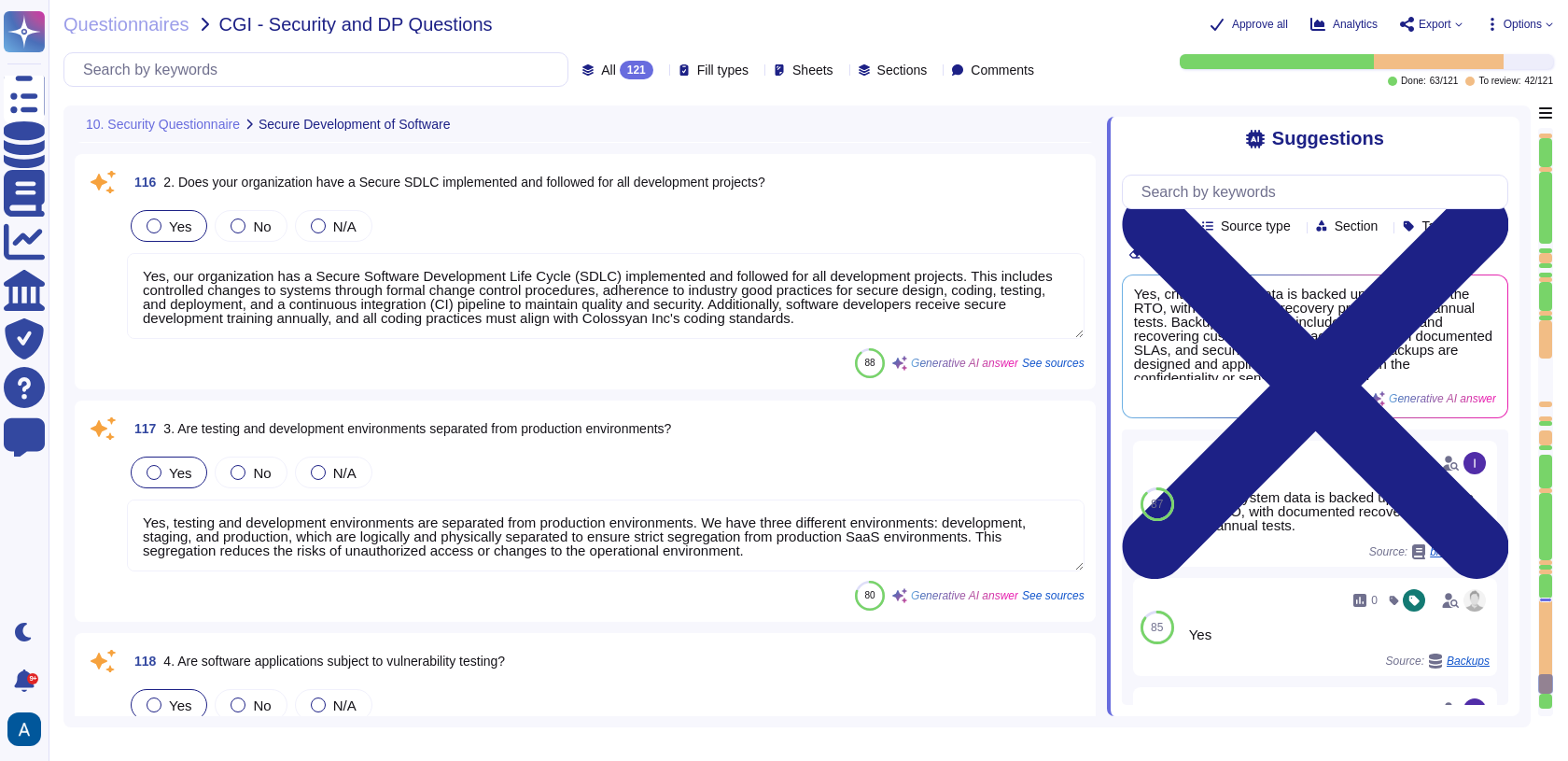
click at [1538, 597] on div at bounding box center [1546, 422] width 15 height 588
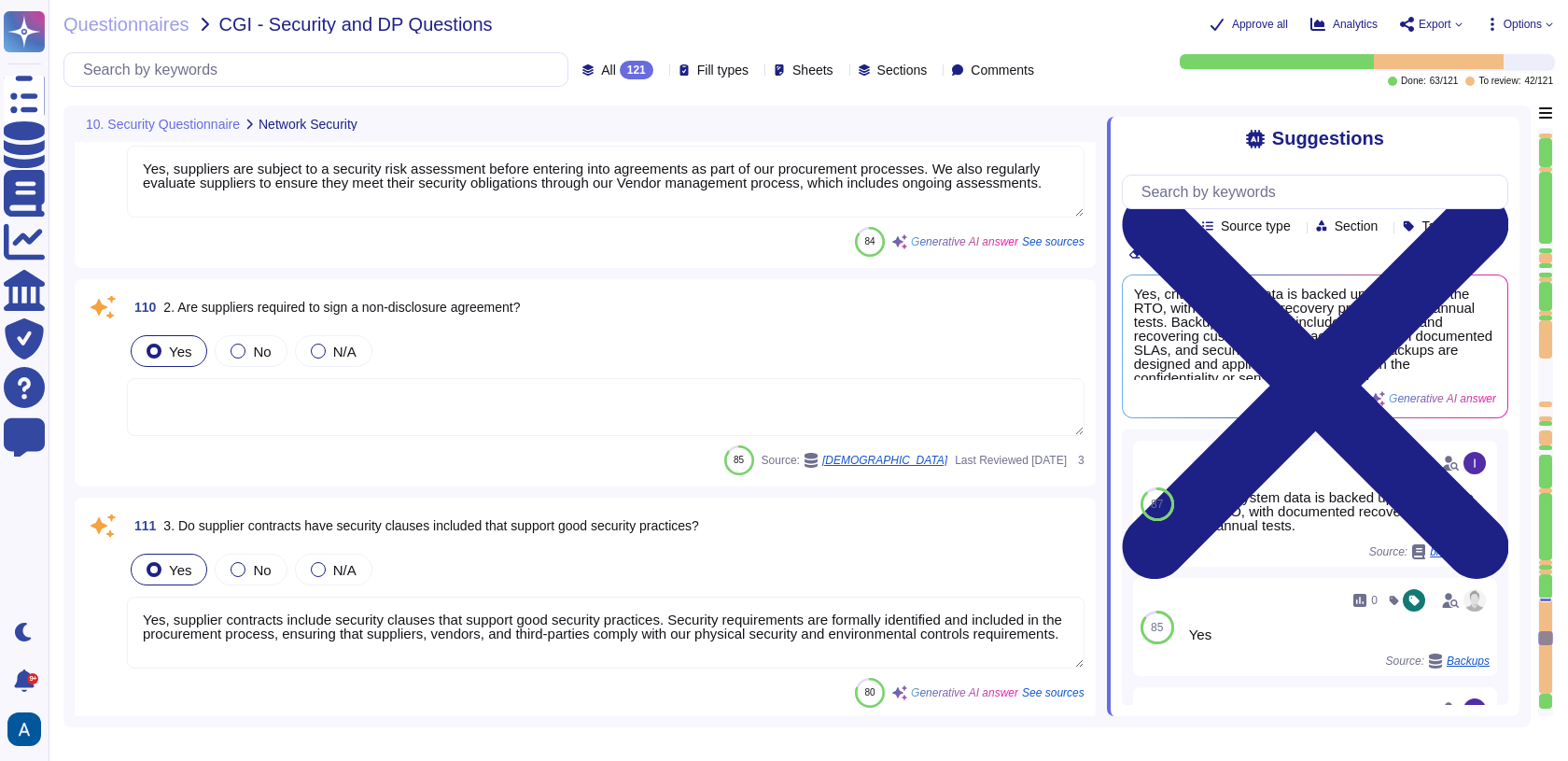
type textarea "Yes, networks are segmented, and rules are in place to ensure physical and logi…"
type textarea "Yes, authentication is in place and is aligned with the sensitivity of the info…"
type textarea "Yes, we have implemented a data protection and privacy measures, including an i…"
type textarea "Yes, we utilize secure disposal methods for data that is no longer needed. All …"
type textarea "Yes, suppliers are subject to a security risk assessment before entering into a…"
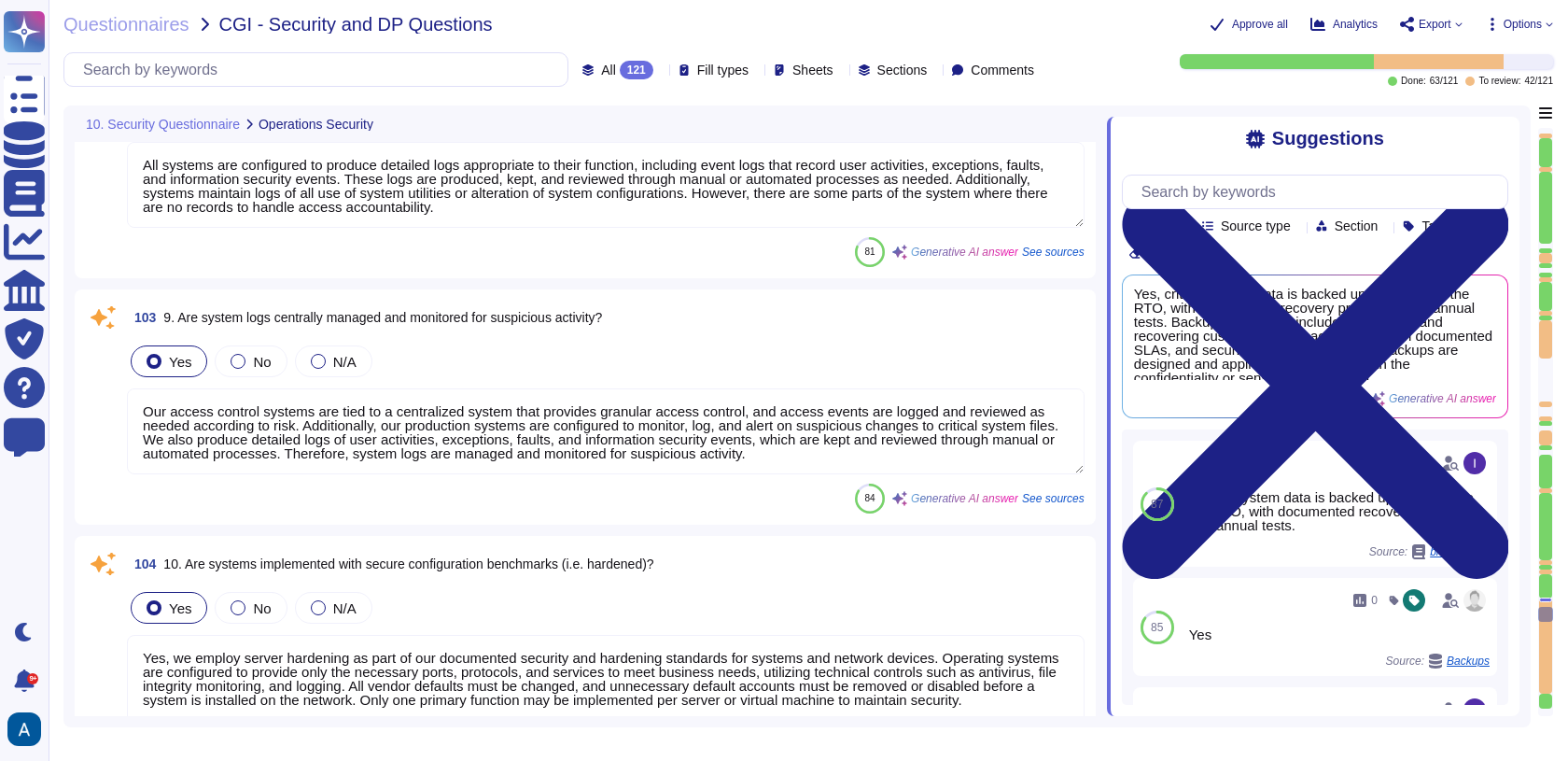
type textarea "Critical systems and data are backed up in accordance with the confidentiality,…"
type textarea "Yes, data/system restoration tests are performed regularly, at least once a yea…"
type textarea "Yes, all backup media is encrypted with AES-256, ensuring that the data remains…"
type textarea "All systems are configured to produce detailed logs appropriate to their functi…"
type textarea "Our access control systems are tied to a centralized system that provides granu…"
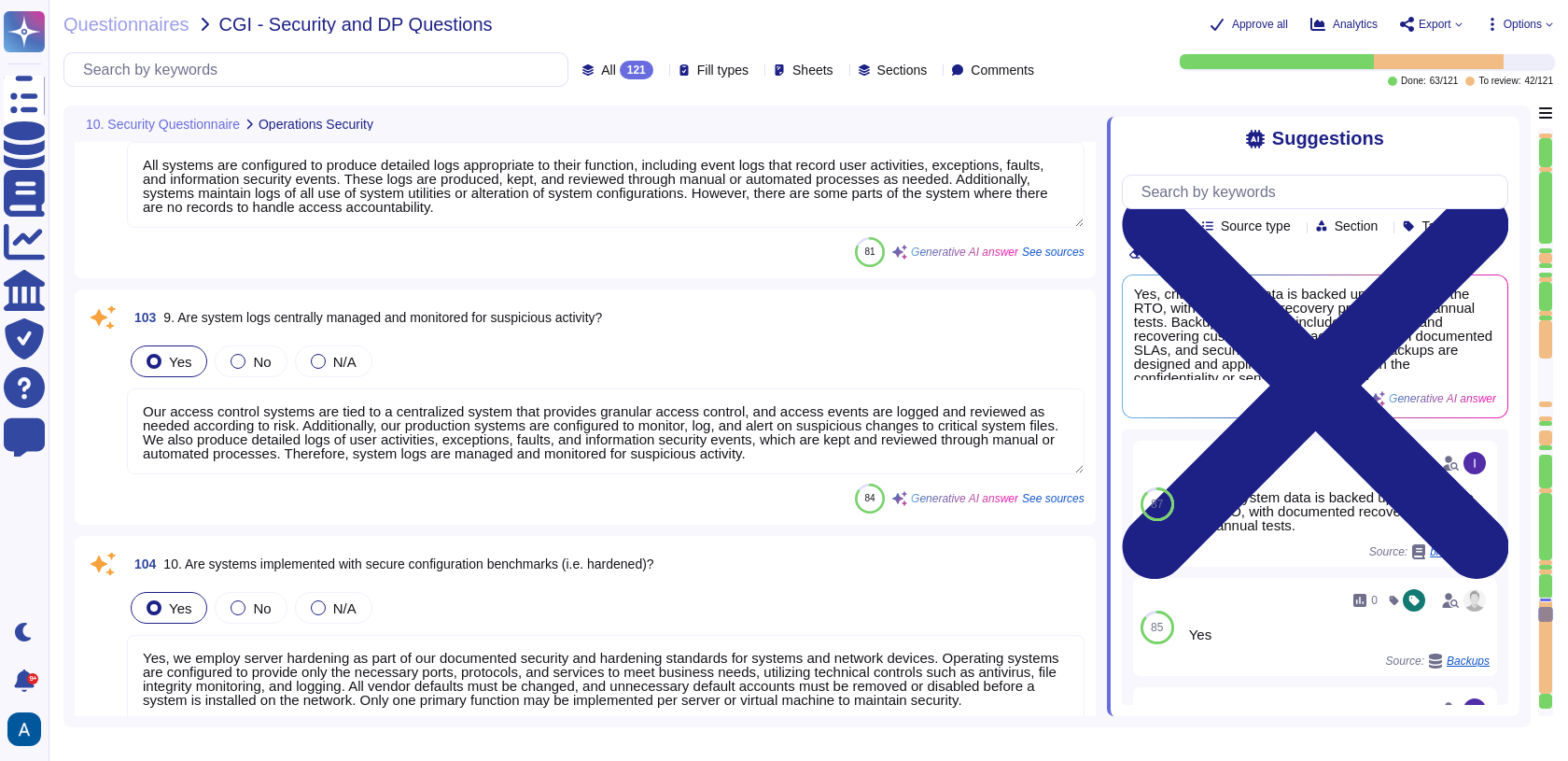
type textarea "Yes, we employ server hardening as part of our documented security and hardenin…"
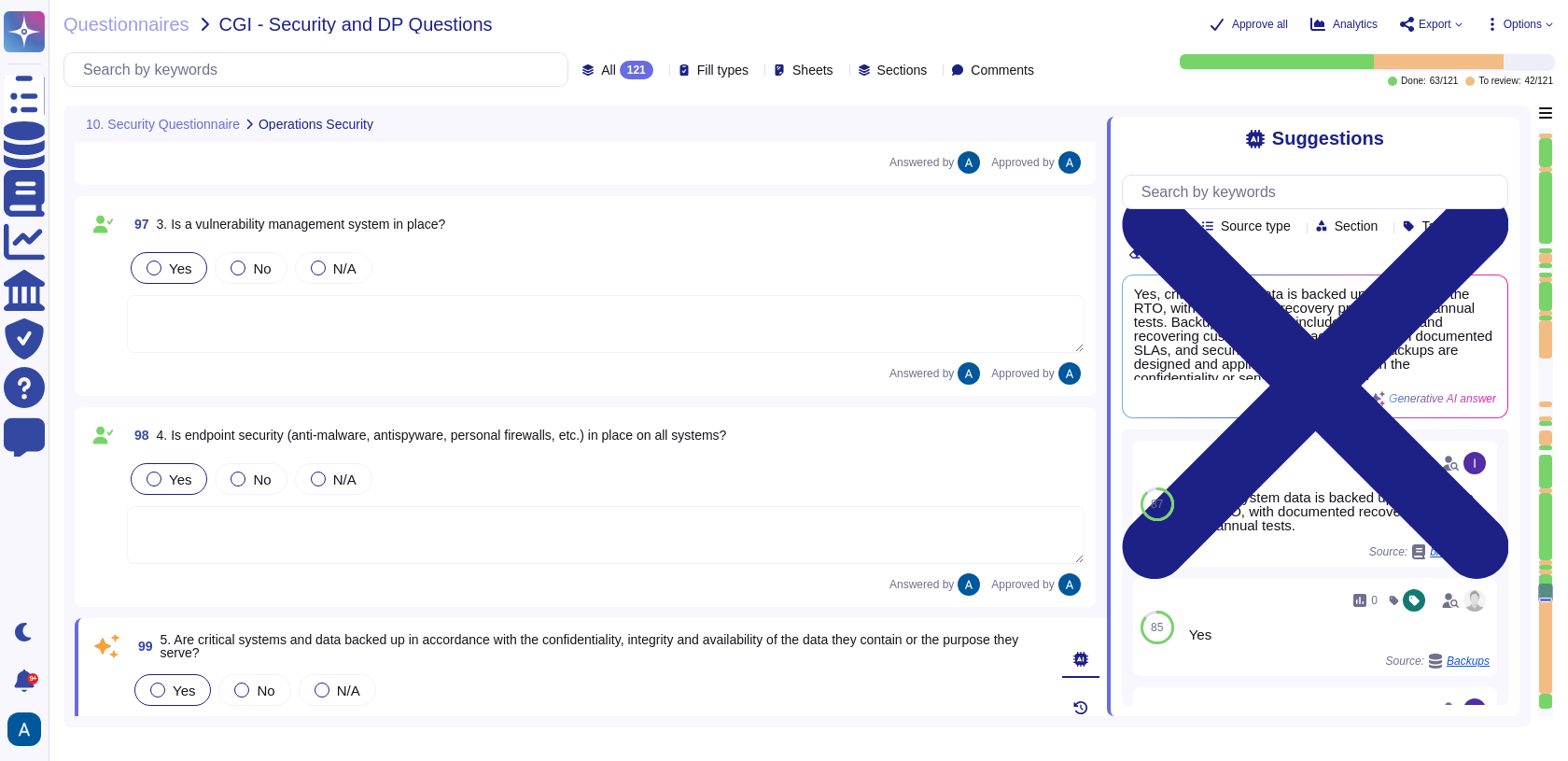
click at [496, 493] on div "Yes No N/A" at bounding box center [606, 511] width 958 height 106
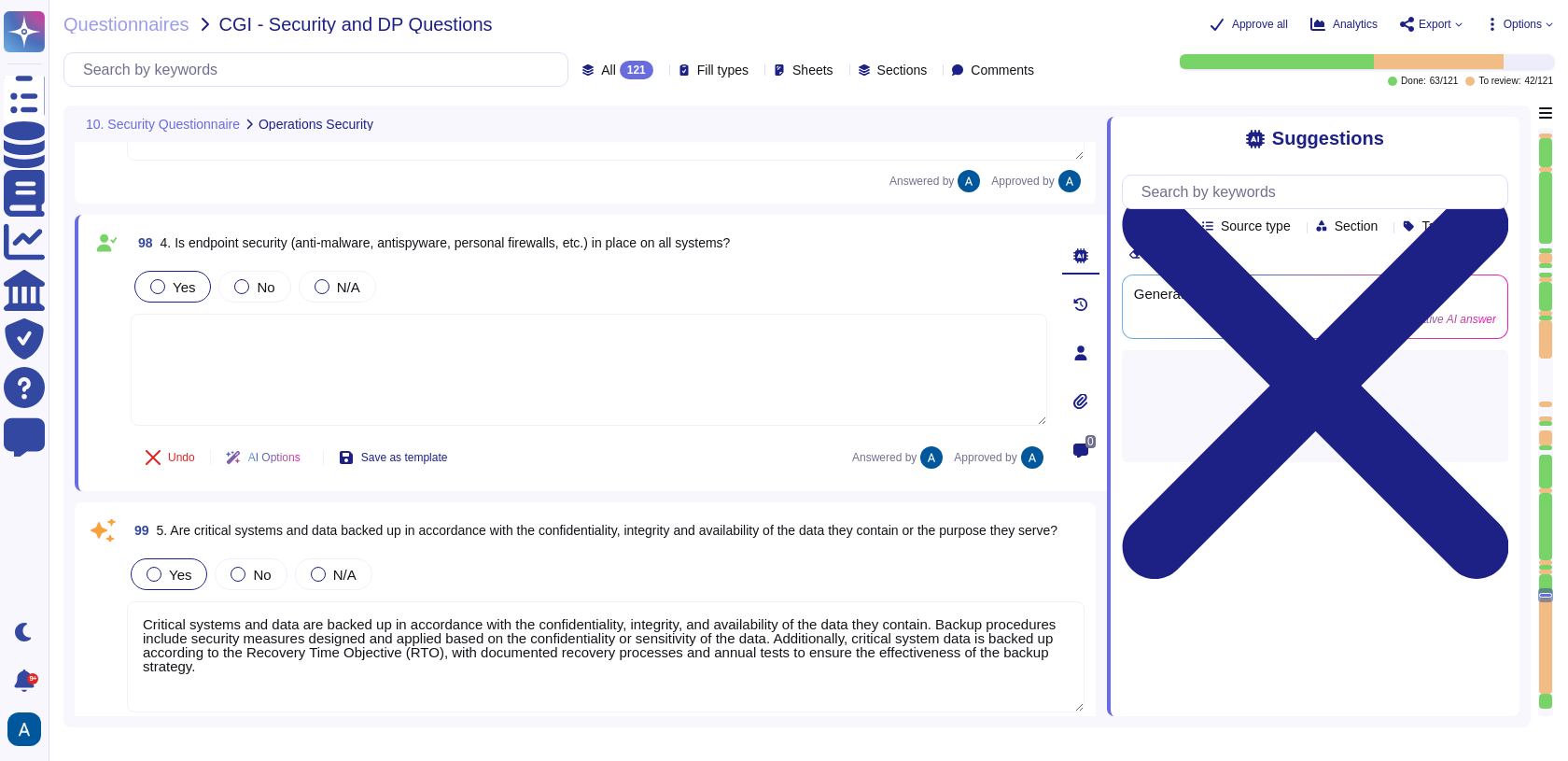
type textarea "Yes, all backup media is encrypted with AES-256, ensuring that the data remains…"
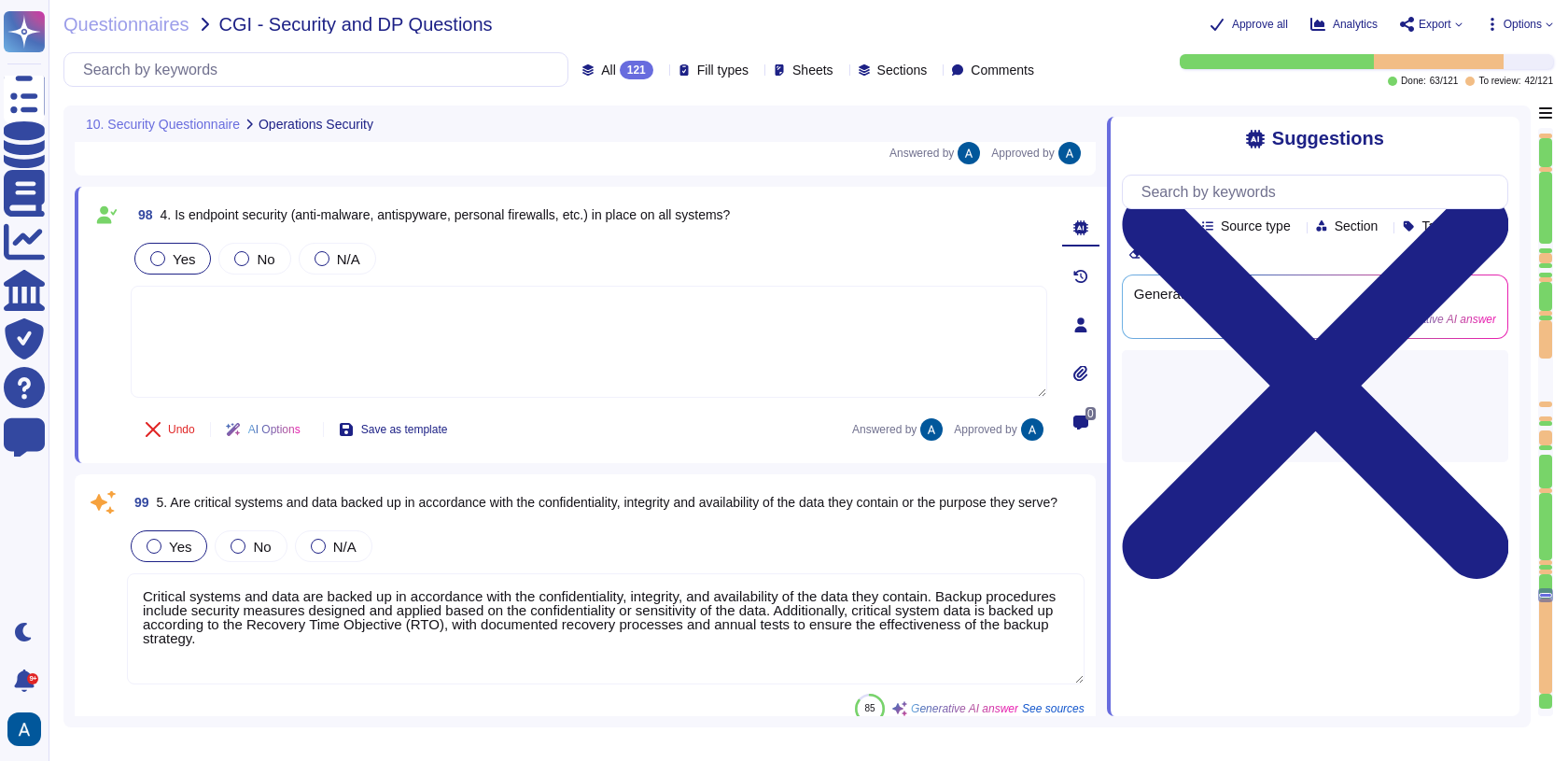
scroll to position [23782, 0]
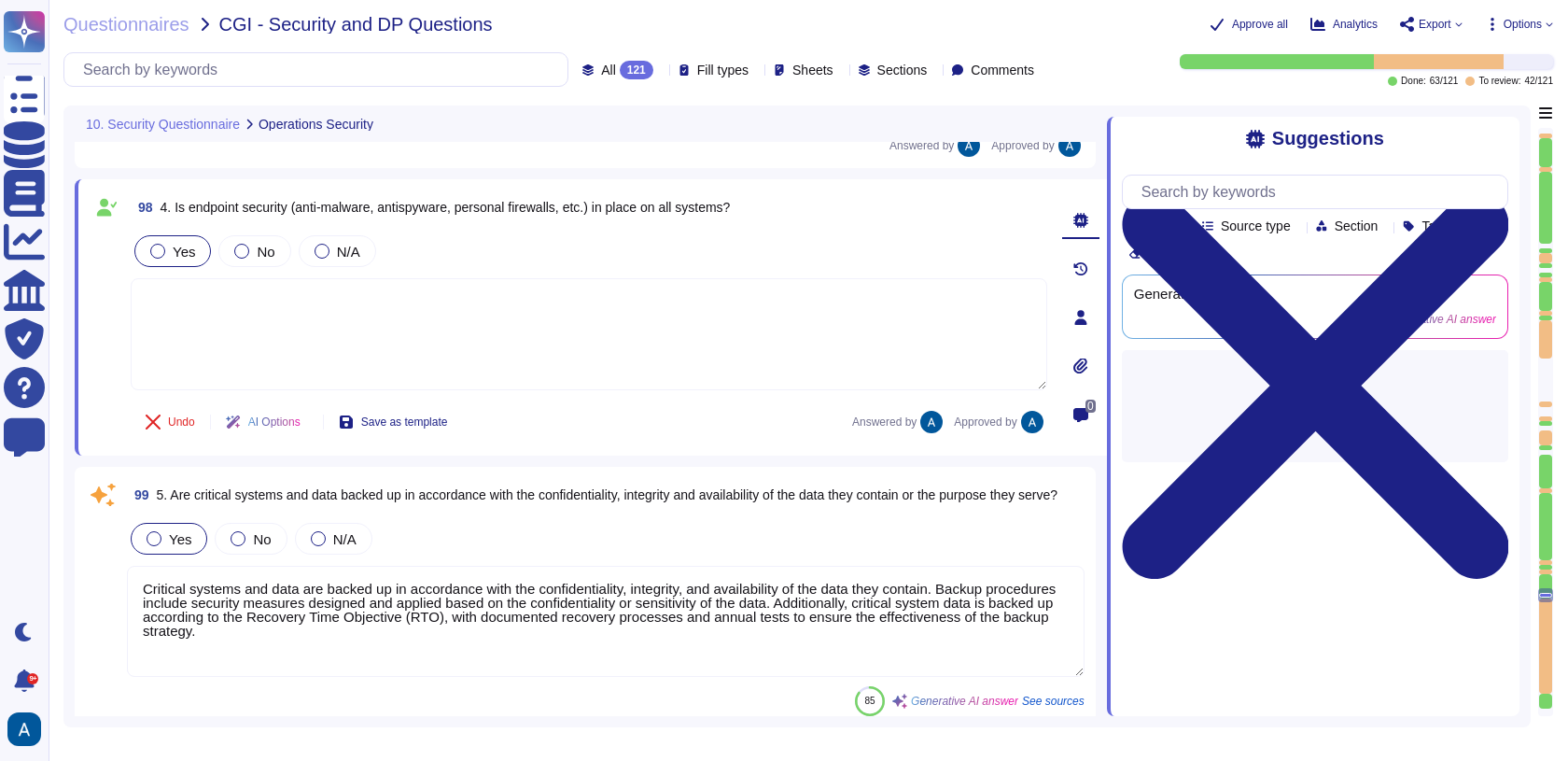
type textarea "All systems are configured to produce detailed logs appropriate to their functi…"
click at [838, 566] on textarea "Critical systems and data are backed up in accordance with the confidentiality,…" at bounding box center [606, 621] width 958 height 111
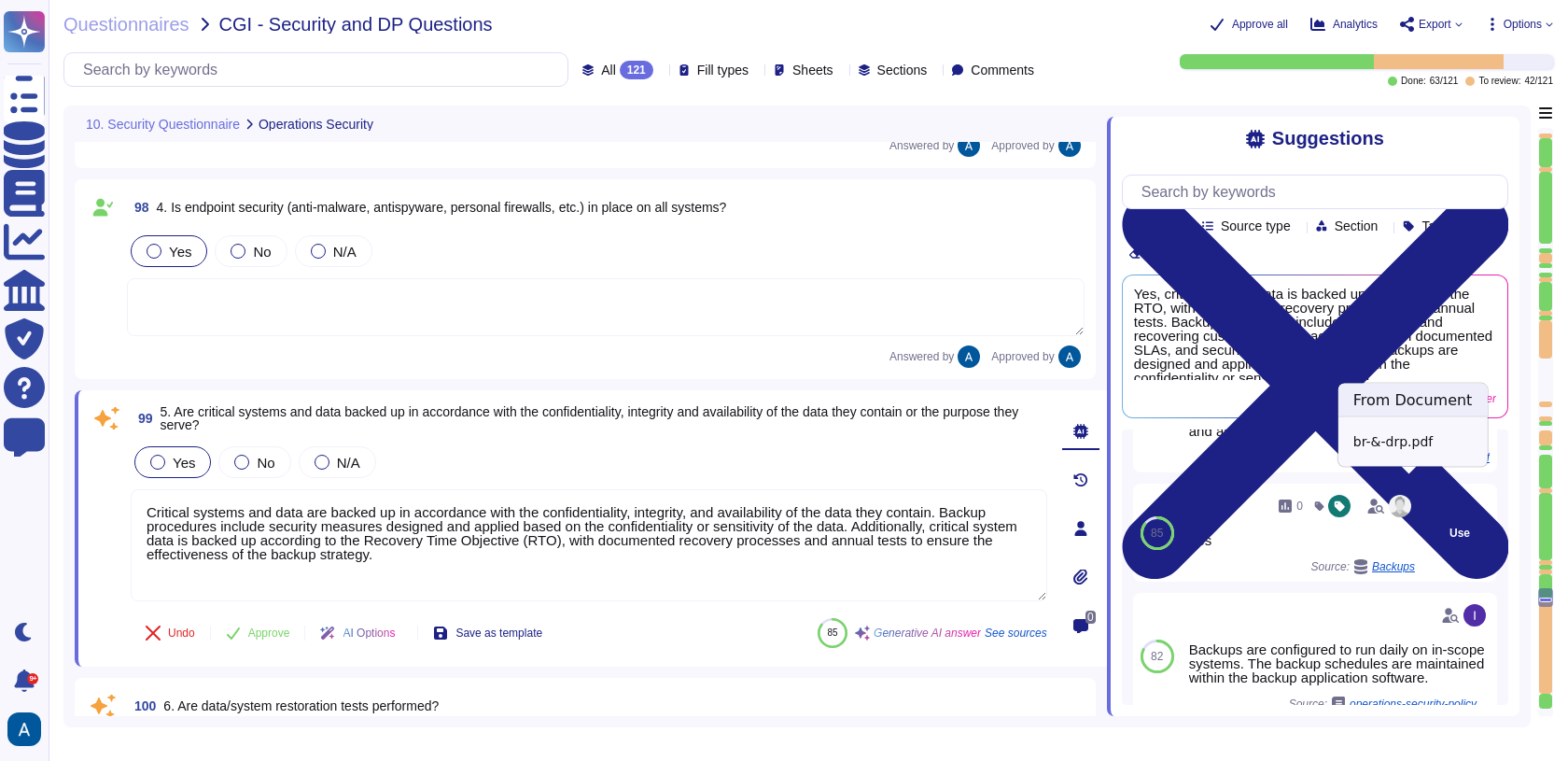
scroll to position [87, 0]
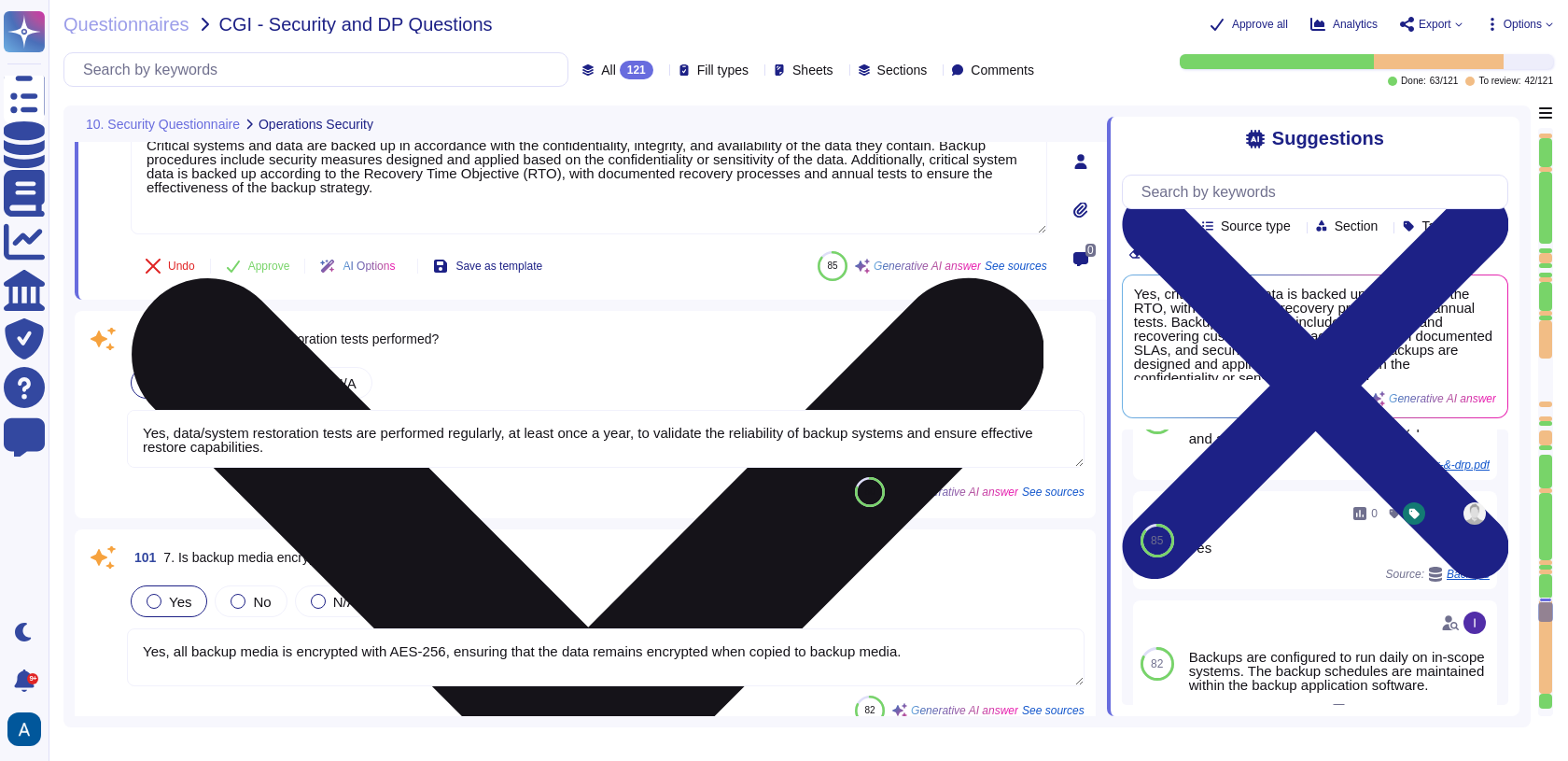
type textarea "Our access control systems are tied to a centralized system that provides granu…"
type textarea "Yes, we employ server hardening as part of our documented security and hardenin…"
type textarea "Yes, networks are segmented, and rules are in place to ensure physical and logi…"
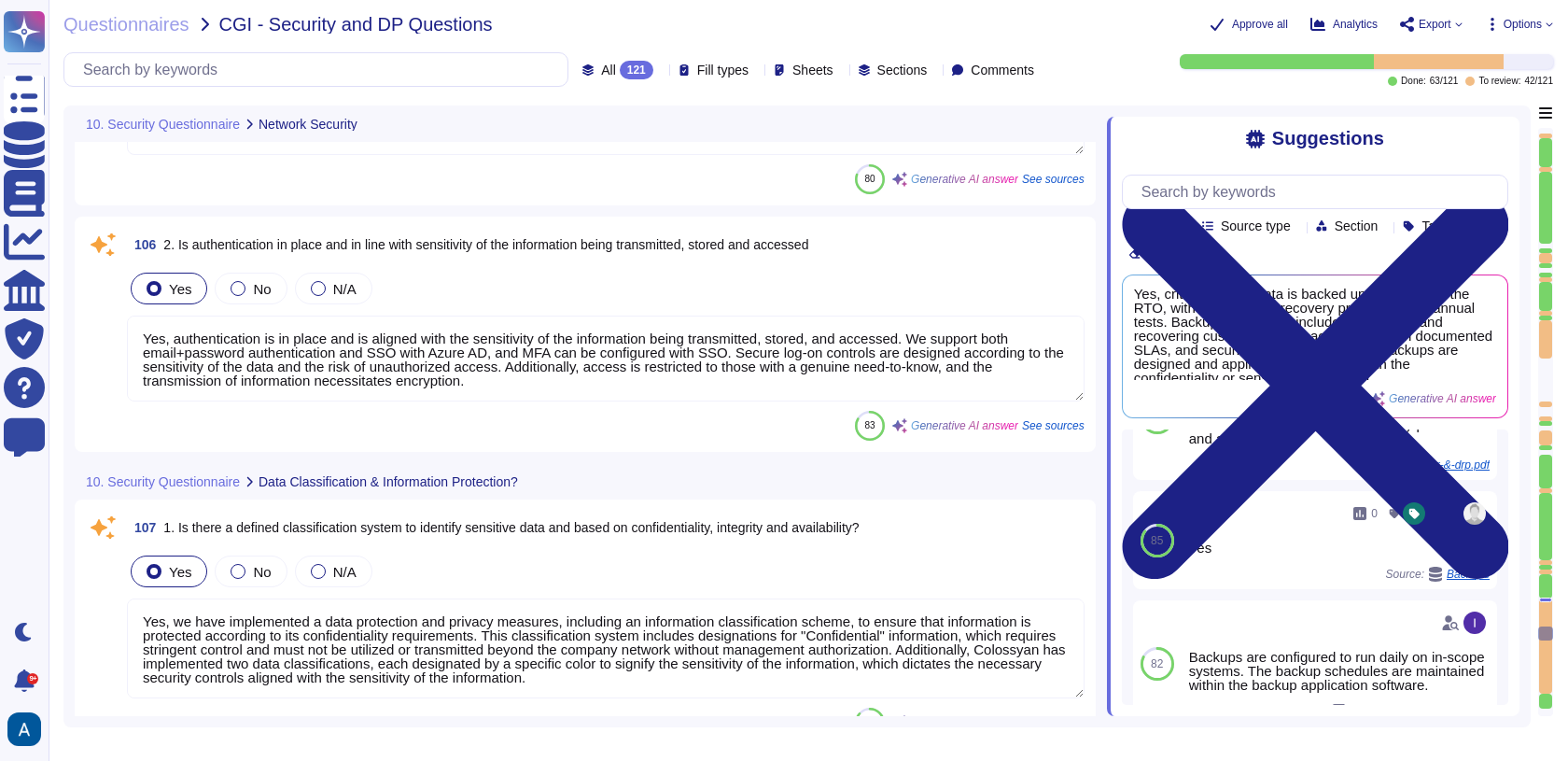
type textarea "Yes, authentication is in place and is aligned with the sensitivity of the info…"
type textarea "Yes, we have implemented a data protection and privacy measures, including an i…"
type textarea "Yes, we utilize secure disposal methods for data that is no longer needed. All …"
type textarea "Yes, suppliers are subject to a security risk assessment before entering into a…"
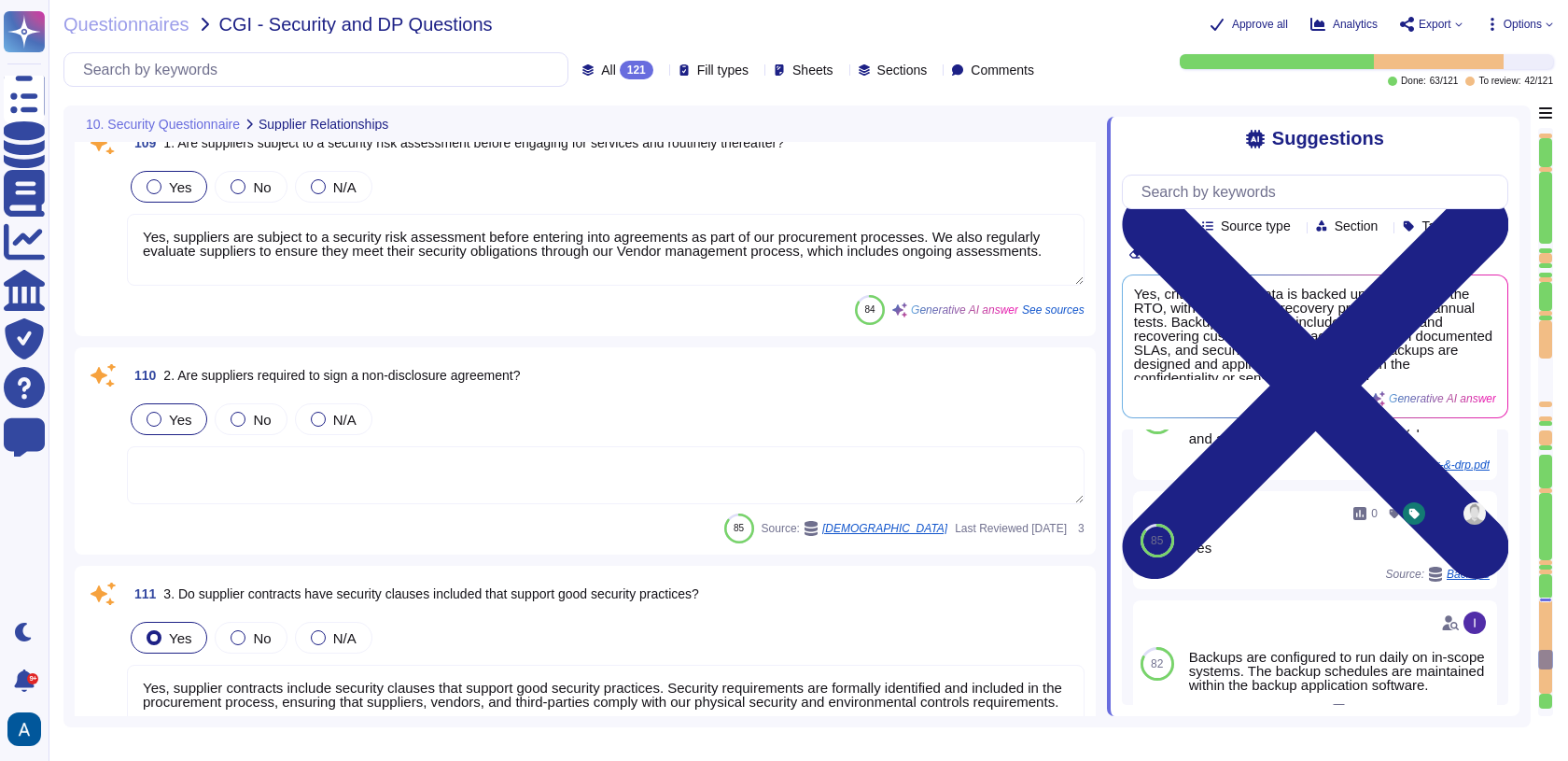
type textarea "Yes, supplier contracts include security clauses that support good security pra…"
type textarea "Yes."
type textarea "Yes, there is a documented and defined process in place to ensure the managemen…"
type textarea "We have no agreement in place currently with CGI"
type textarea "All software developers receive secure development training appropriate to thei…"
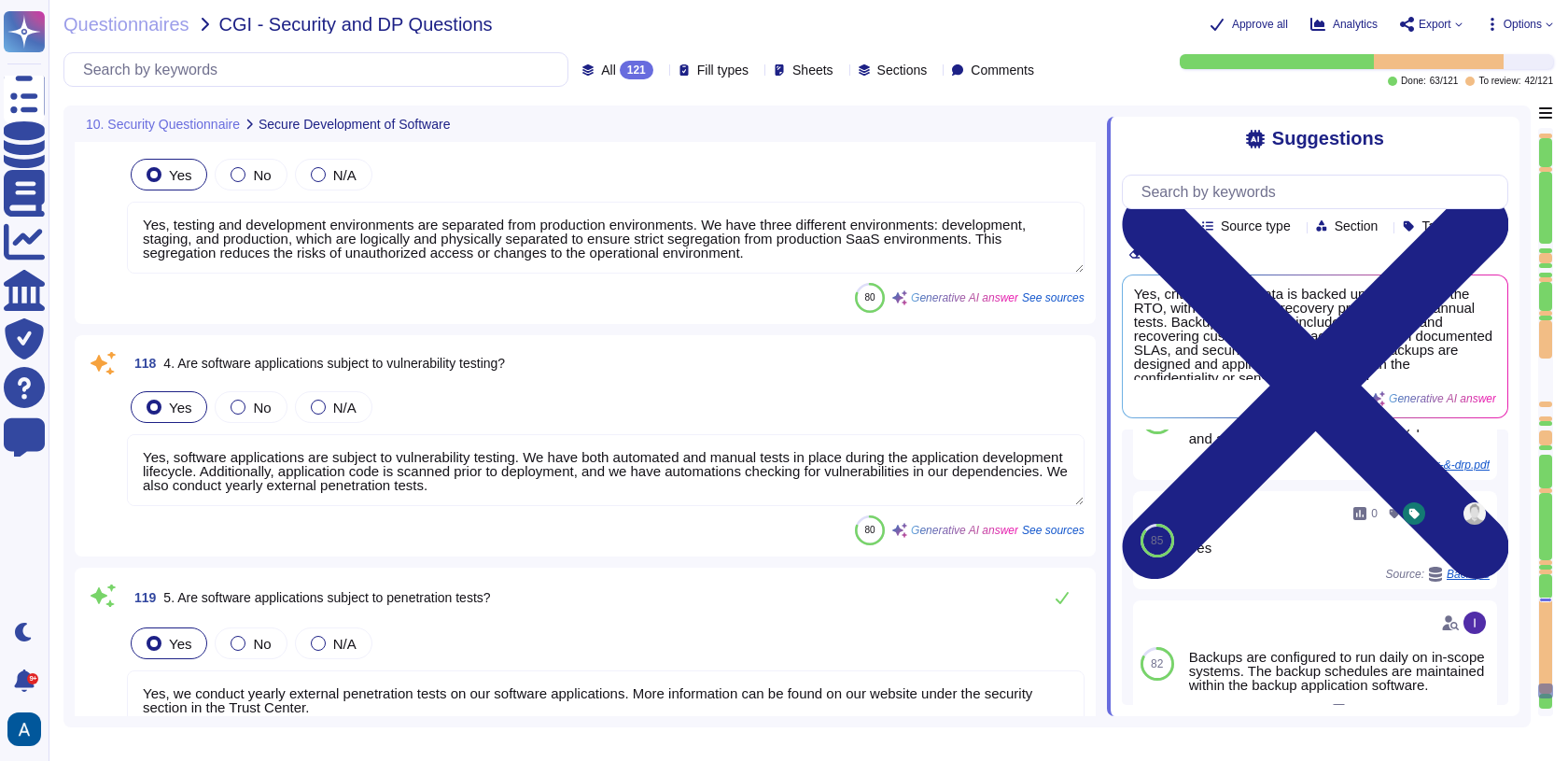
type textarea "Yes, our organization has a Secure Software Development Life Cycle (SDLC) imple…"
type textarea "Yes, testing and development environments are separated from production environ…"
type textarea "Yes, software applications are subject to vulnerability testing. We have both a…"
type textarea "Yes, we conduct yearly external penetration tests on our software applications.…"
type textarea "Yes, BCP plans are tested annually at component, management, and departmental l…"
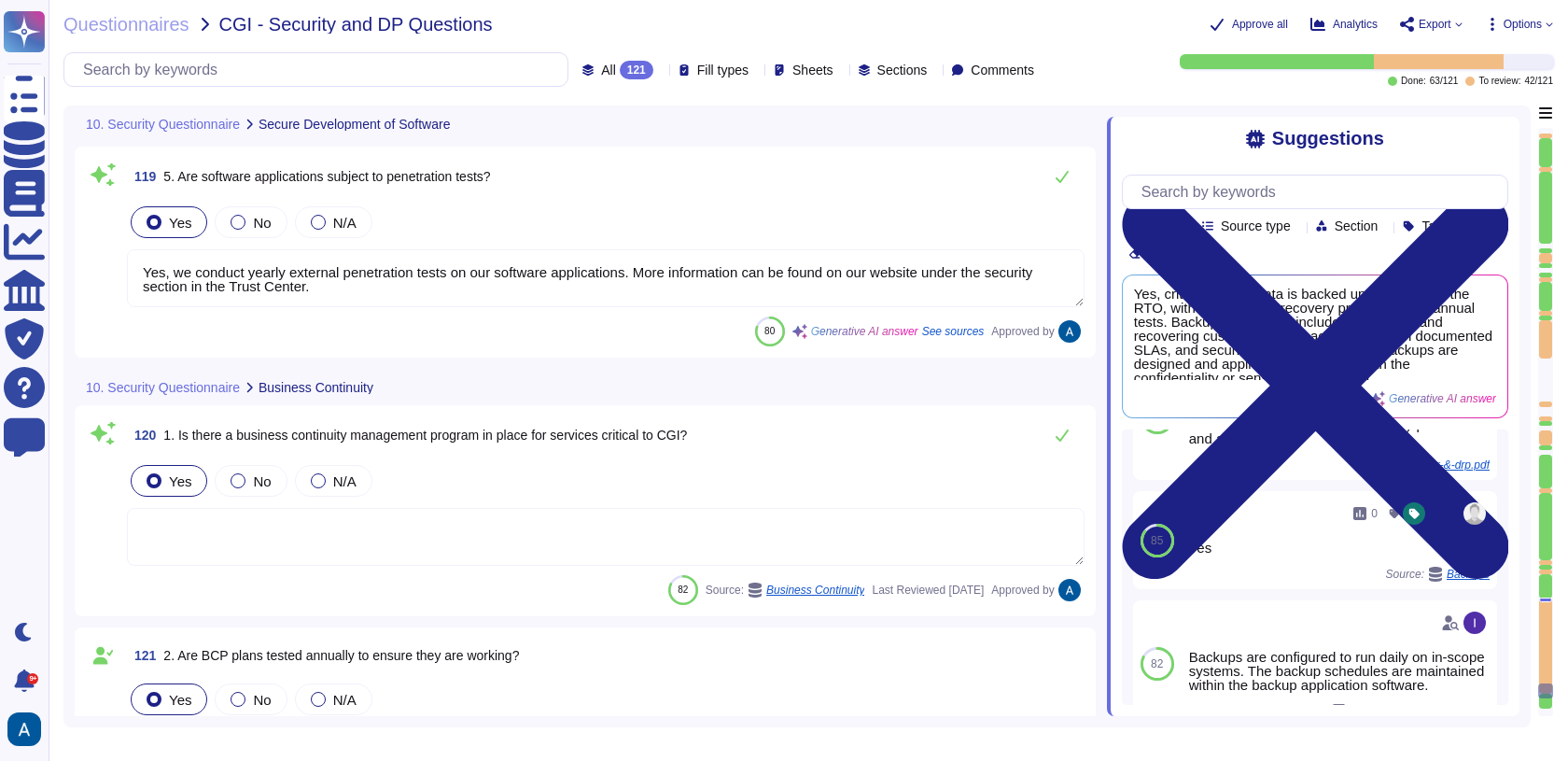
scroll to position [28862, 0]
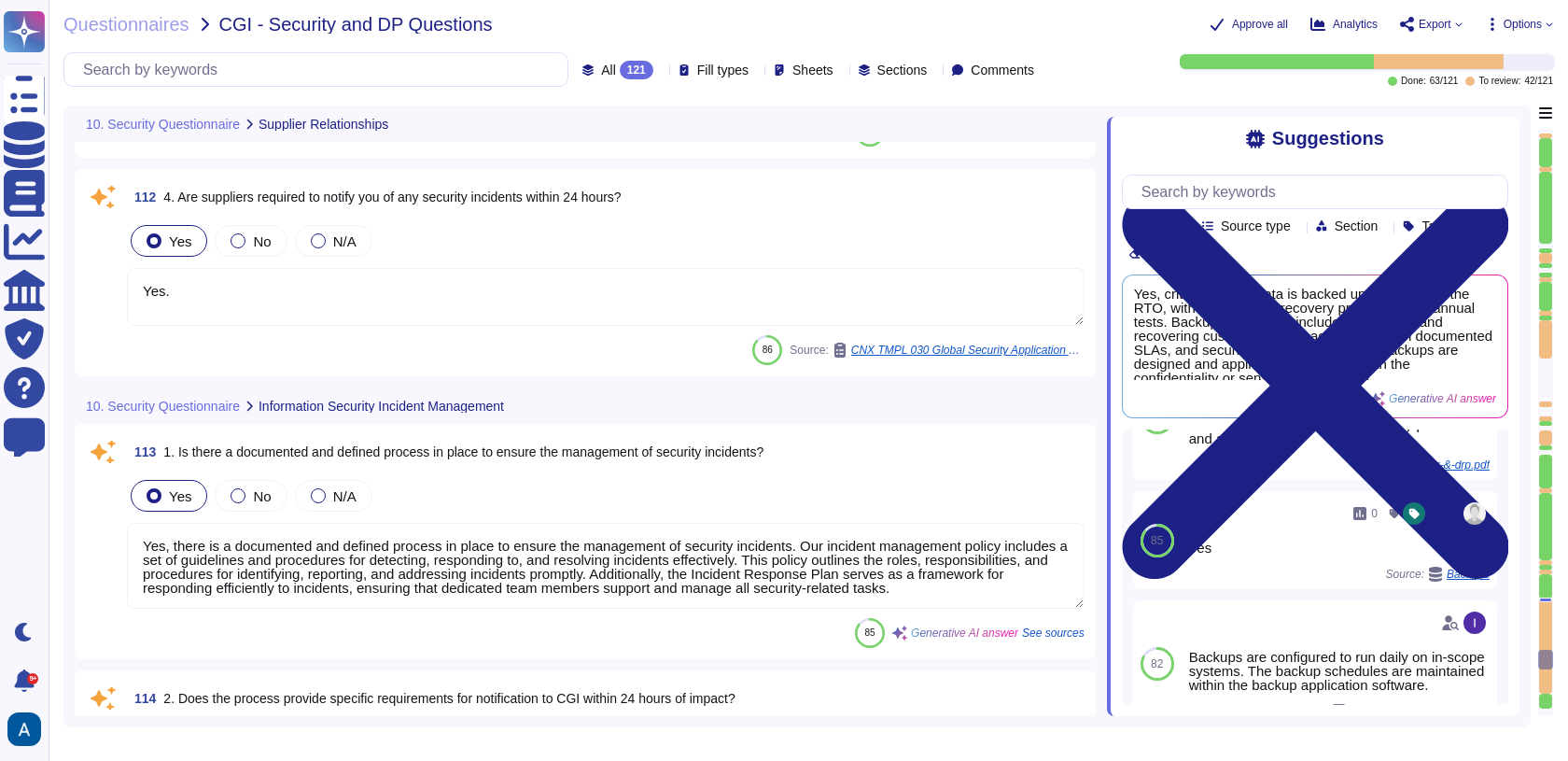
type textarea "Yes, suppliers are subject to a security risk assessment before entering into a…"
type textarea "Yes, supplier contracts include security clauses that support good security pra…"
type textarea "Yes."
type textarea "Yes, there is a documented and defined process in place to ensure the managemen…"
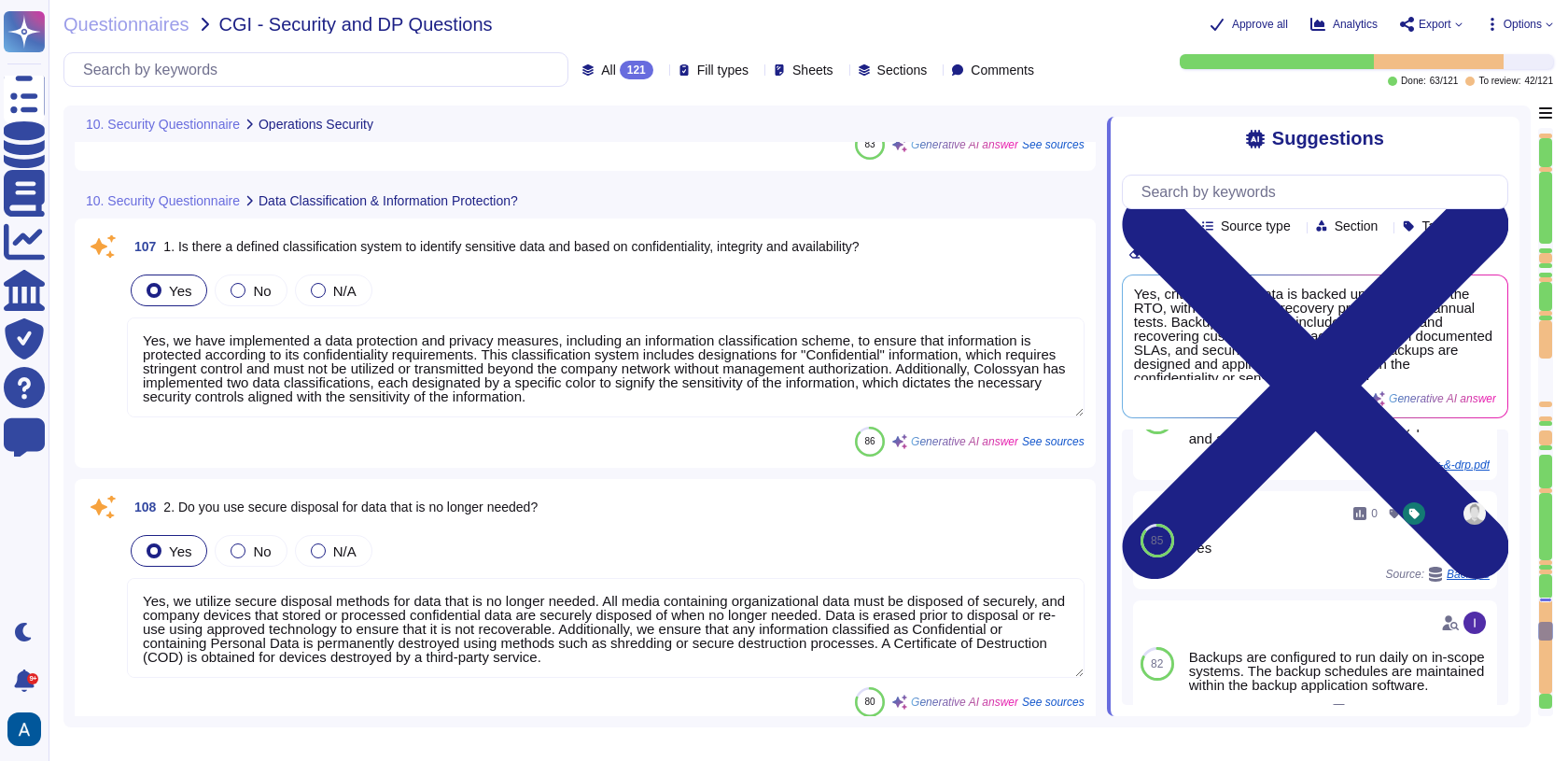
type textarea "Our access control systems are tied to a centralized system that provides granu…"
type textarea "Yes, we employ server hardening as part of our documented security and hardenin…"
type textarea "Yes, networks are segmented, and rules are in place to ensure physical and logi…"
type textarea "Yes, authentication is in place and is aligned with the sensitivity of the info…"
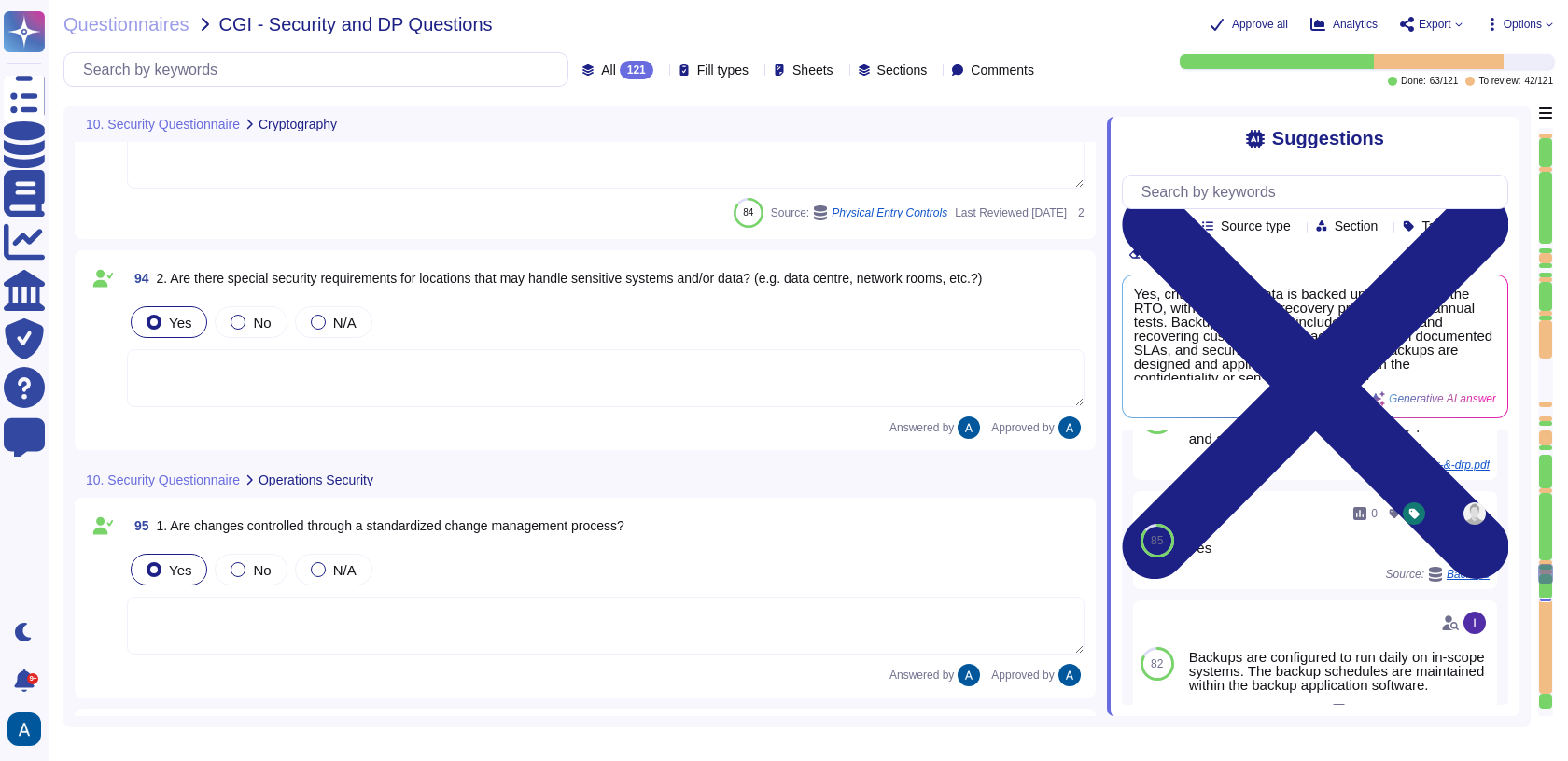
type textarea "Yes, remote connections to production systems and networks must be encrypted, a…"
type textarea "Wireless networks are protected with WPA3 protocol"
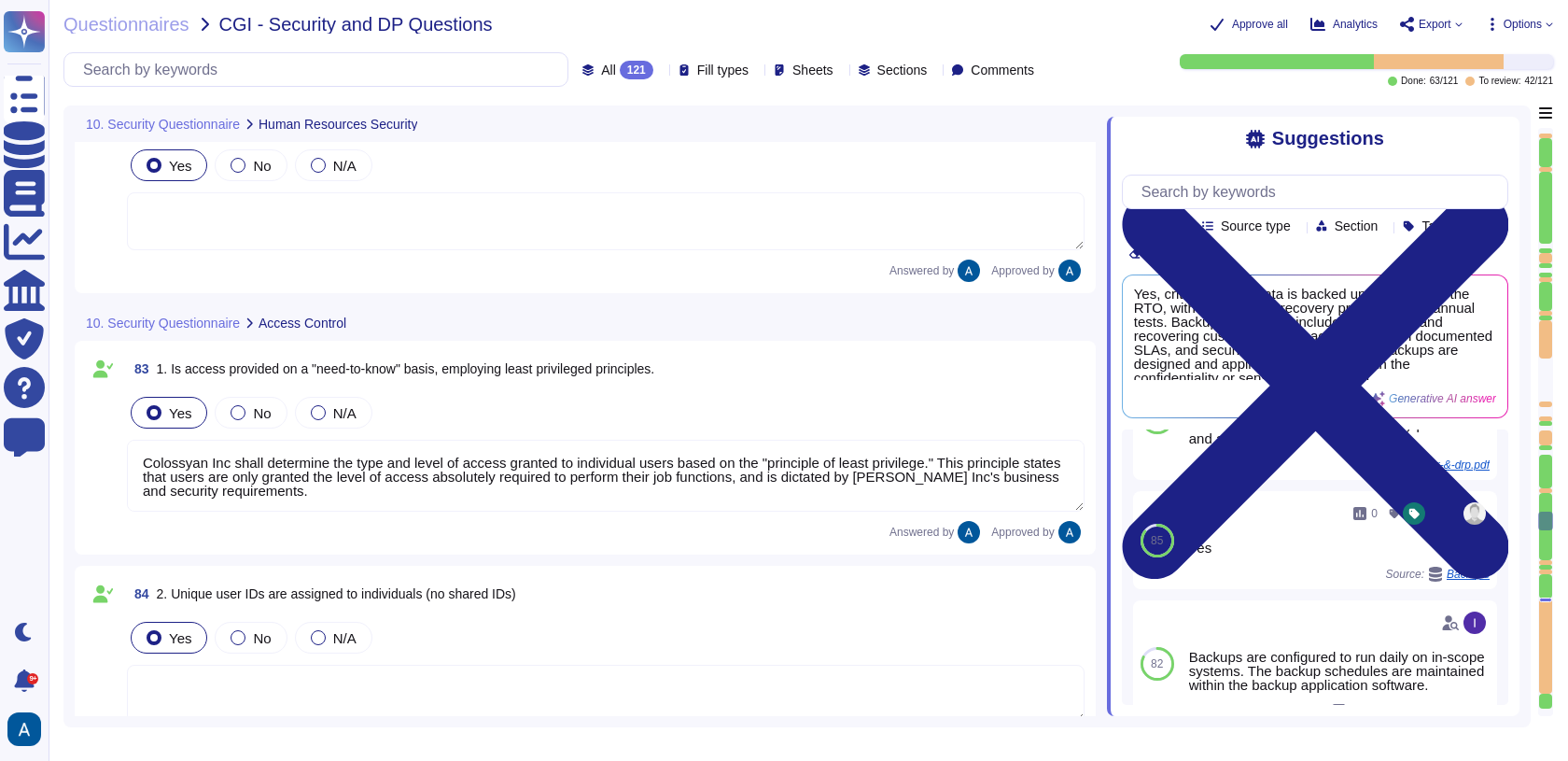
type textarea "Colossyan Inc shall determine the type and level of access granted to individua…"
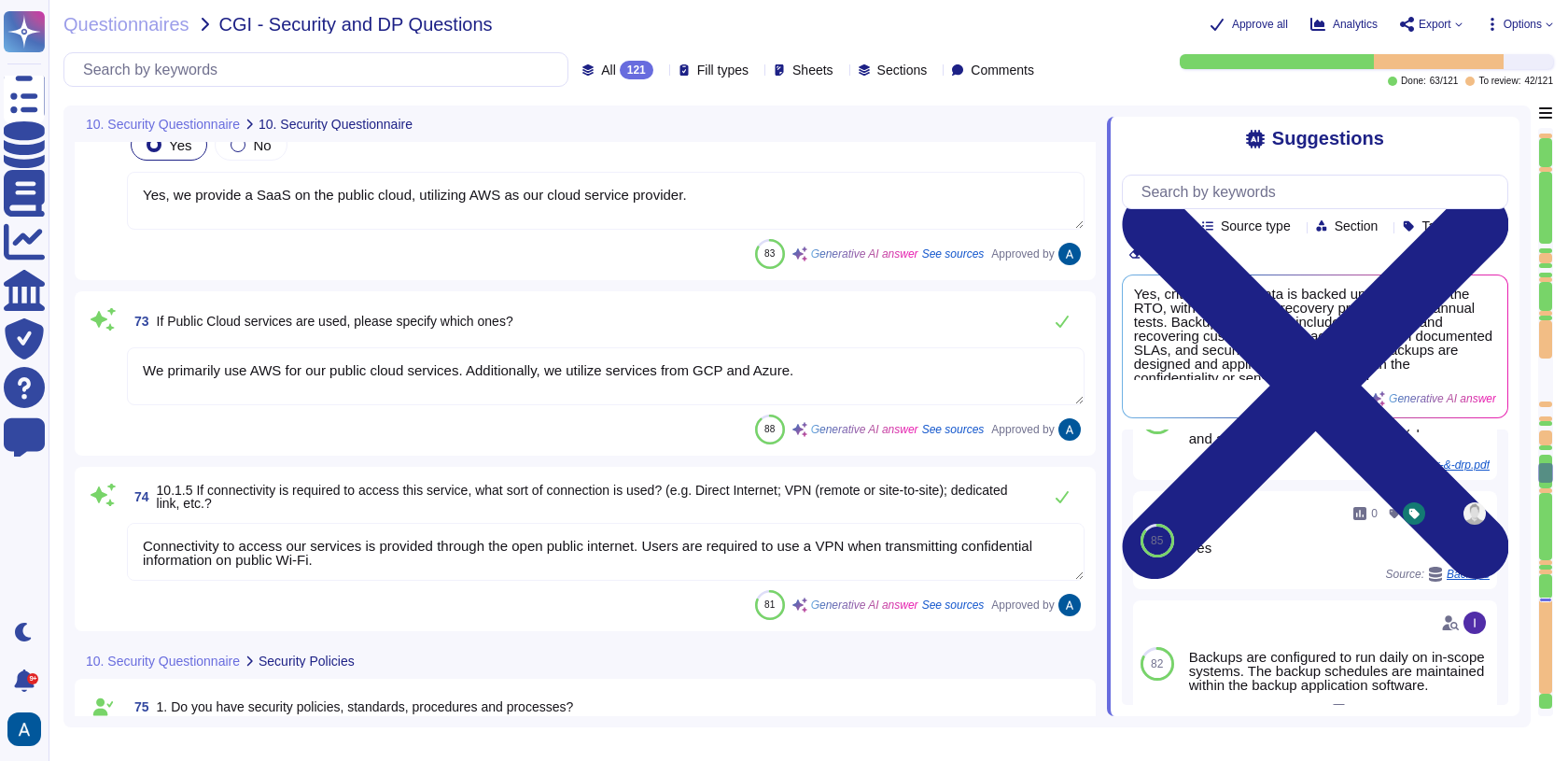
type textarea "SOC II Type II and GDPR Compliant. Colossyan holds a SOC2 Type I report and is …"
type textarea "We prioritize supplier diversification to reduce reliance on a single source an…"
type textarea "Yes, we provide a SaaS on the public cloud, utilizing AWS as our cloud service …"
type textarea "We primarily use AWS for our public cloud services. Additionally, we utilize se…"
type textarea "Connectivity to access our services is provided through the open public interne…"
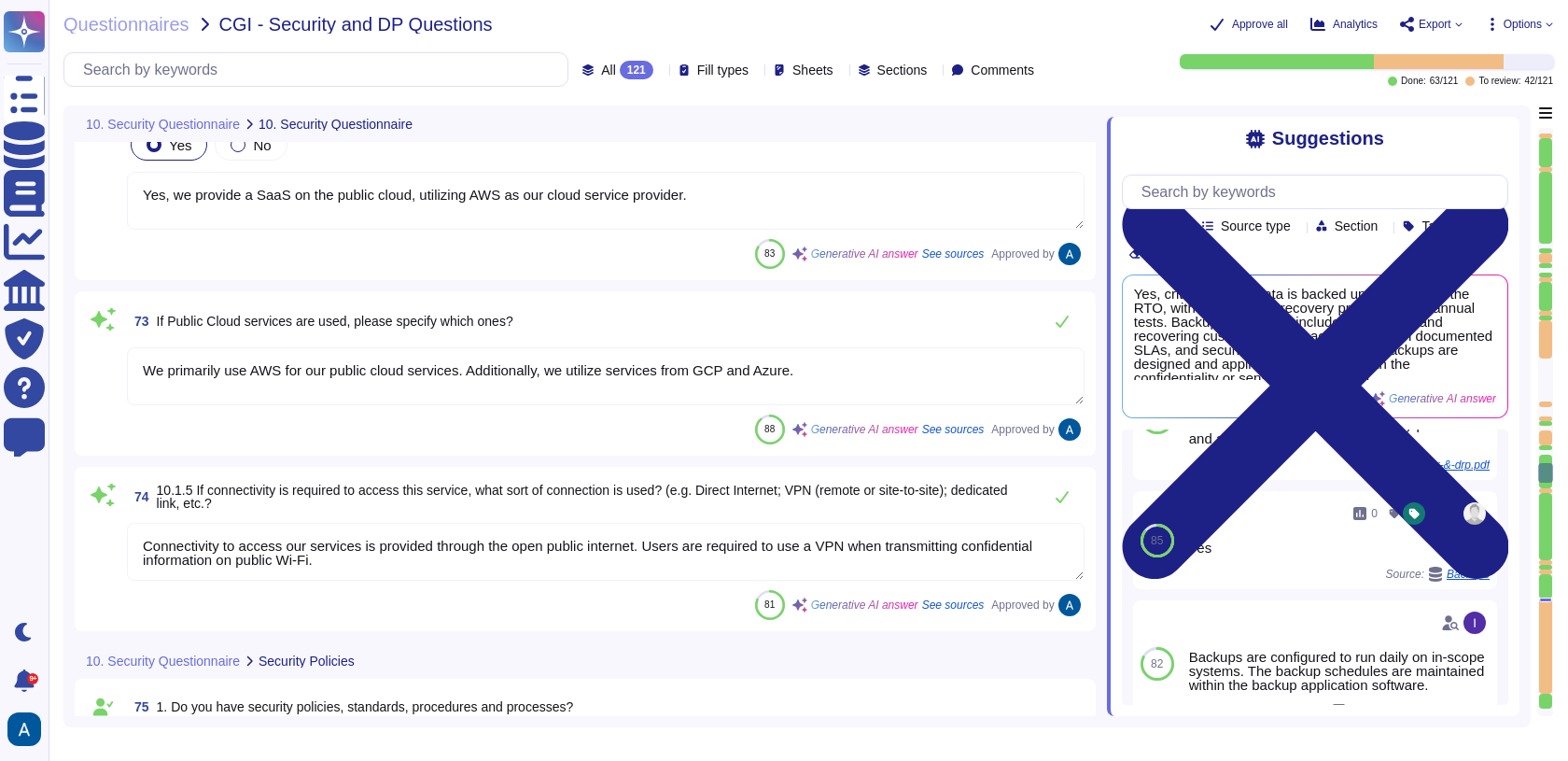
type textarea "Yes, we have an information security policy that is established, approved, and …"
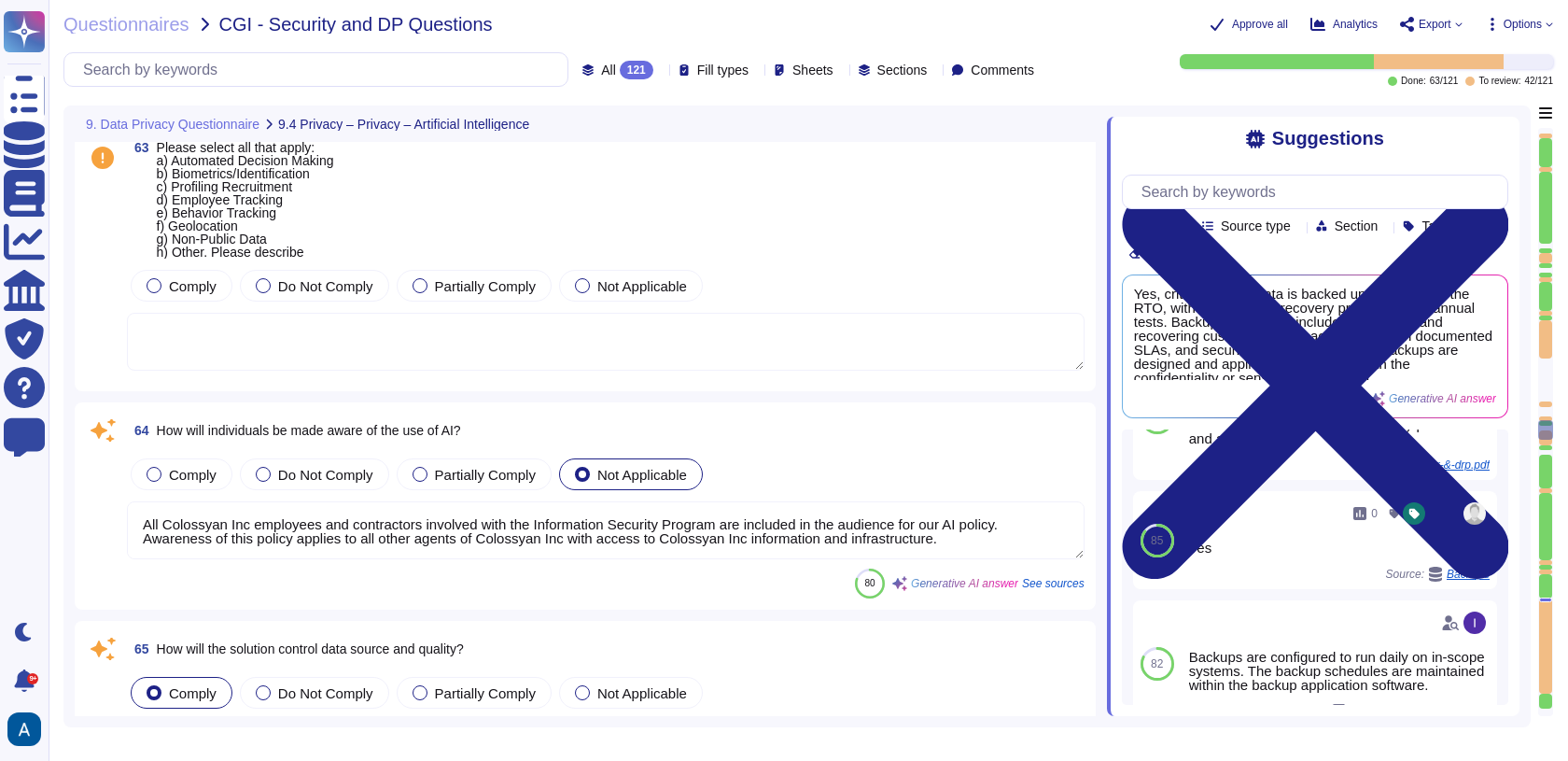
type textarea "We utilize our proprietary AI service, which is distinct from high-risk LLM sol…"
type textarea "All Colossyan Inc employees and contractors involved with the Information Secur…"
type textarea "The solution controls data source and quality through a rigorous QA process tha…"
type textarea "The training data is collected in our recording studio in [GEOGRAPHIC_DATA], an…"
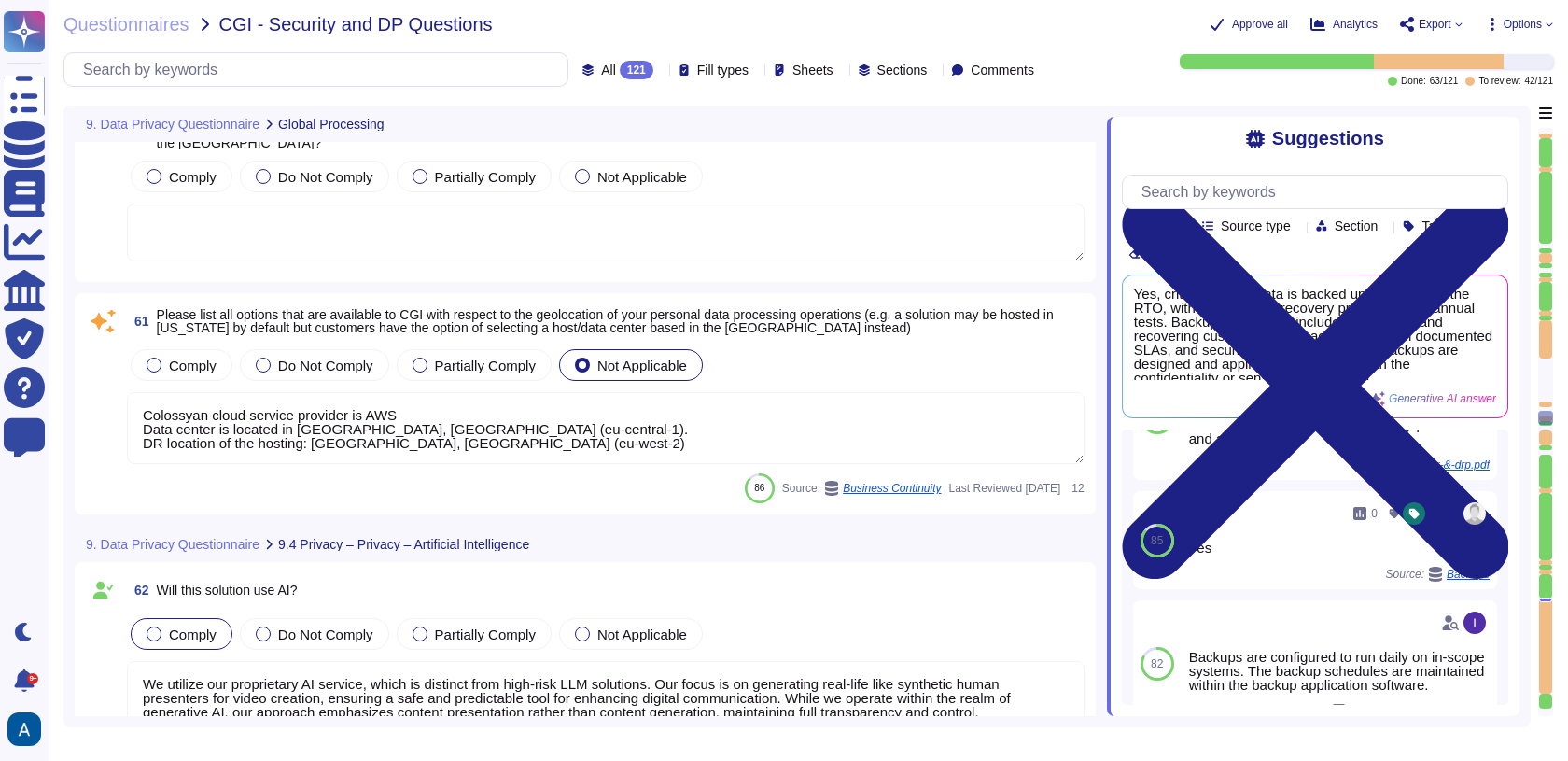
type textarea "Accepted"
type textarea "Colossyan cloud service provider is AWS Data center is located in [GEOGRAPHIC_D…"
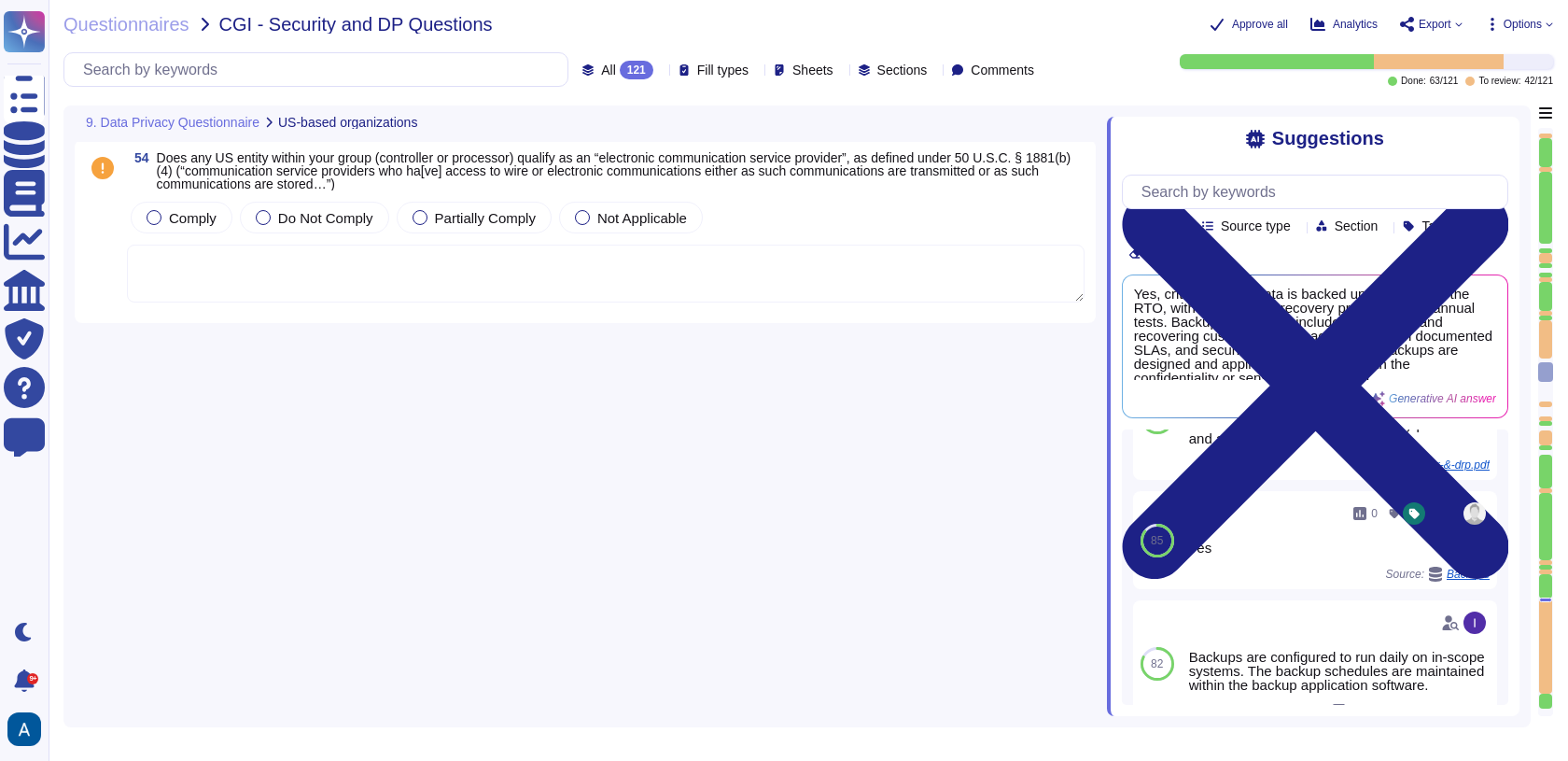
type textarea "We have no agreement in place currently with CGI"
type textarea "Documentation is available and downloadable from Colossyan Trust Center: [URL][…"
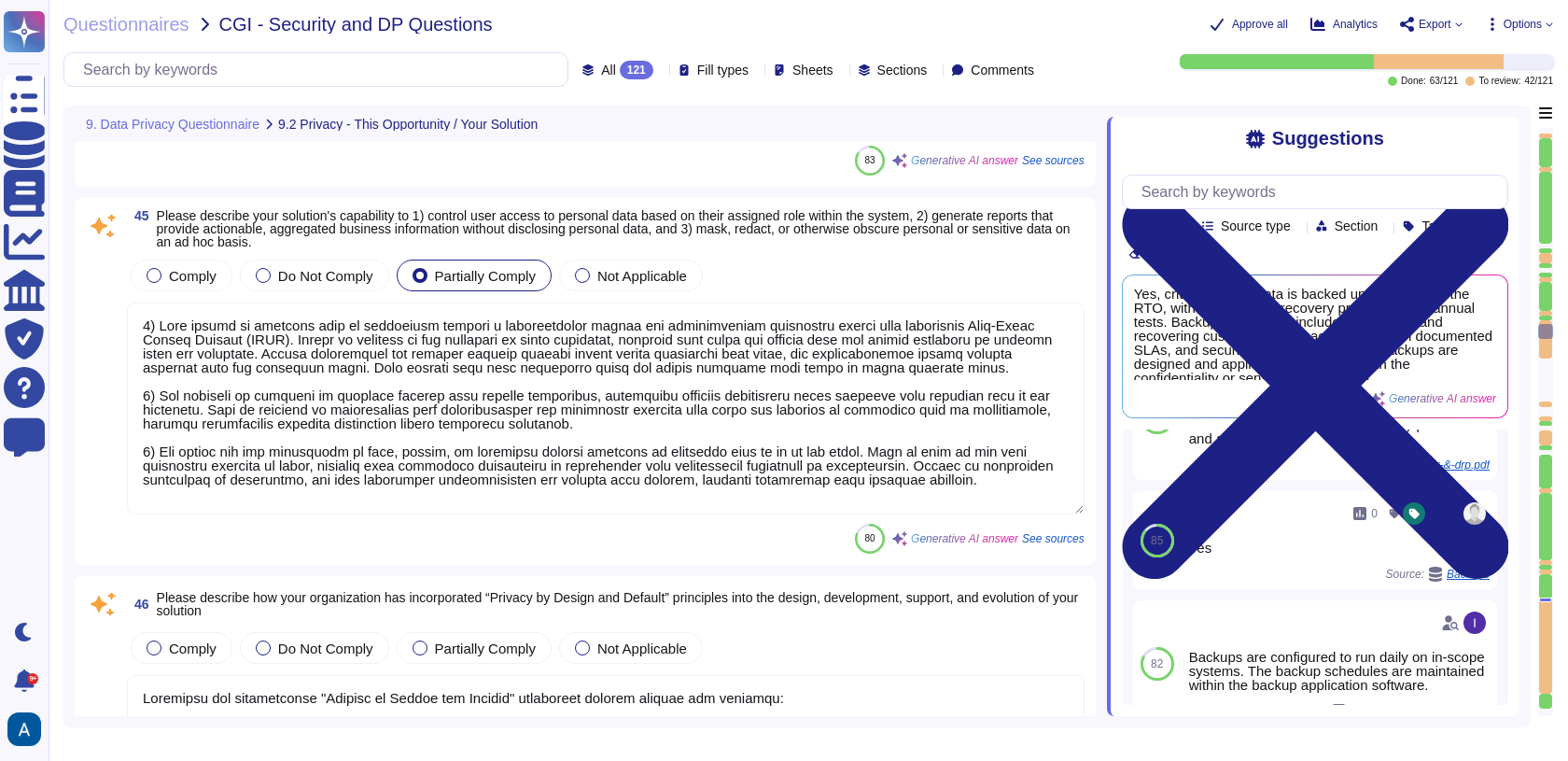
type textarea "Colossyan applies several technical and organizational measures (TOMs) to prote…"
type textarea "We have no agreement in place currently with CGI"
type textarea "Our solution supports and responds to data subjects exercising their rights thr…"
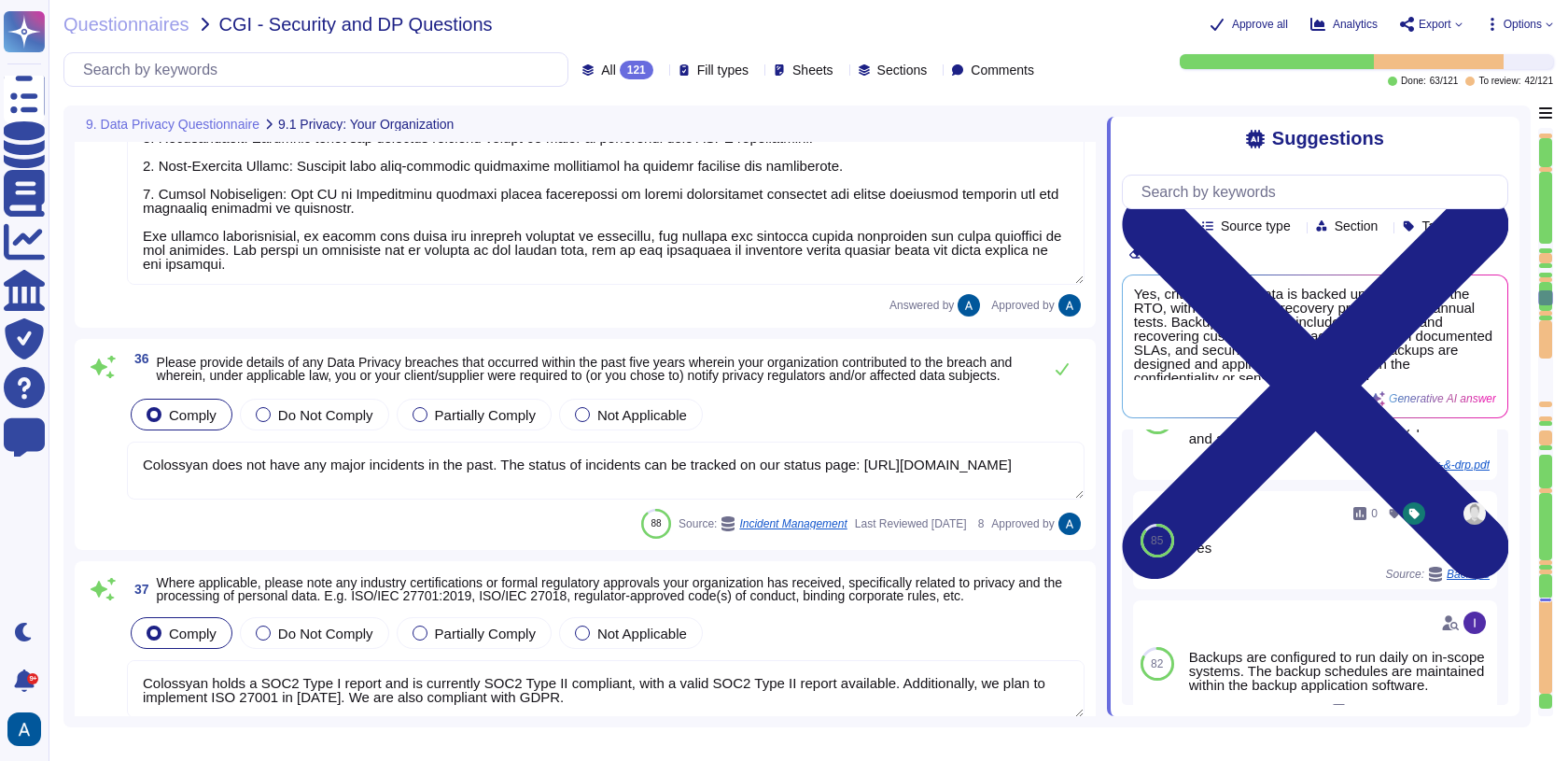
type textarea "You can access our Data Privacy policy here: [URL][DOMAIN_NAME]."
type textarea "Colossyan has a comprehensive procedure for handling data breaches, which inclu…"
type textarea "Colossyan does not have any major incidents in the past. The status of incident…"
type textarea "Colossyan holds a SOC2 Type I report and is currently SOC2 Type II compliant, w…"
type textarea "Colossyan is a creative video generation tool. Users can chose to upload any ki…"
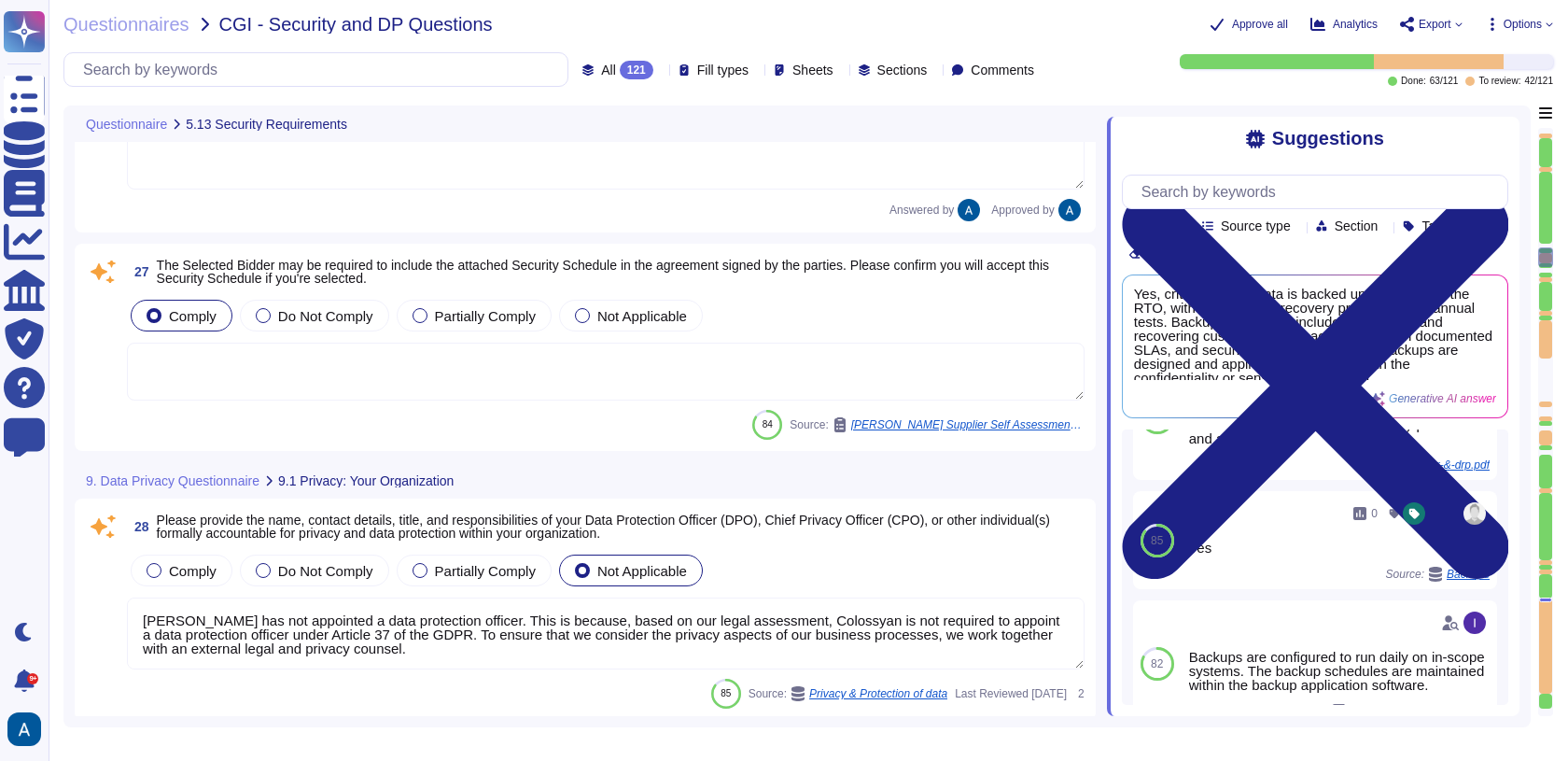
type textarea "The services provided by Colossyan entail SaaS (Software as a Service). Colossy…"
type textarea "[PERSON_NAME] has not appointed a data protection officer. This is because, bas…"
type textarea "Colossyan's internal privacy organization is structured with a Compliance repre…"
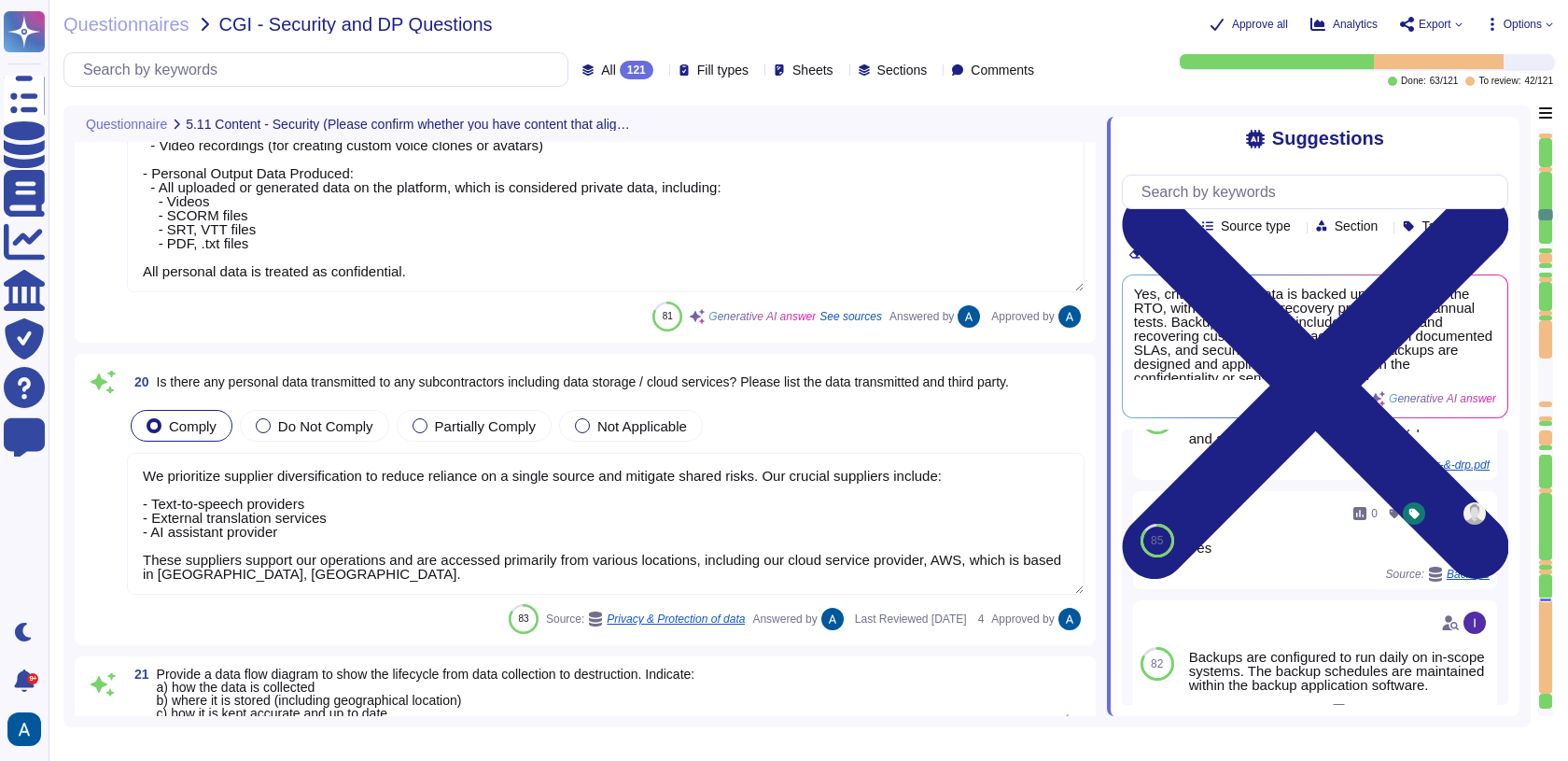
type textarea "Yes, the products, solutions, or services offered require the collection, stora…"
type textarea "We prioritize supplier diversification to reduce reliance on a single source an…"
type textarea "Documentation is available and downloadable from Colossyan Trust Center: [URL][…"
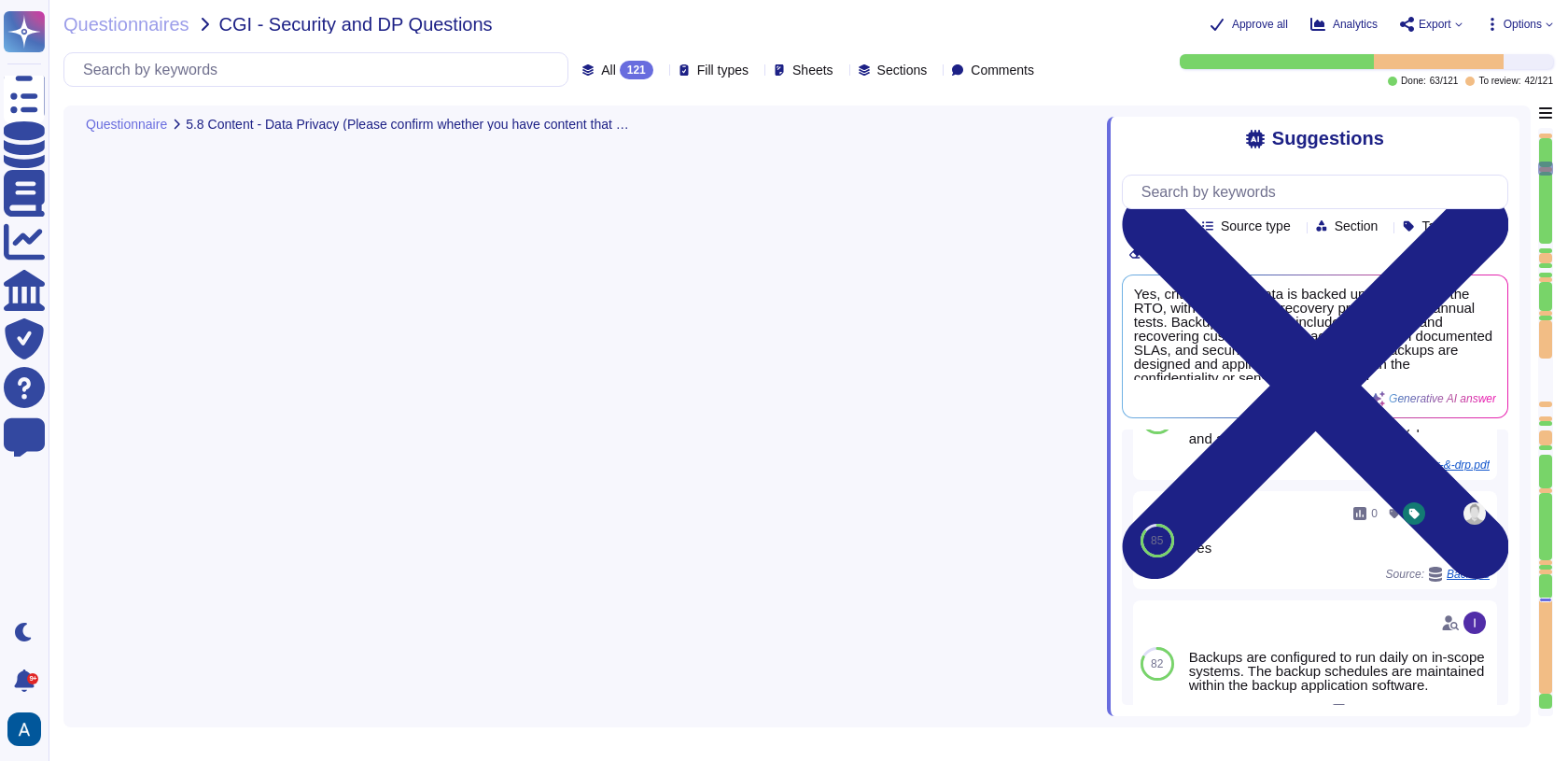
scroll to position [0, 0]
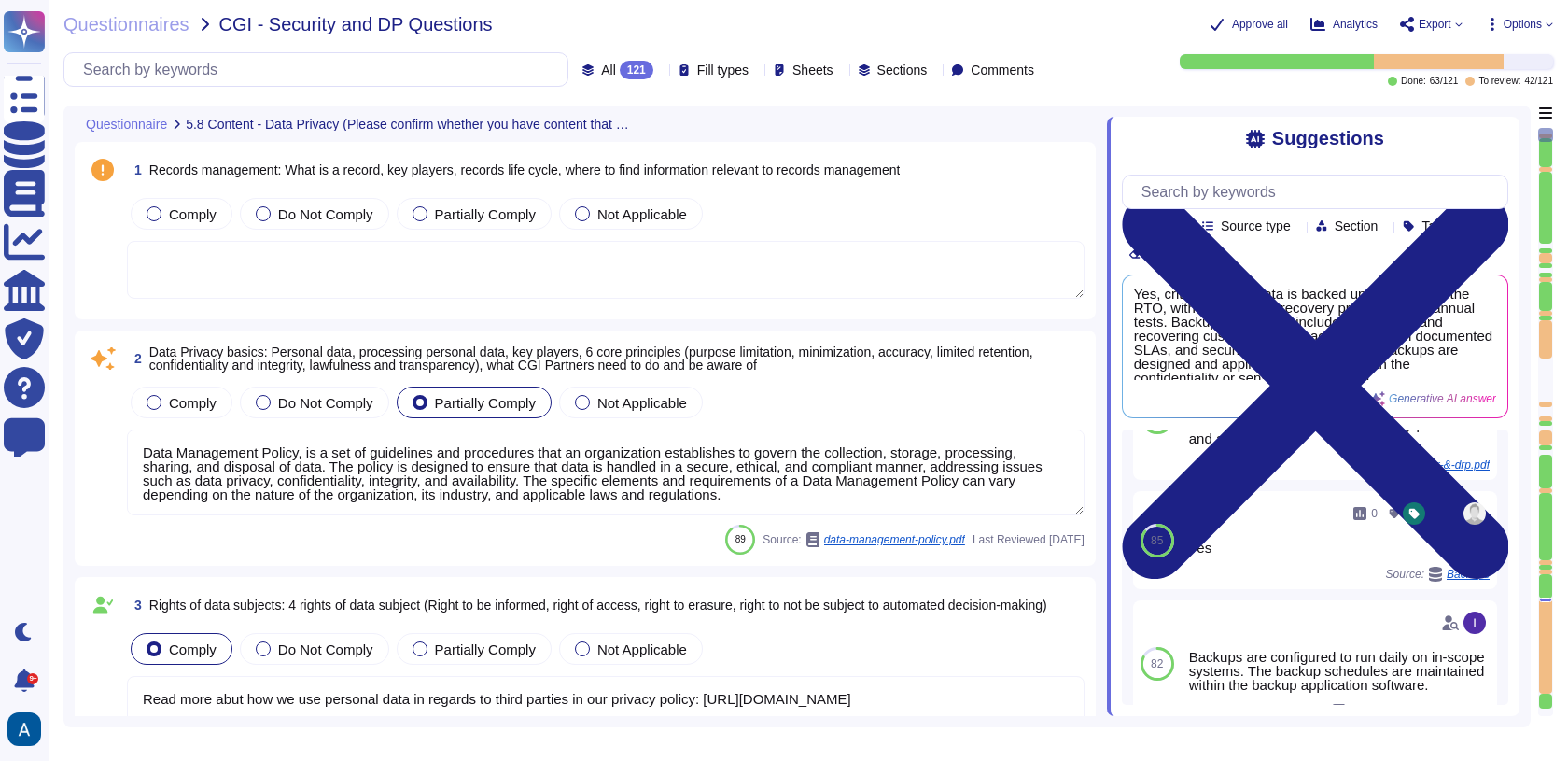
type textarea "Data Management Policy, is a set of guidelines and procedures that an organizat…"
type textarea "Read more abut how we use personal data in regards to third parties in our priv…"
type textarea "A thorough forensic report will be created about the events and decisions leadi…"
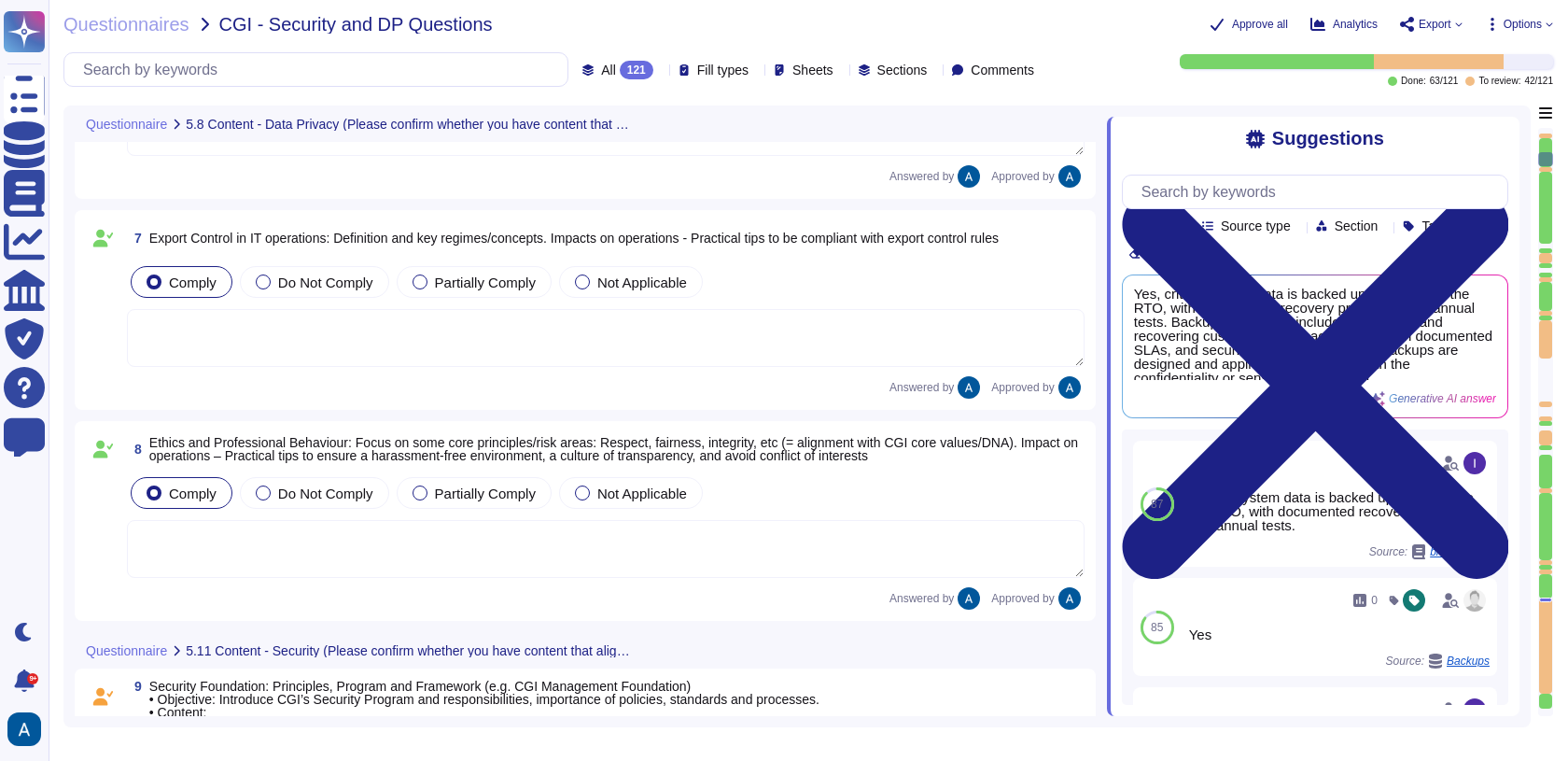
scroll to position [1236, 0]
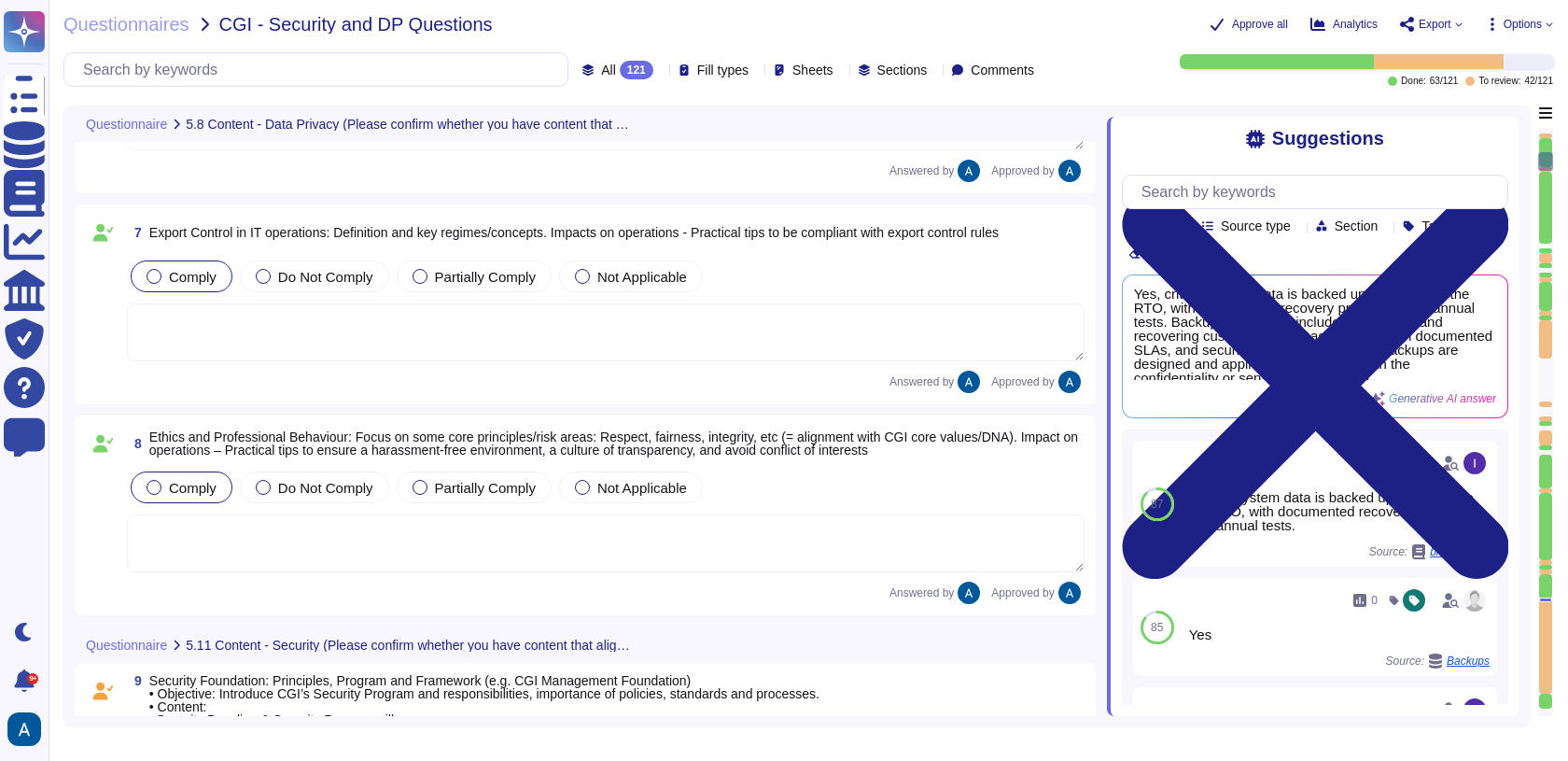
click at [1540, 686] on div at bounding box center [1546, 646] width 13 height 97
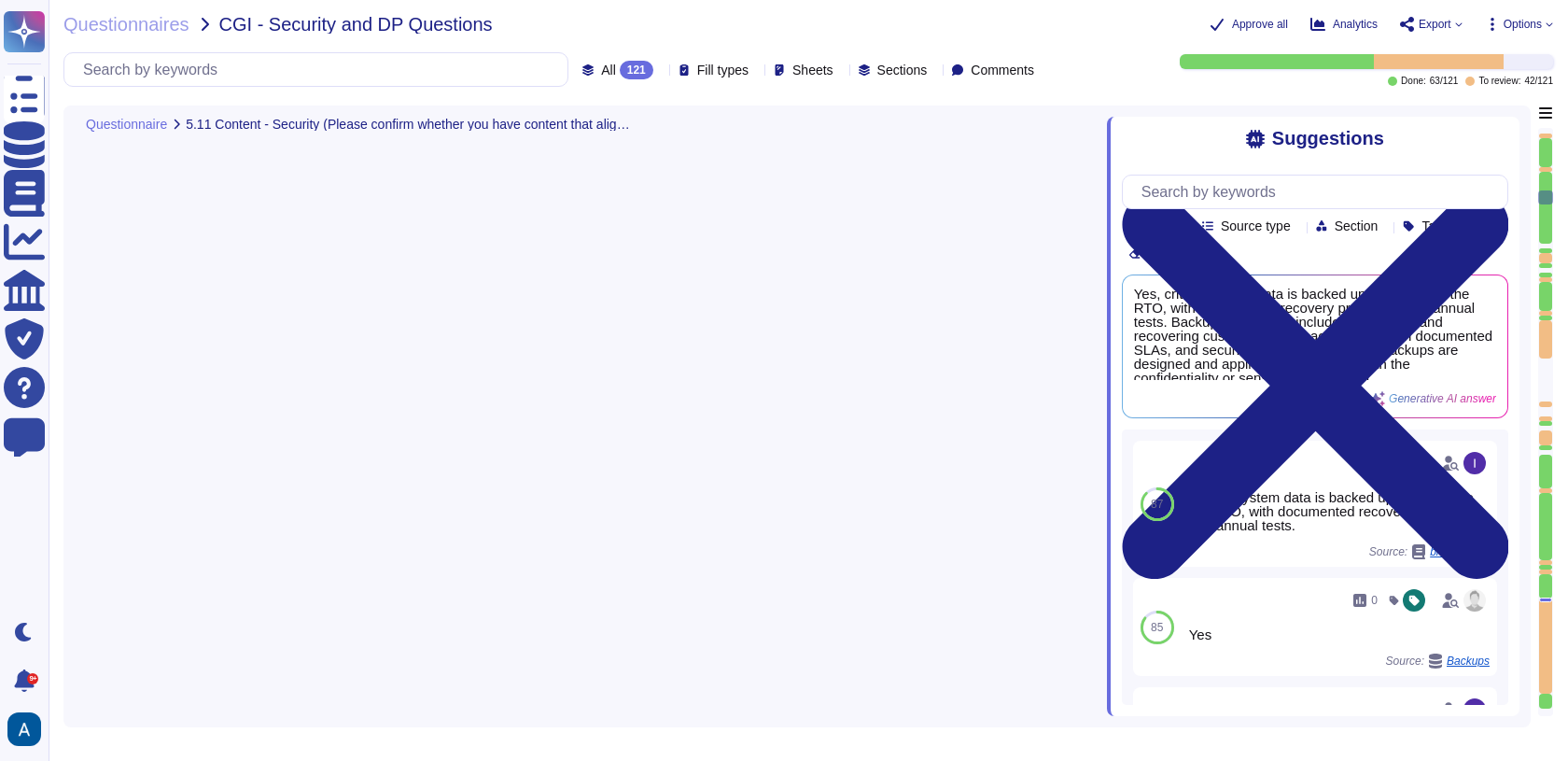
type textarea "Yes, the products, solutions, or services offered require the collection, stora…"
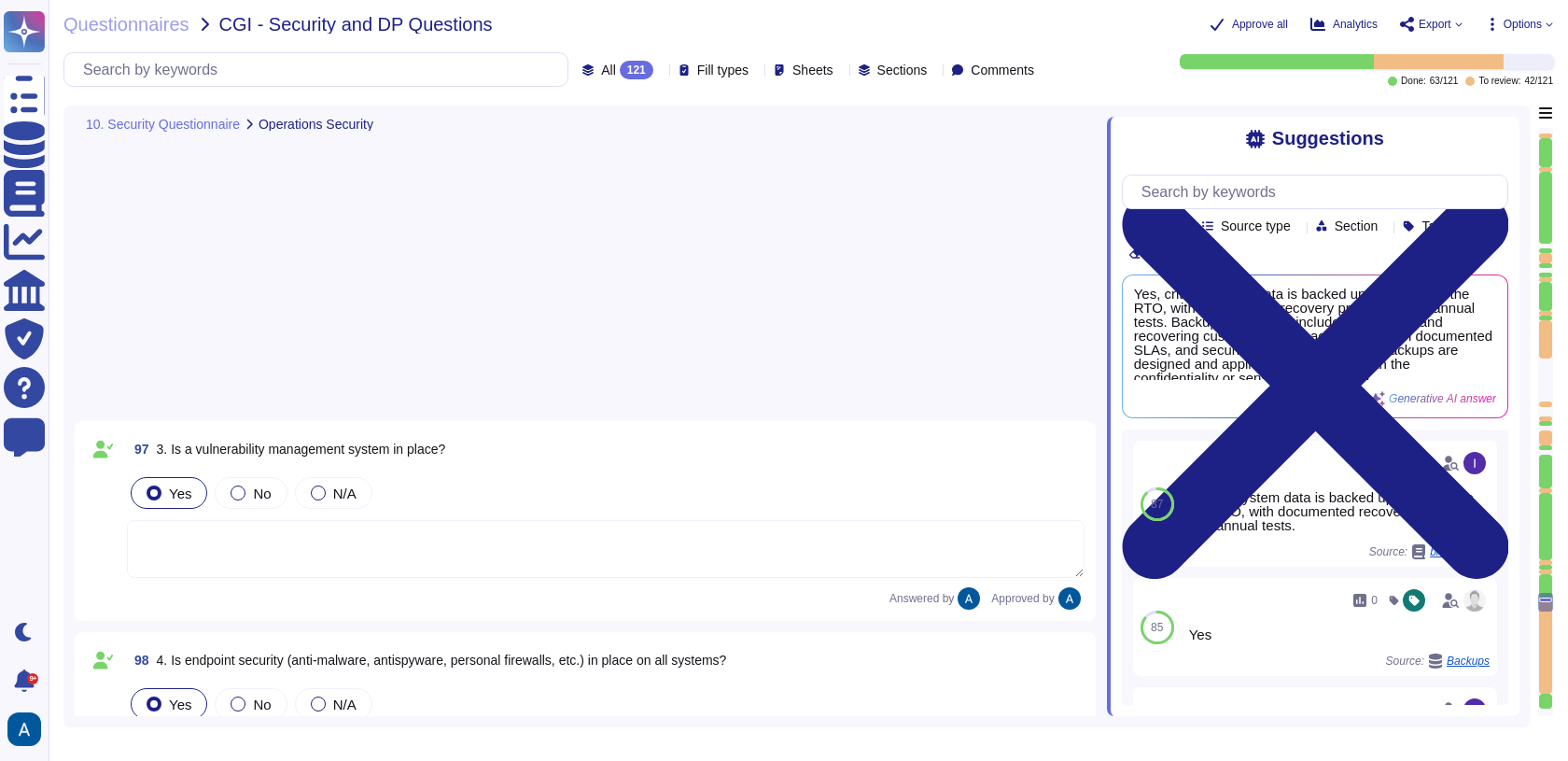
type textarea "Critical systems and data are backed up in accordance with the confidentiality,…"
type textarea "Yes, data/system restoration tests are performed regularly, at least once a yea…"
type textarea "Yes, all backup media is encrypted with AES-256, ensuring that the data remains…"
type textarea "All systems are configured to produce detailed logs appropriate to their functi…"
type textarea "Our access control systems are tied to a centralized system that provides granu…"
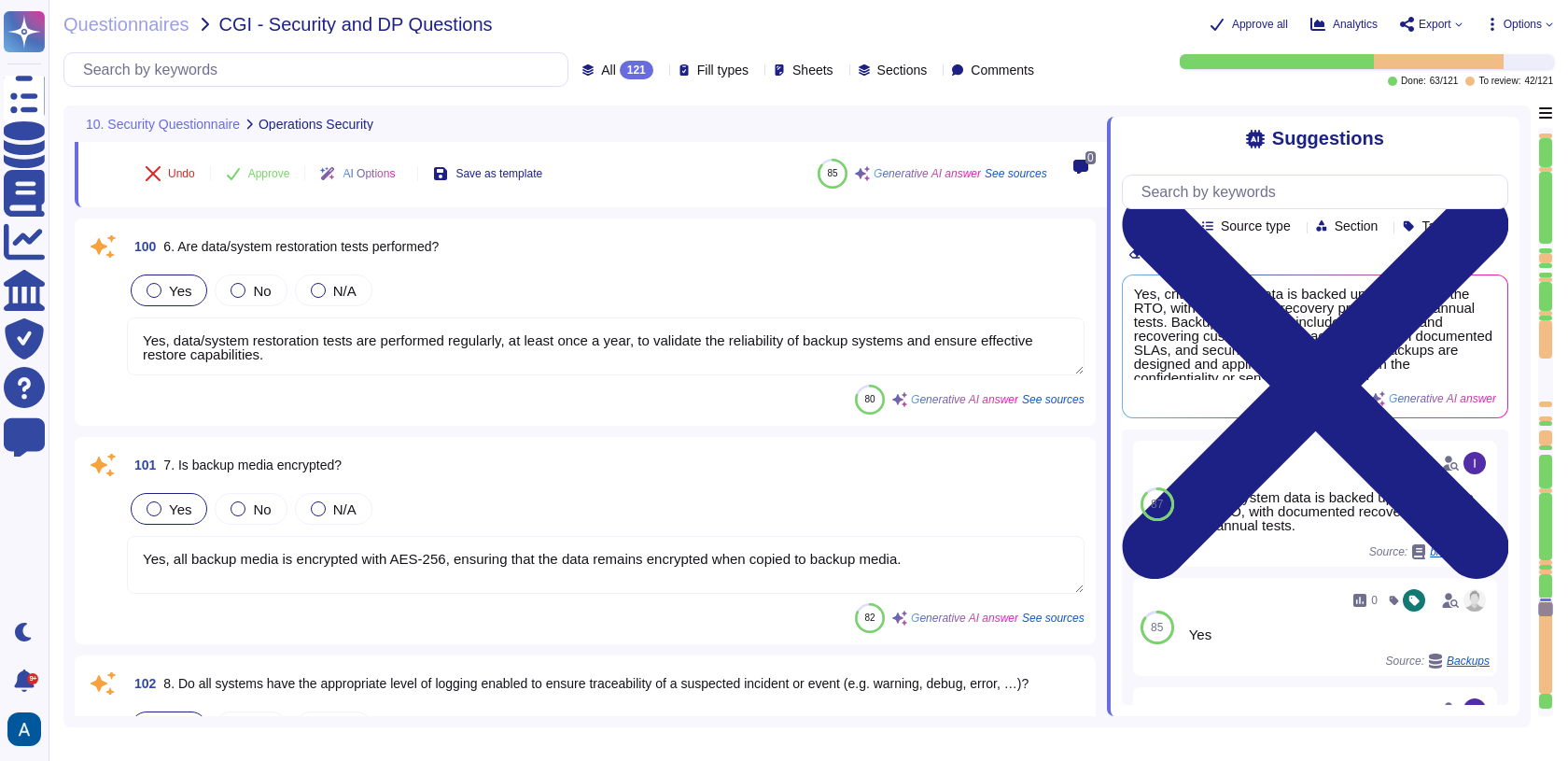
type textarea "Yes, we employ server hardening as part of our documented security and hardenin…"
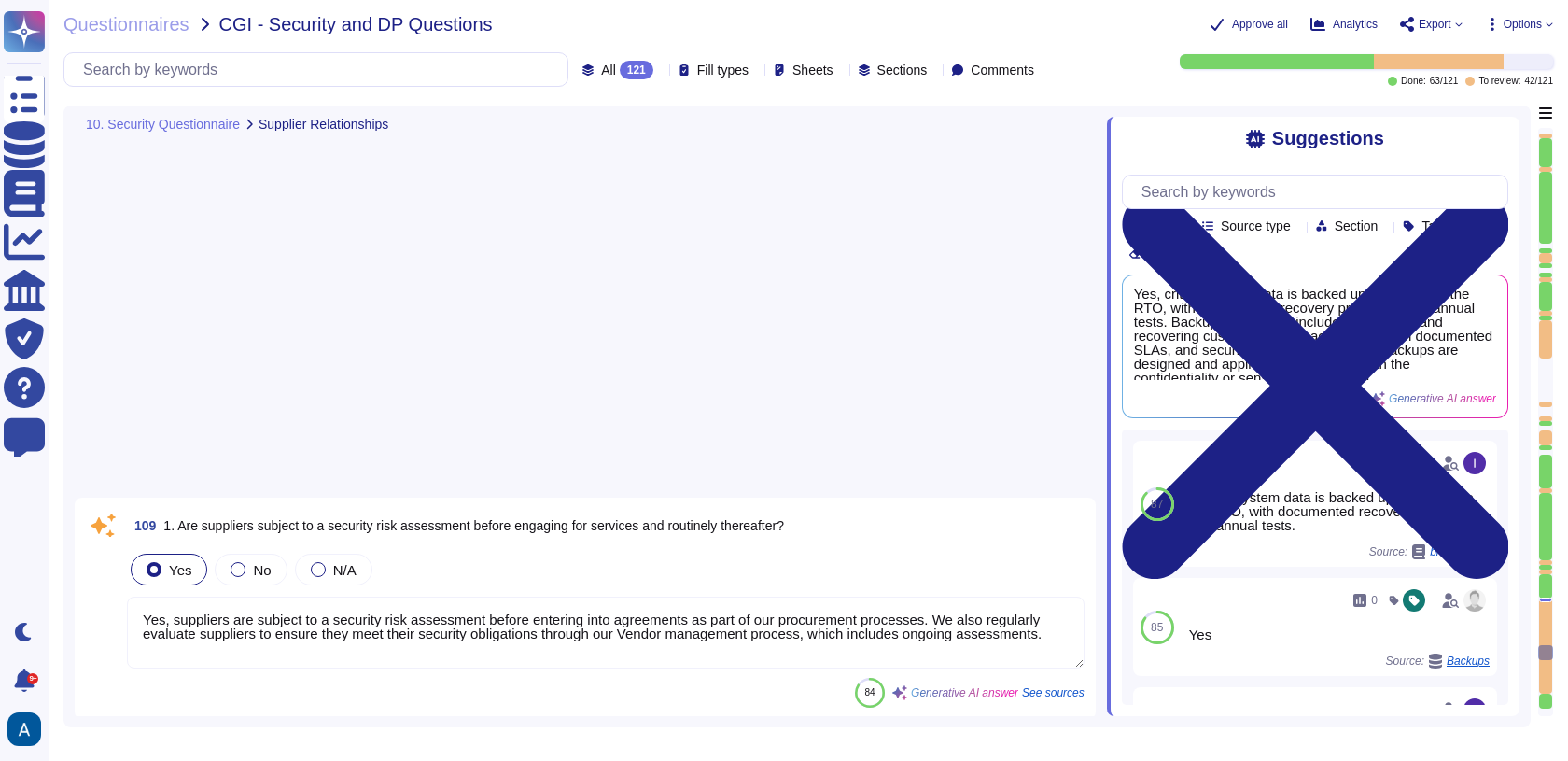
type textarea "Yes, suppliers are subject to a security risk assessment before entering into a…"
type textarea "Yes, supplier contracts include security clauses that support good security pra…"
type textarea "Yes."
type textarea "Yes, there is a documented and defined process in place to ensure the managemen…"
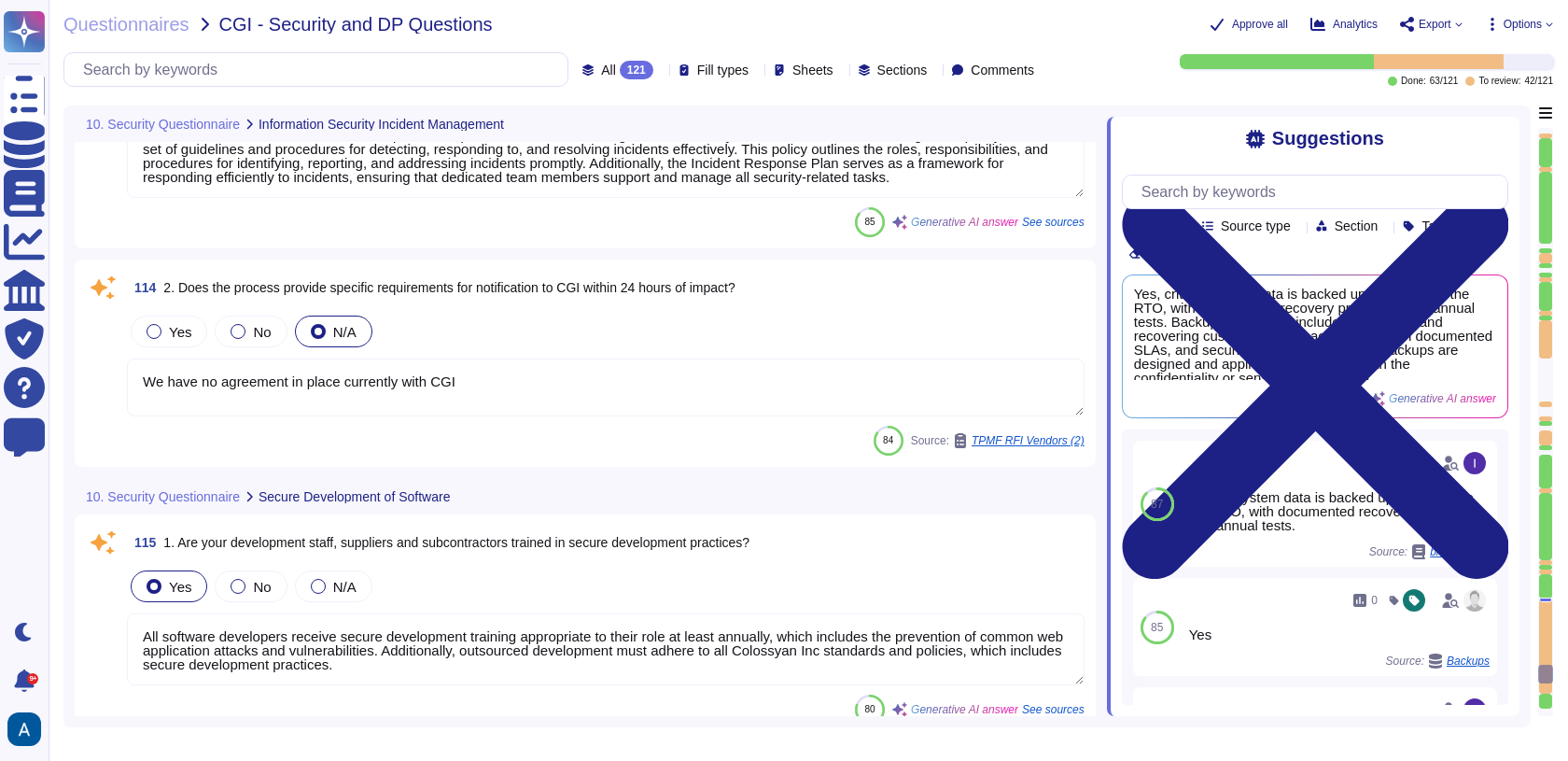
type textarea "We have no agreement in place currently with CGI"
type textarea "All software developers receive secure development training appropriate to thei…"
type textarea "Yes, our organization has a Secure Software Development Life Cycle (SDLC) imple…"
type textarea "Yes, testing and development environments are separated from production environ…"
type textarea "Yes, software applications are subject to vulnerability testing. We have both a…"
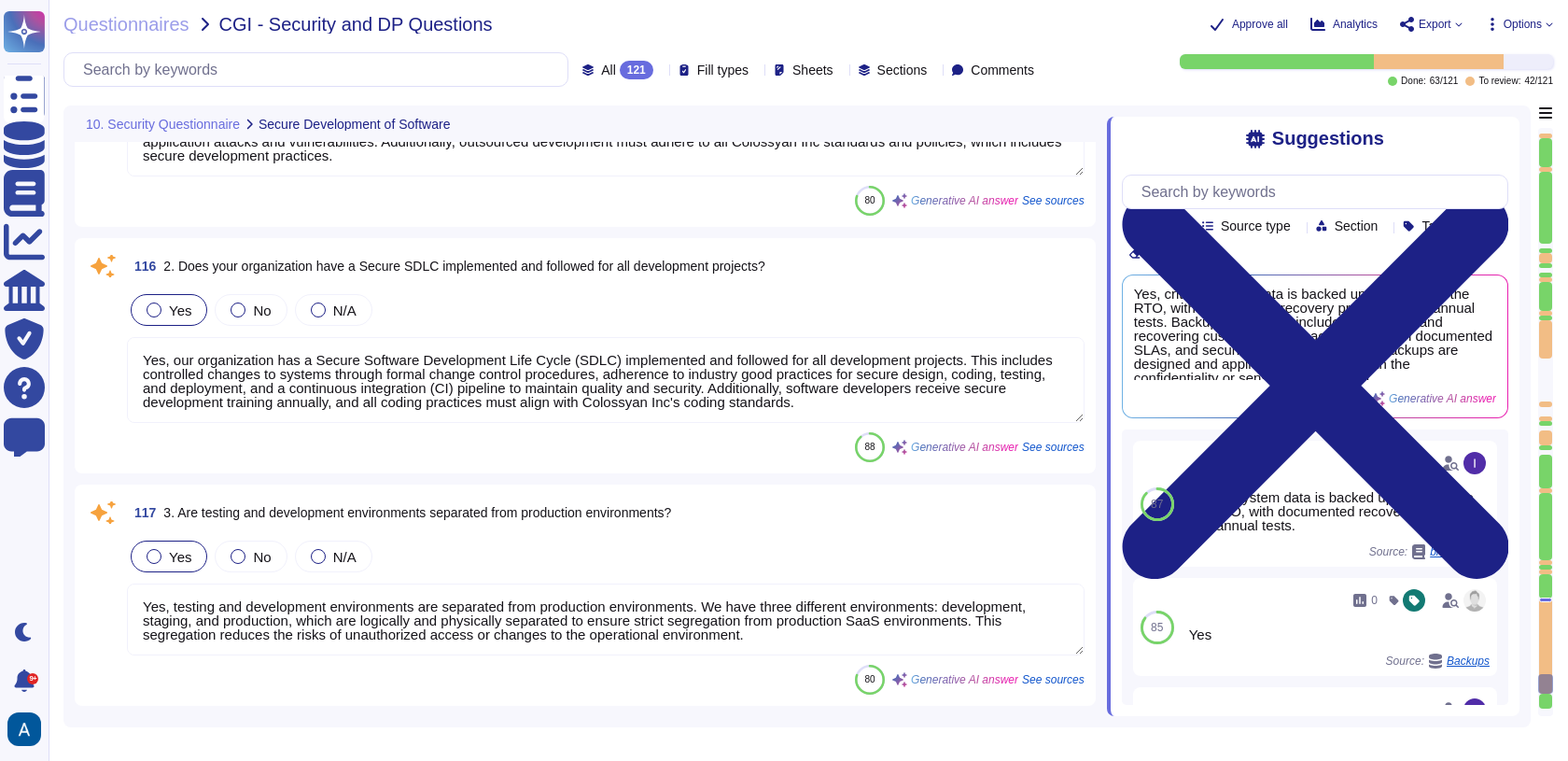
type textarea "Yes, we conduct yearly external penetration tests on our software applications.…"
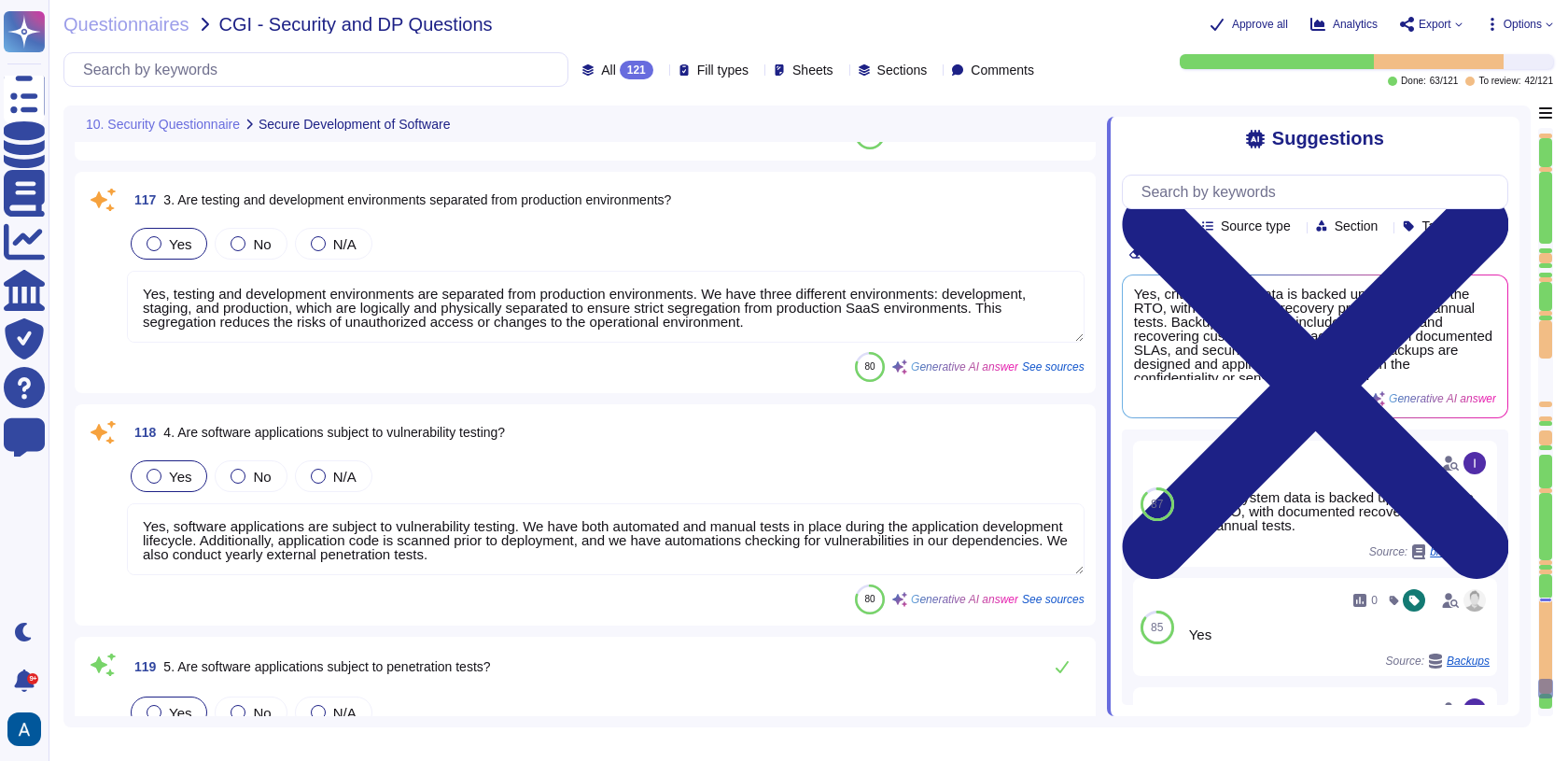
scroll to position [28645, 0]
type textarea "Yes, BCP plans are tested annually at component, management, and departmental l…"
